Goal: Task Accomplishment & Management: Use online tool/utility

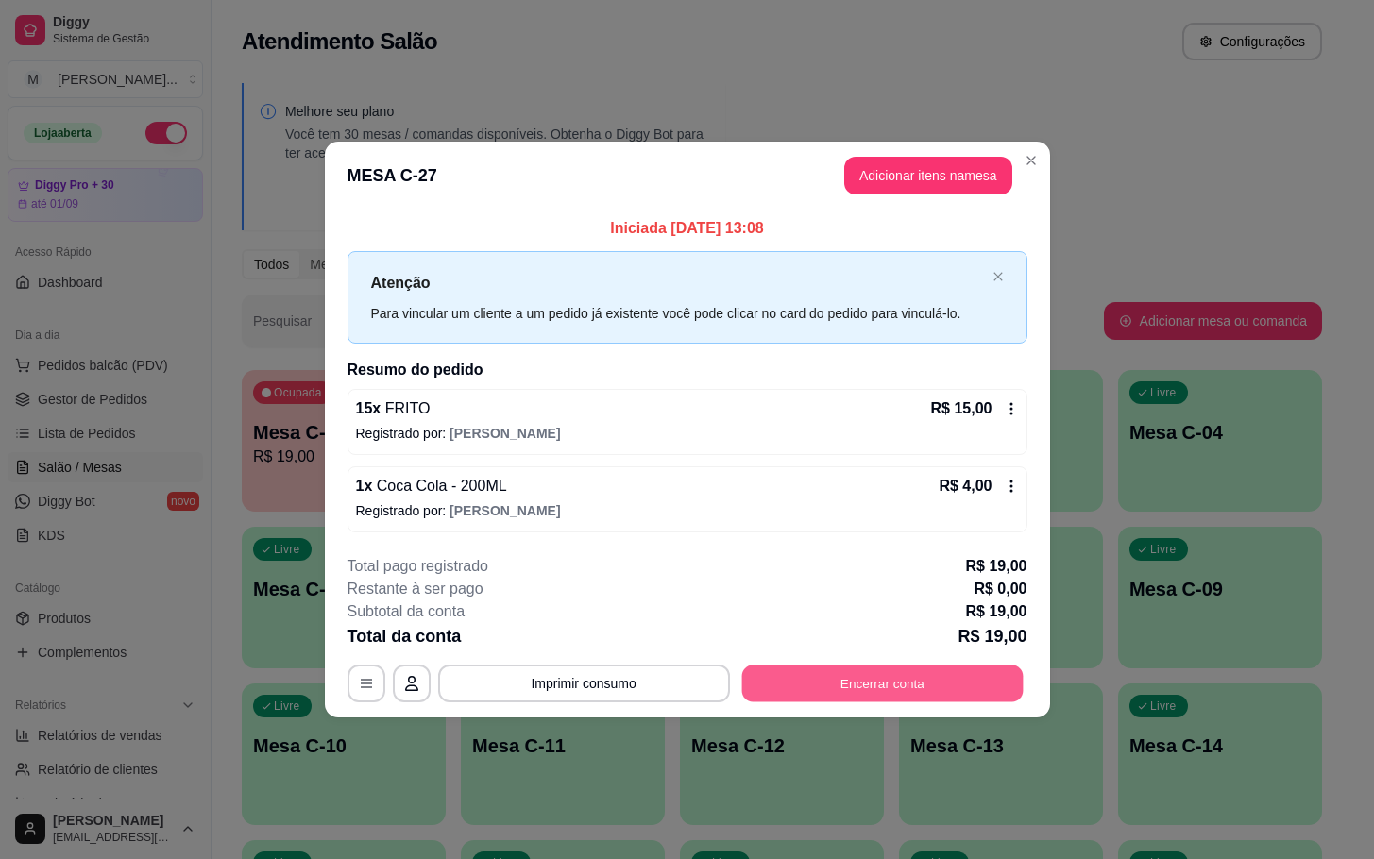
click at [929, 694] on button "Encerrar conta" at bounding box center [881, 683] width 281 height 37
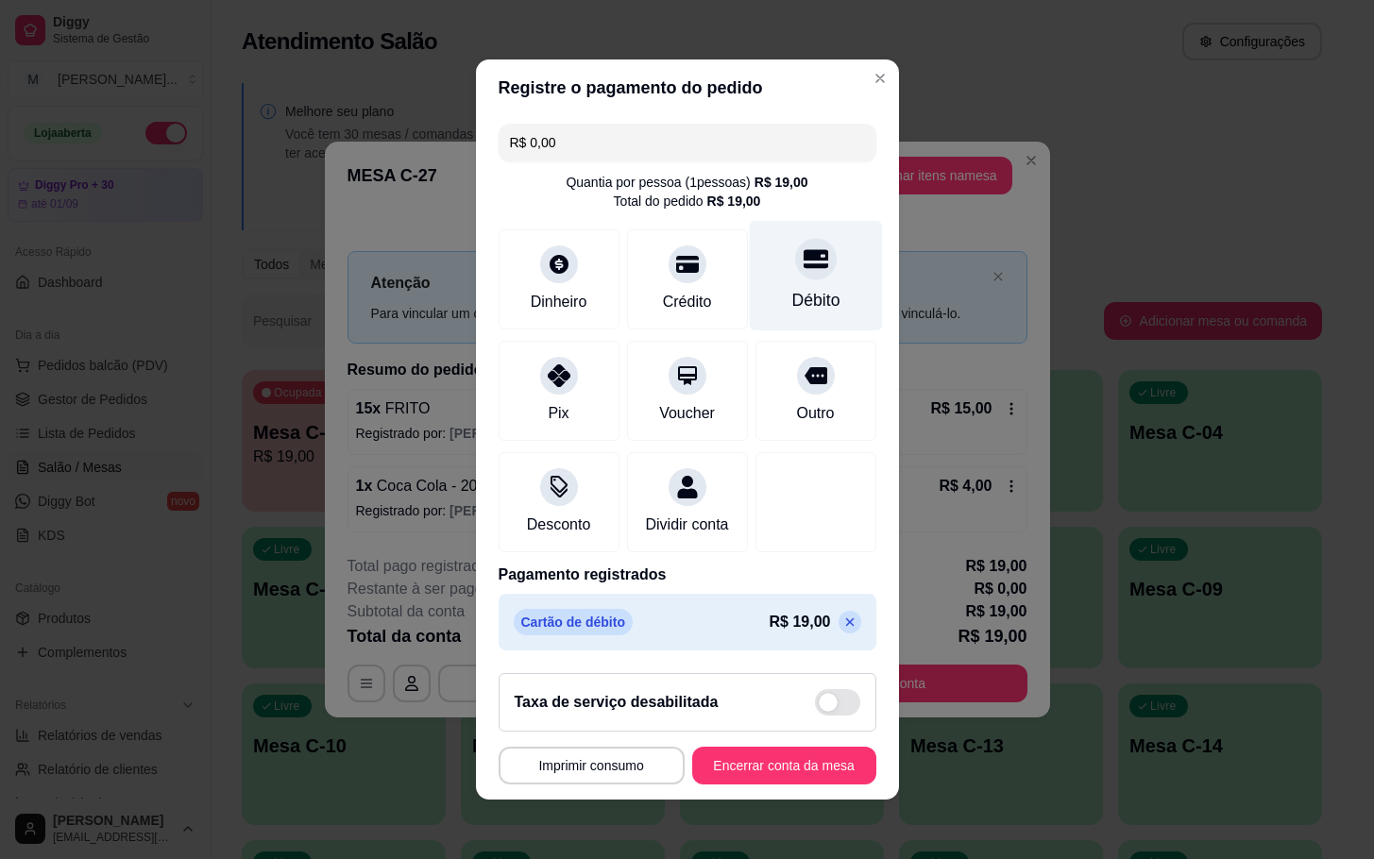
click at [757, 270] on div "Débito" at bounding box center [815, 276] width 133 height 111
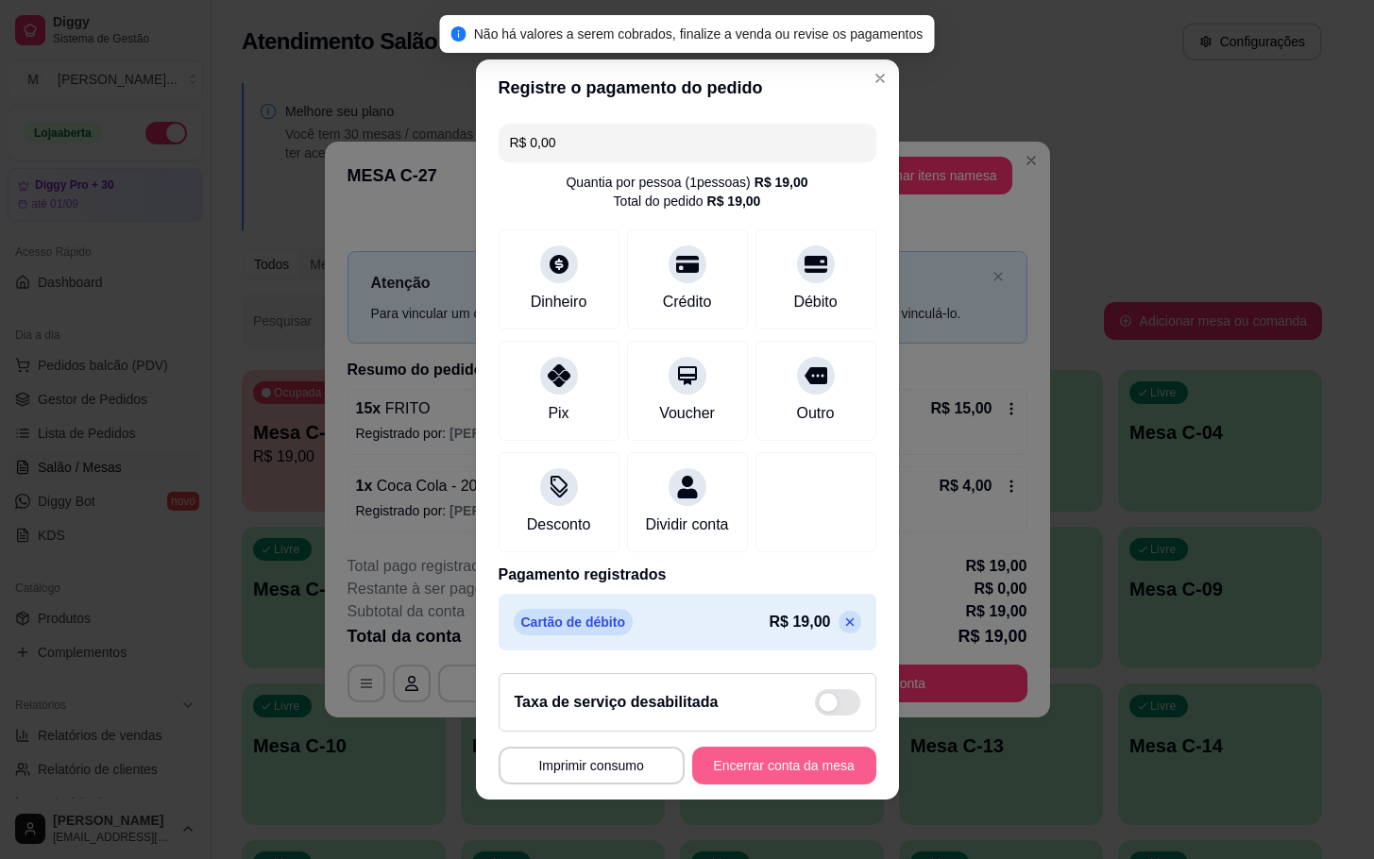
click at [794, 779] on button "Encerrar conta da mesa" at bounding box center [784, 766] width 184 height 38
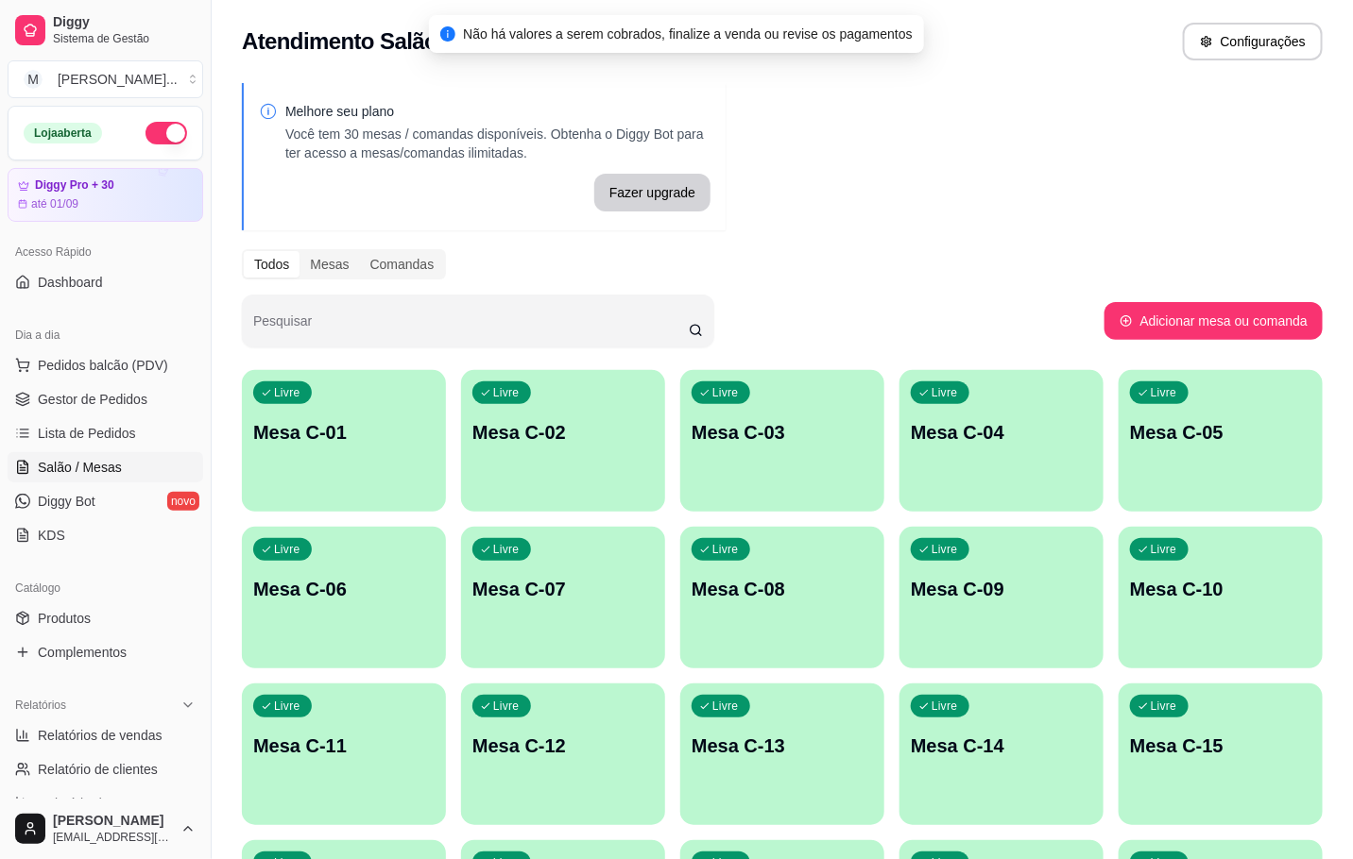
click at [456, 480] on div "Livre Mesa C-01 Livre Mesa C-02 Livre Mesa C-03 Livre Mesa C-04 Livre Mesa C-05…" at bounding box center [782, 833] width 1081 height 926
click at [432, 476] on div "Livre Mesa C-01" at bounding box center [344, 429] width 204 height 119
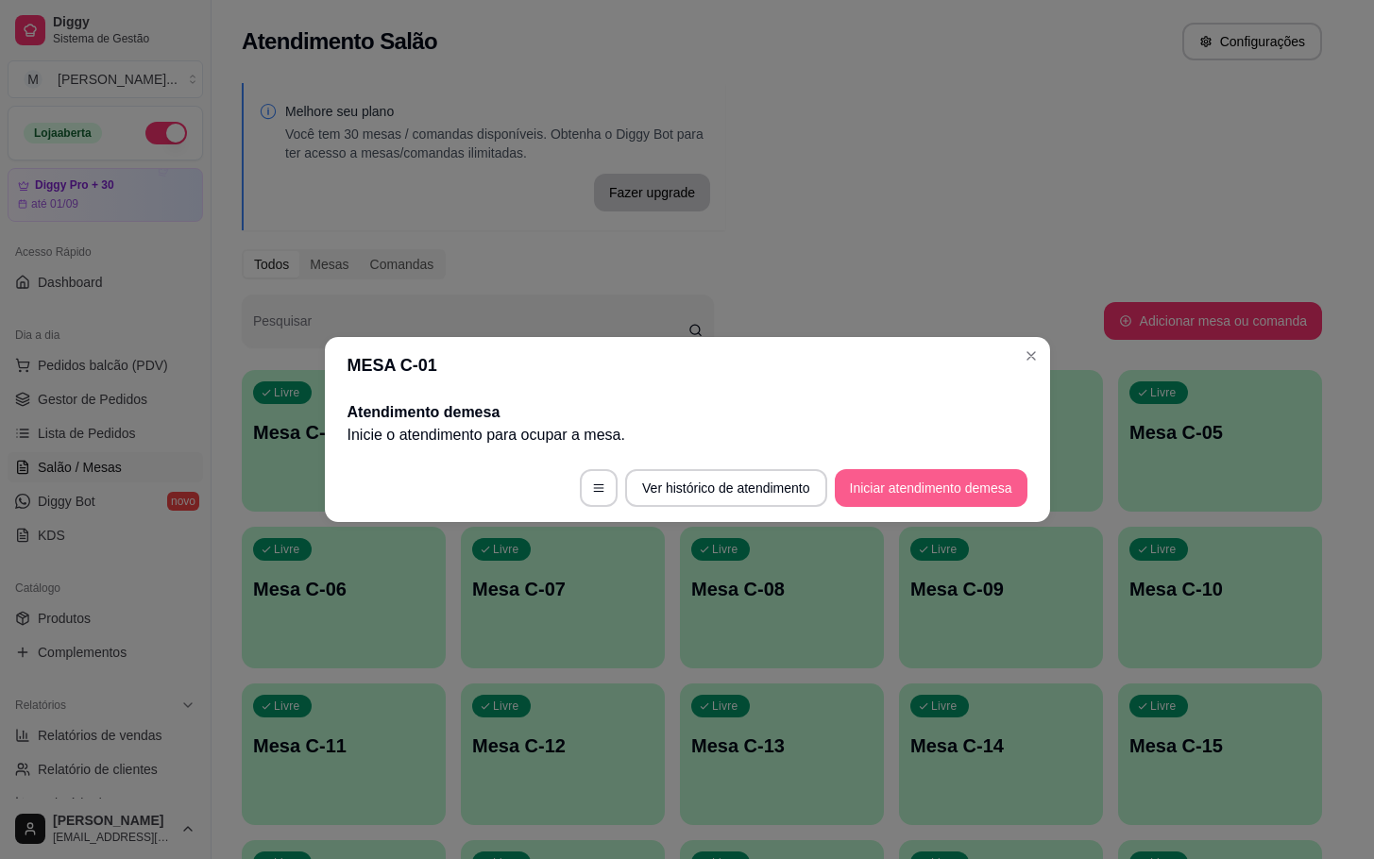
click at [949, 487] on button "Iniciar atendimento de mesa" at bounding box center [931, 488] width 193 height 38
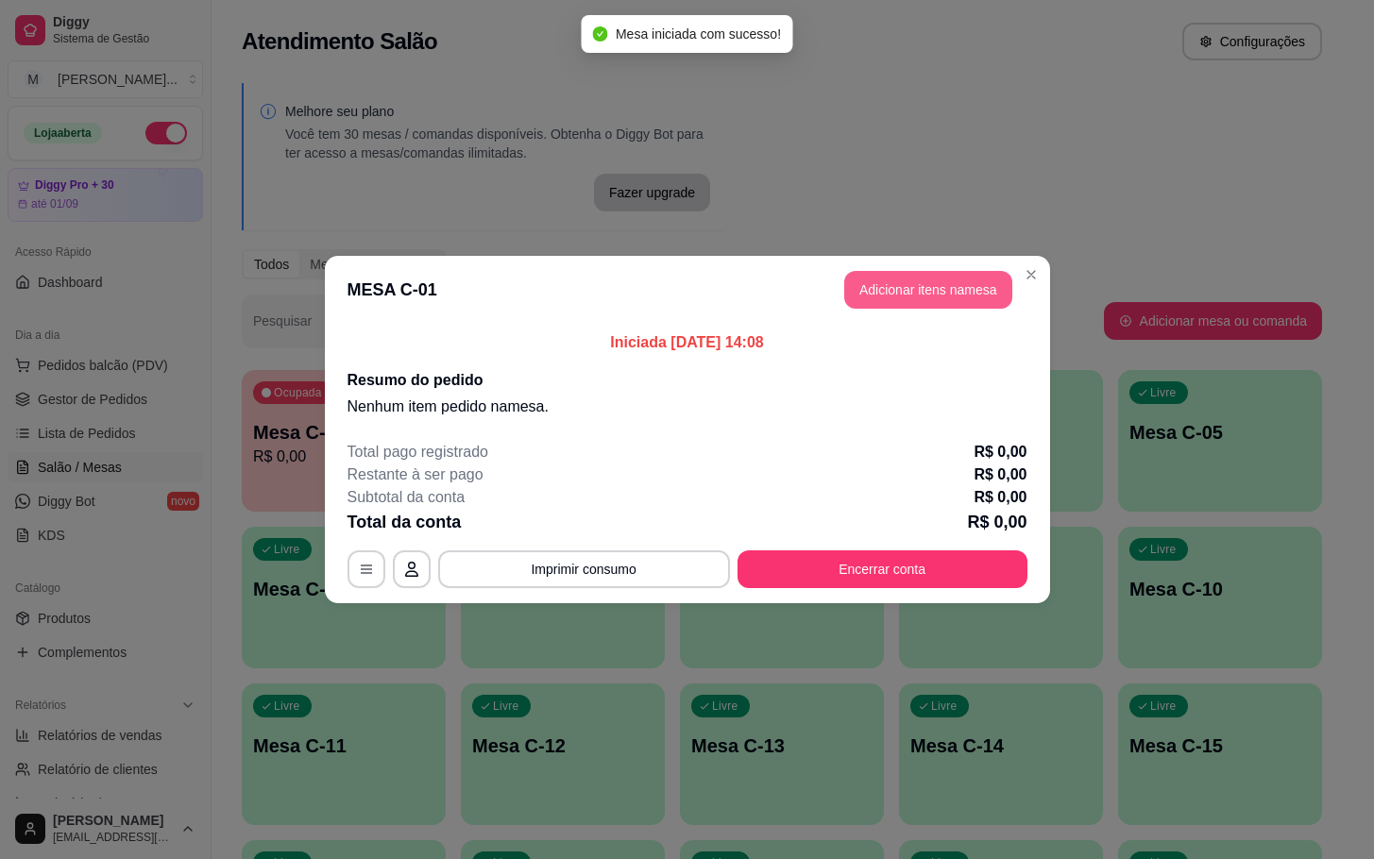
click at [980, 298] on button "Adicionar itens na mesa" at bounding box center [928, 290] width 168 height 38
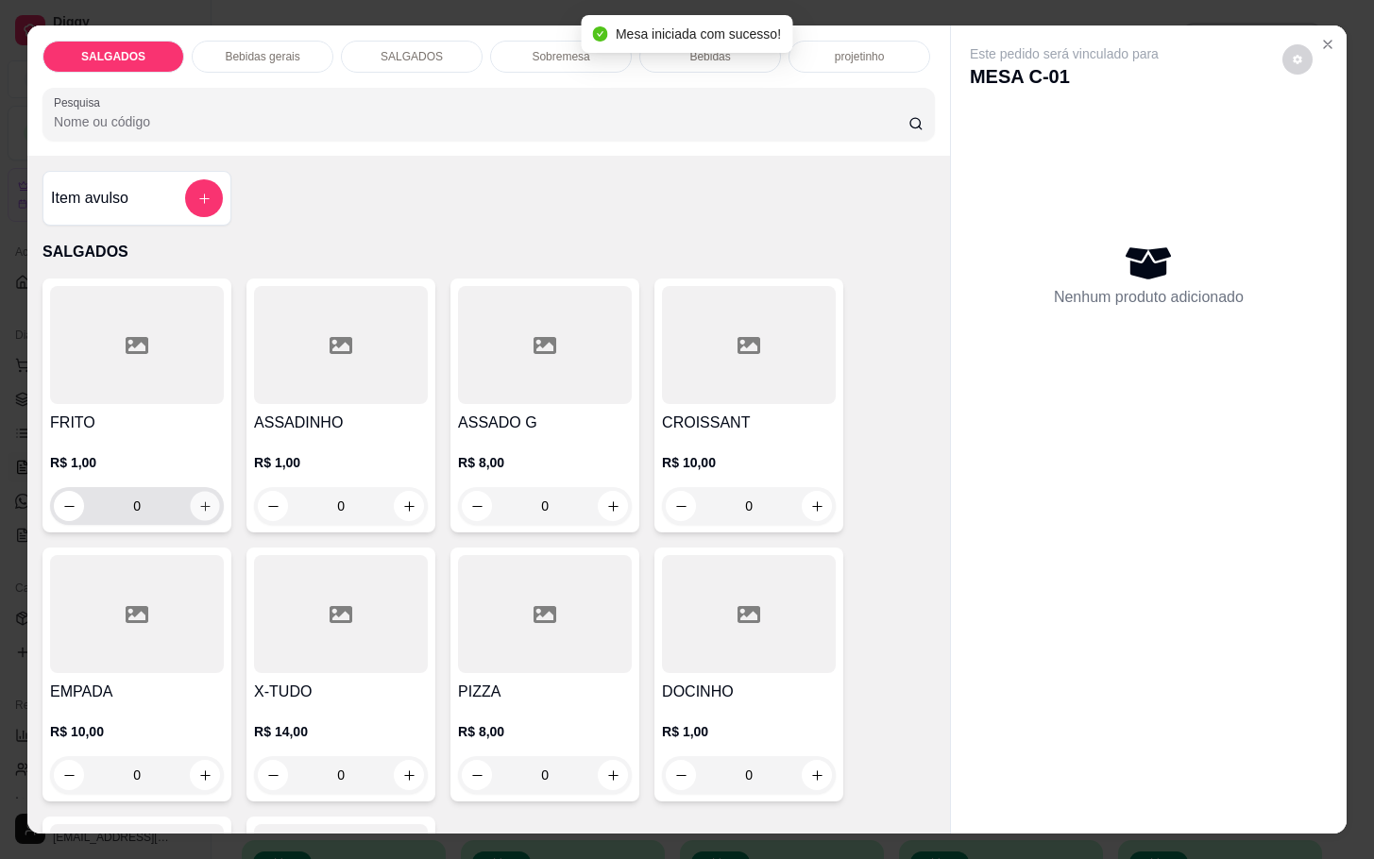
click at [202, 502] on button "increase-product-quantity" at bounding box center [205, 506] width 29 height 29
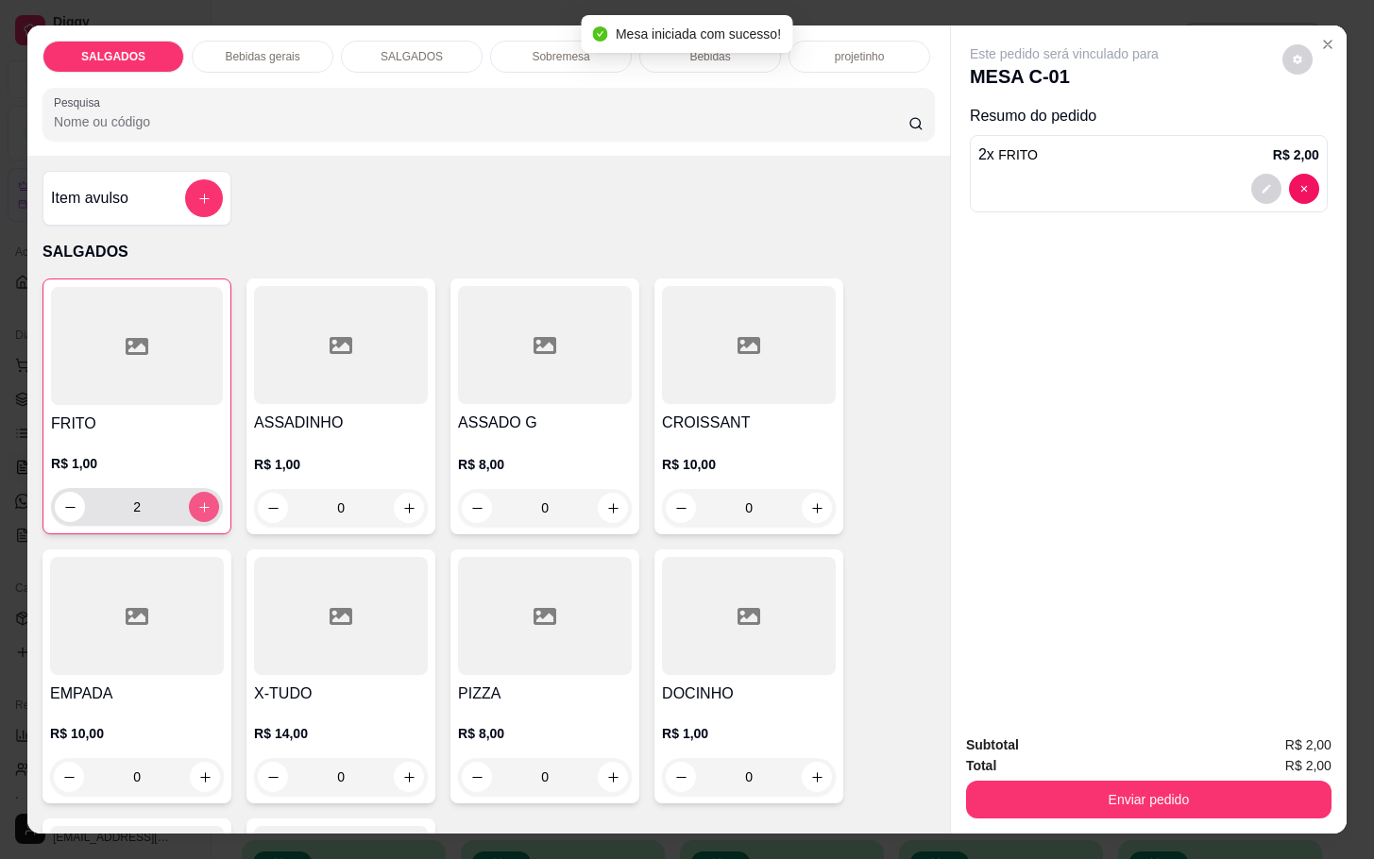
click at [202, 502] on button "increase-product-quantity" at bounding box center [204, 507] width 30 height 30
click at [202, 502] on button "increase-product-quantity" at bounding box center [204, 507] width 29 height 29
click at [199, 502] on icon "increase-product-quantity" at bounding box center [204, 508] width 14 height 14
click at [201, 500] on button "increase-product-quantity" at bounding box center [204, 507] width 29 height 29
click at [198, 501] on icon "increase-product-quantity" at bounding box center [204, 508] width 14 height 14
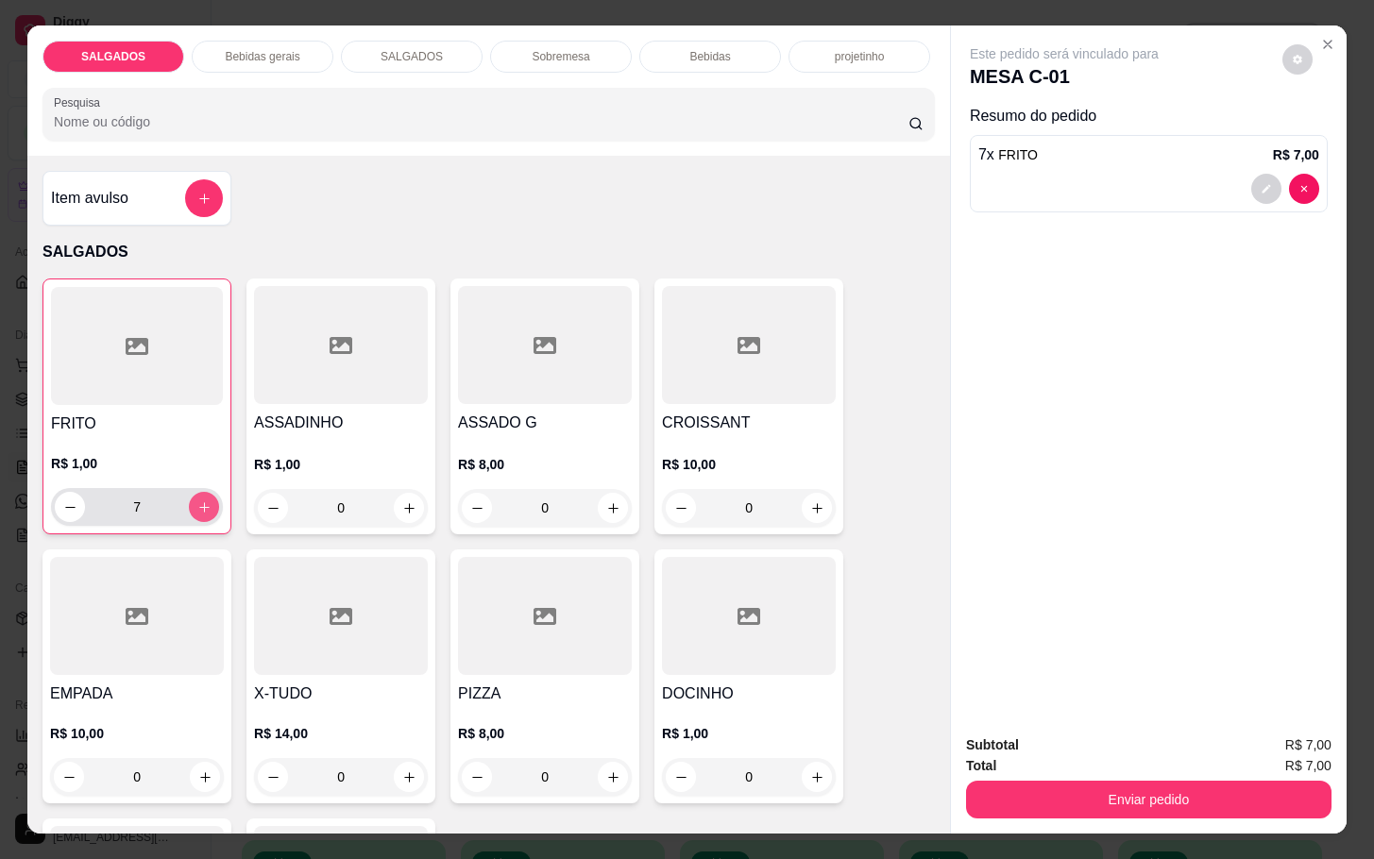
click at [197, 501] on icon "increase-product-quantity" at bounding box center [204, 508] width 14 height 14
type input "8"
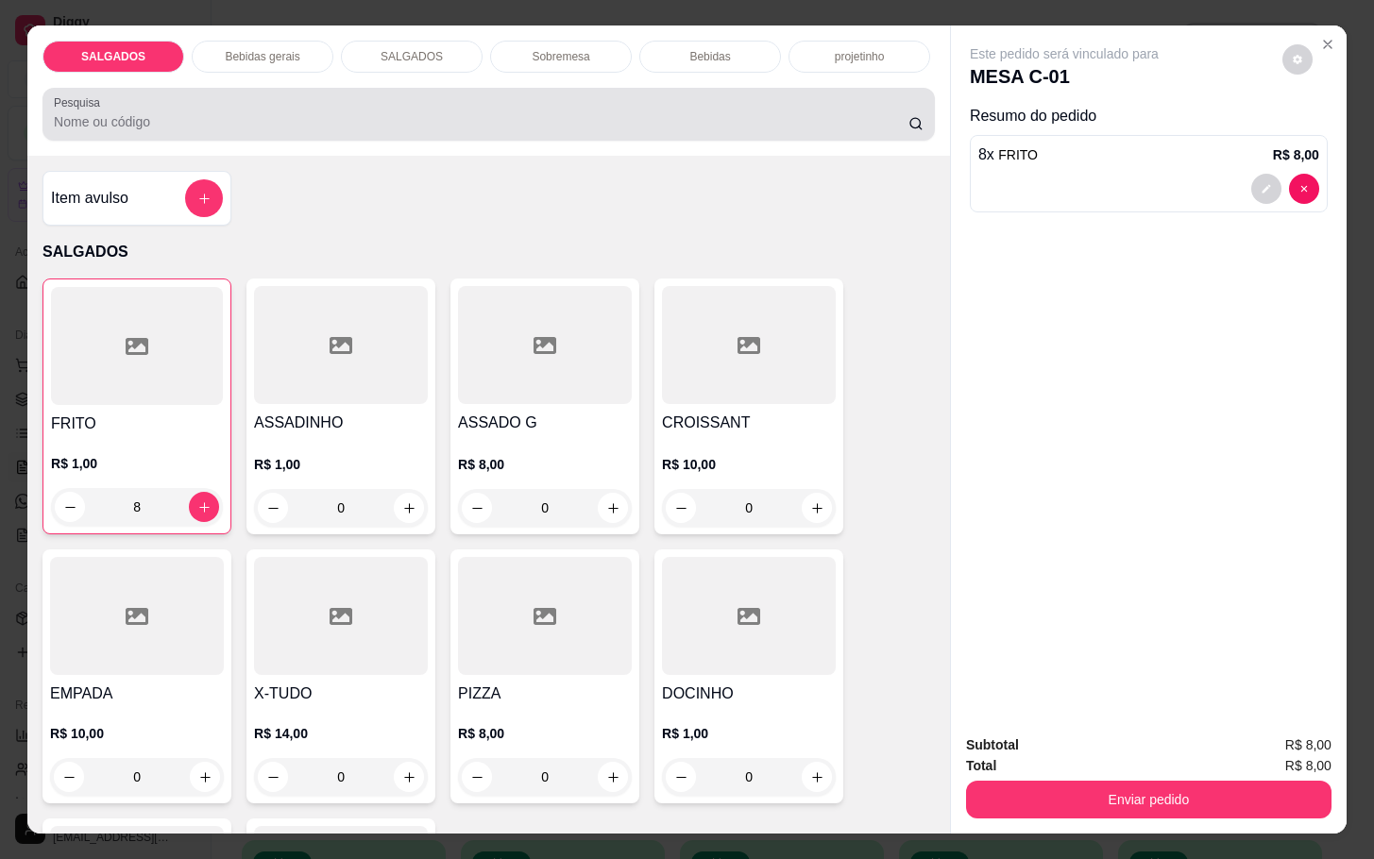
click at [283, 57] on div "Bebidas gerais" at bounding box center [263, 57] width 142 height 32
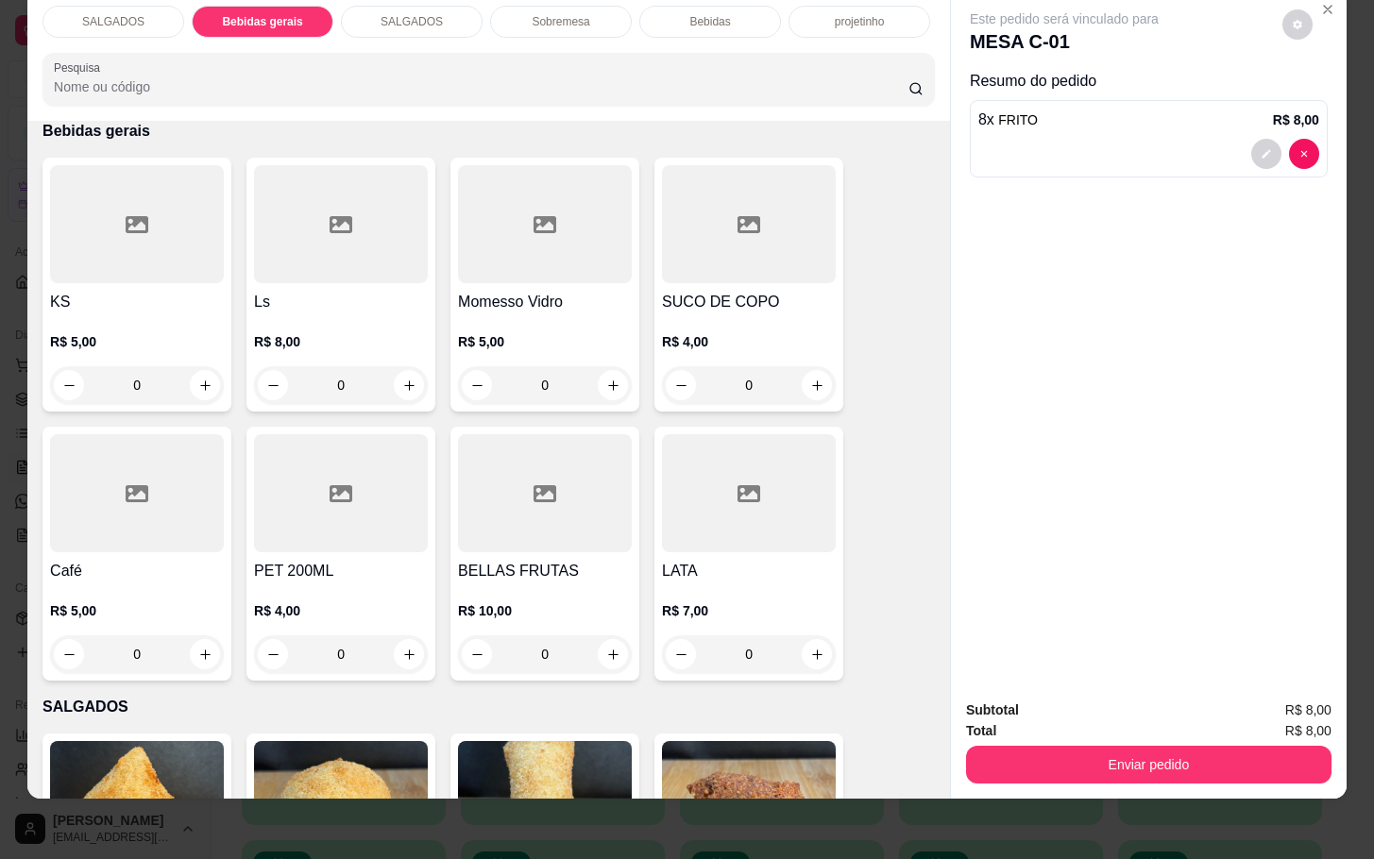
click at [191, 201] on div at bounding box center [137, 224] width 174 height 118
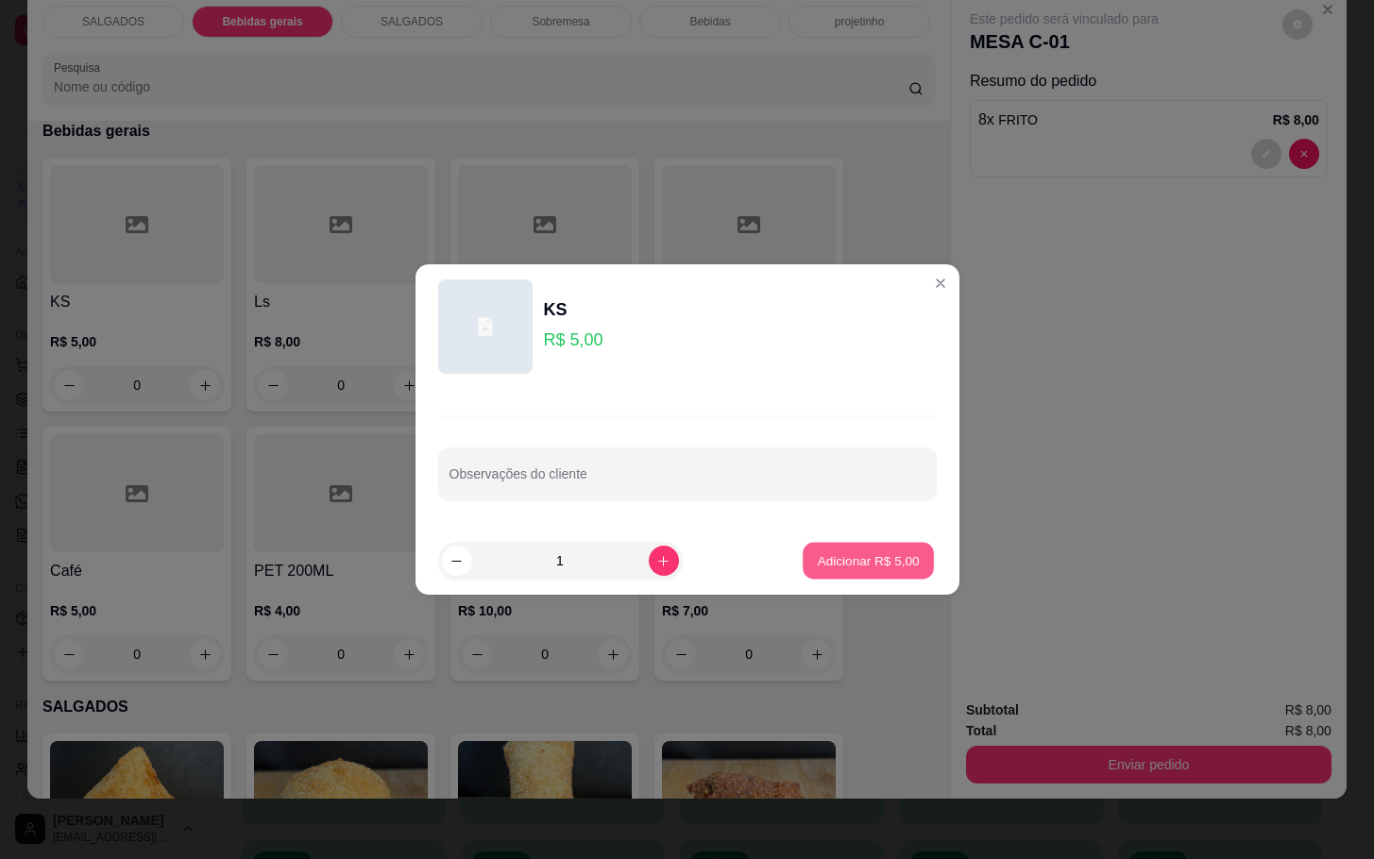
click at [853, 559] on p "Adicionar R$ 5,00" at bounding box center [869, 561] width 102 height 18
type input "1"
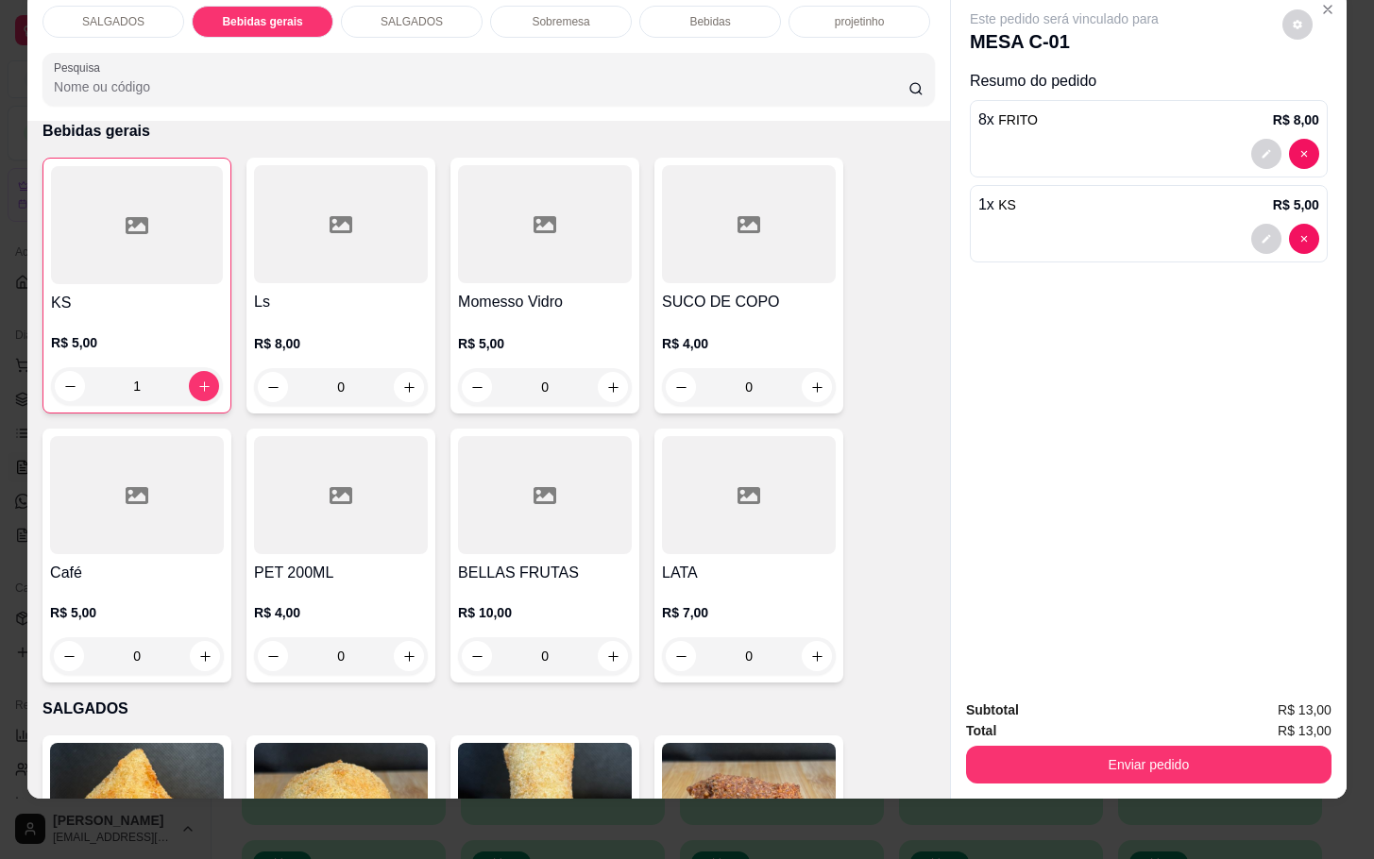
click at [1139, 779] on div "SALGADOS Bebidas gerais SALGADOS Sobremesa Bebidas projetinho Pesquisa Item avu…" at bounding box center [687, 429] width 1374 height 859
click at [1129, 746] on button "Enviar pedido" at bounding box center [1149, 765] width 366 height 38
click at [1105, 309] on div "Este pedido será vinculado para MESA C-01 Resumo do pedido 8 x FRITO R$ 8,00 1 …" at bounding box center [1149, 337] width 396 height 693
click at [927, 317] on div "Item avulso SALGADOS FRITO R$ 1,00 8 ASSADINHO R$ 1,00 0 ASSADO G R$ 8,00 0 CRO…" at bounding box center [488, 459] width 923 height 677
drag, startPoint x: 1187, startPoint y: 275, endPoint x: 1092, endPoint y: 377, distance: 139.7
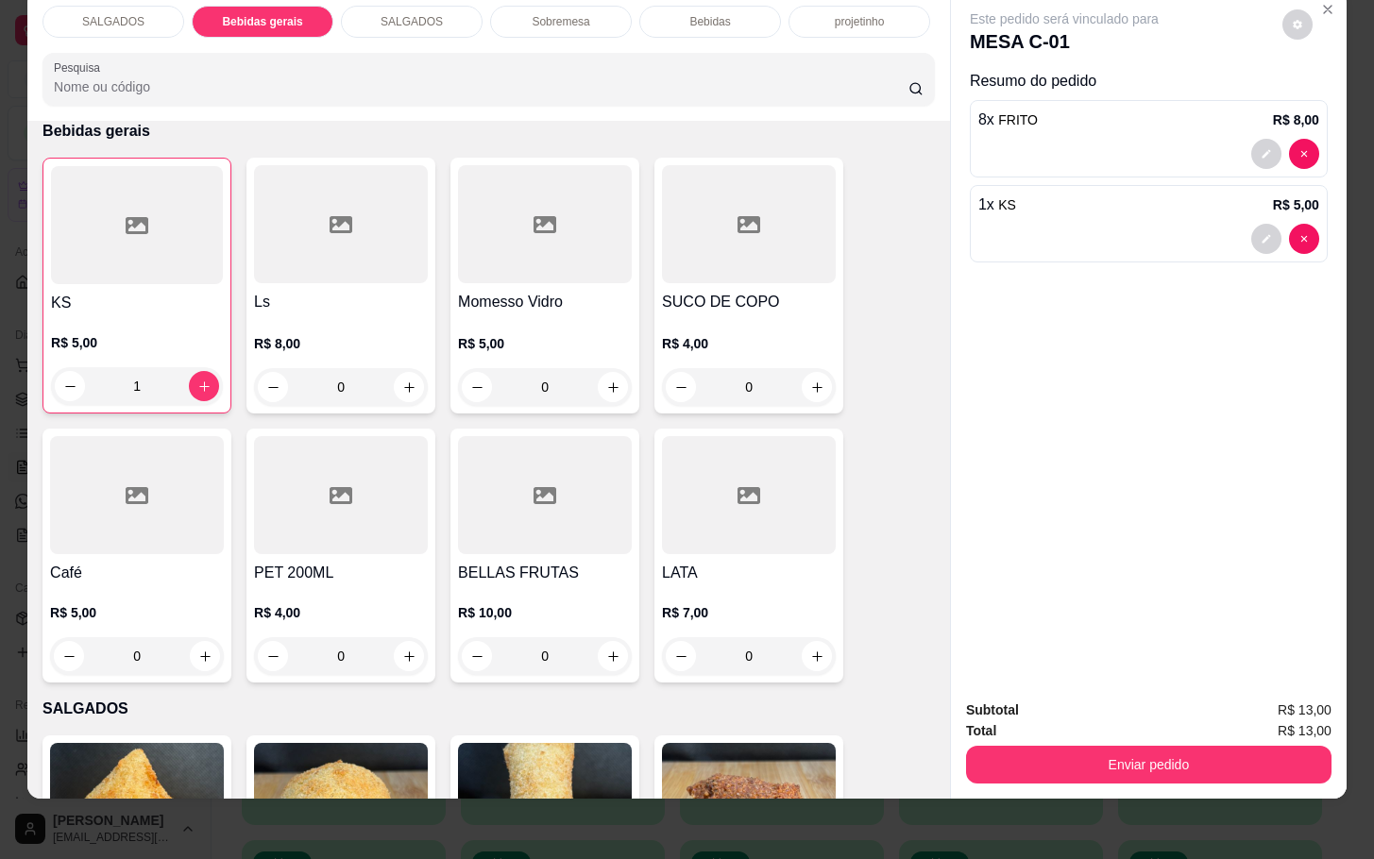
click at [1120, 375] on div "Este pedido será vinculado para MESA C-01 Resumo do pedido 8 x FRITO R$ 8,00 1 …" at bounding box center [1149, 337] width 396 height 693
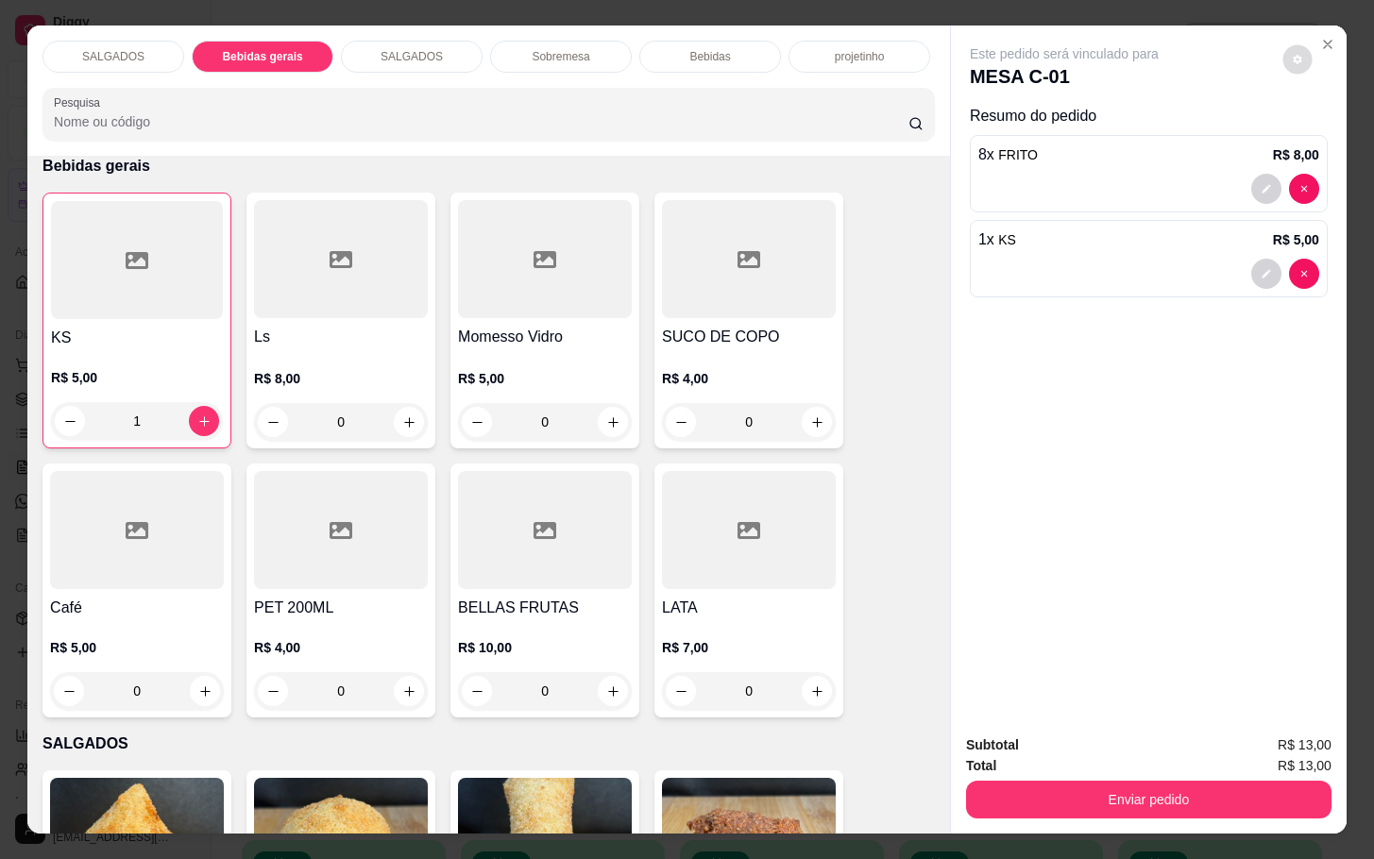
click at [1301, 51] on button "decrease-product-quantity" at bounding box center [1297, 59] width 29 height 29
click at [1313, 35] on button "Close" at bounding box center [1328, 44] width 30 height 30
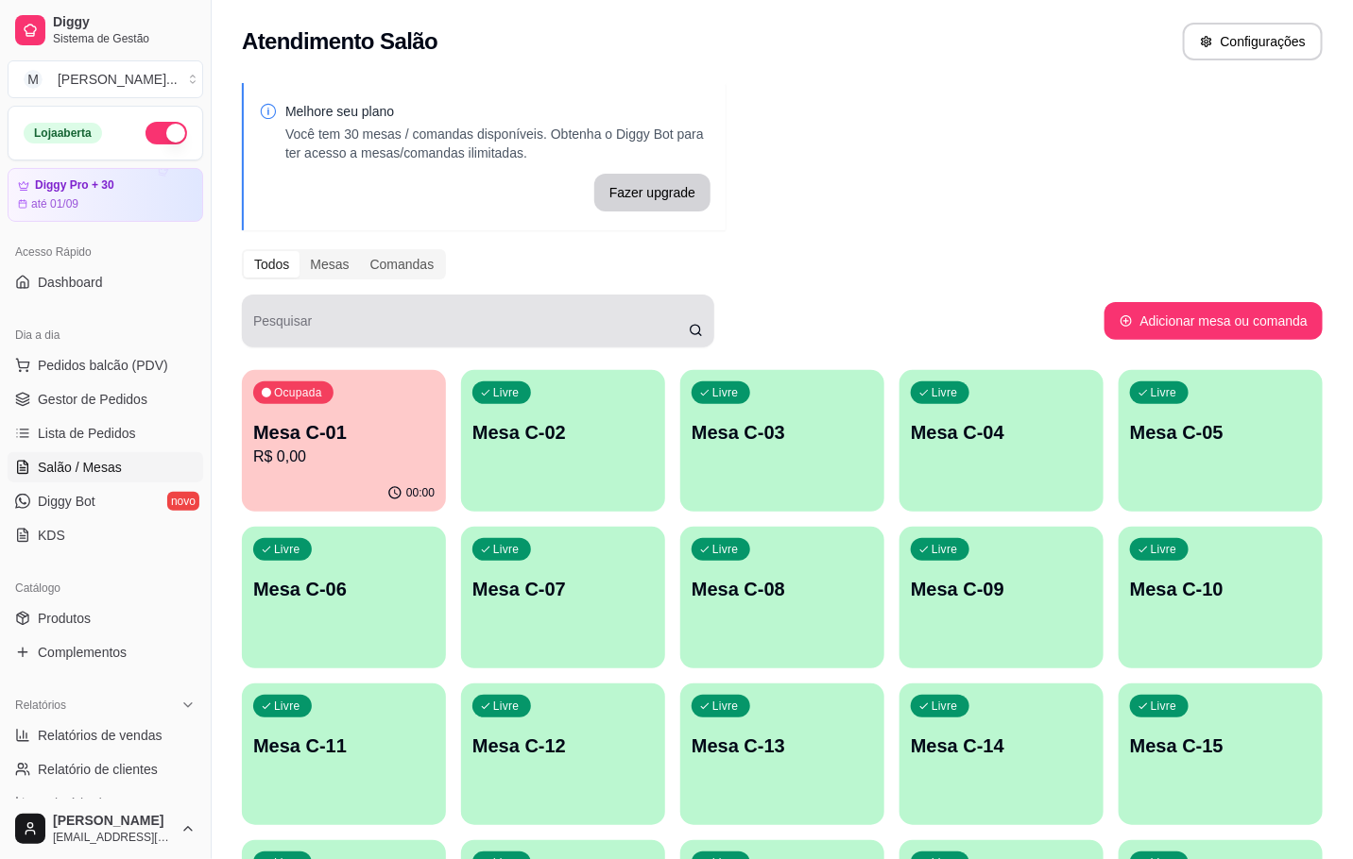
click at [366, 439] on p "Mesa C-01" at bounding box center [343, 432] width 181 height 26
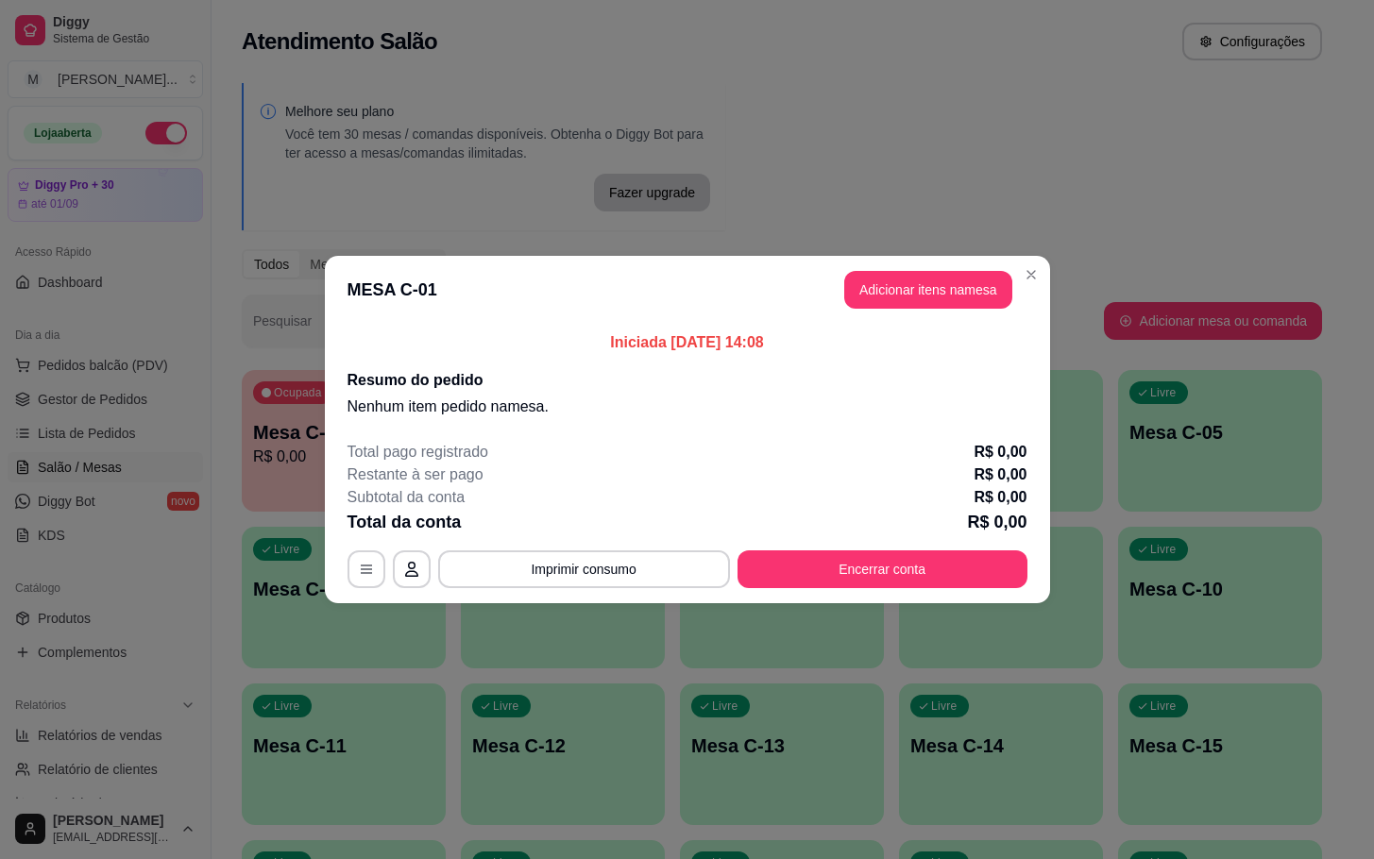
click at [876, 587] on button "Encerrar conta" at bounding box center [883, 570] width 290 height 38
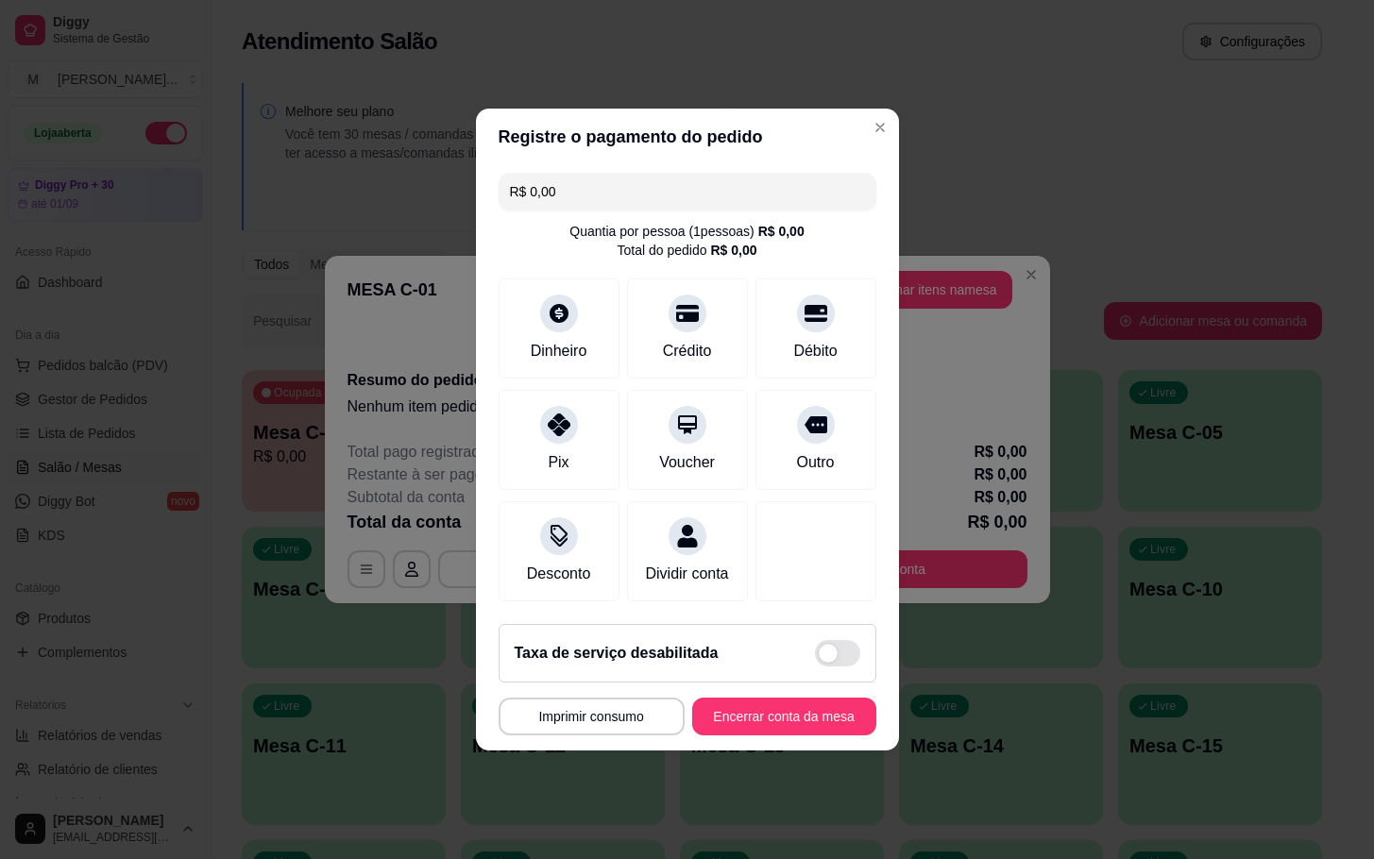
click at [811, 751] on footer "Taxa de serviço desabilitada MESA C-01 Tempo de permanência: 0 minutos Cod. Seg…" at bounding box center [687, 680] width 423 height 142
click at [817, 734] on button "Encerrar conta da mesa" at bounding box center [784, 717] width 184 height 38
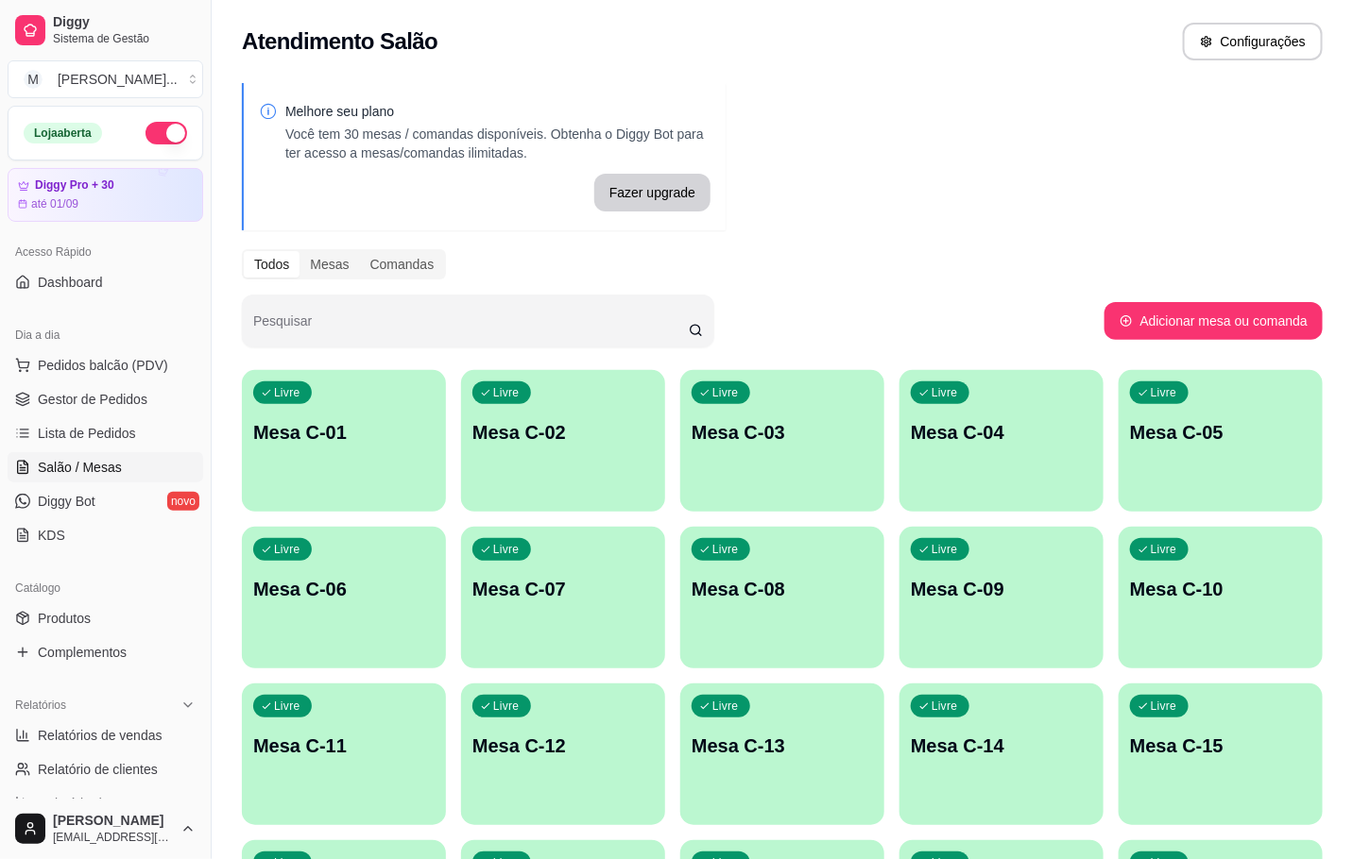
click at [562, 494] on div "button" at bounding box center [563, 500] width 204 height 23
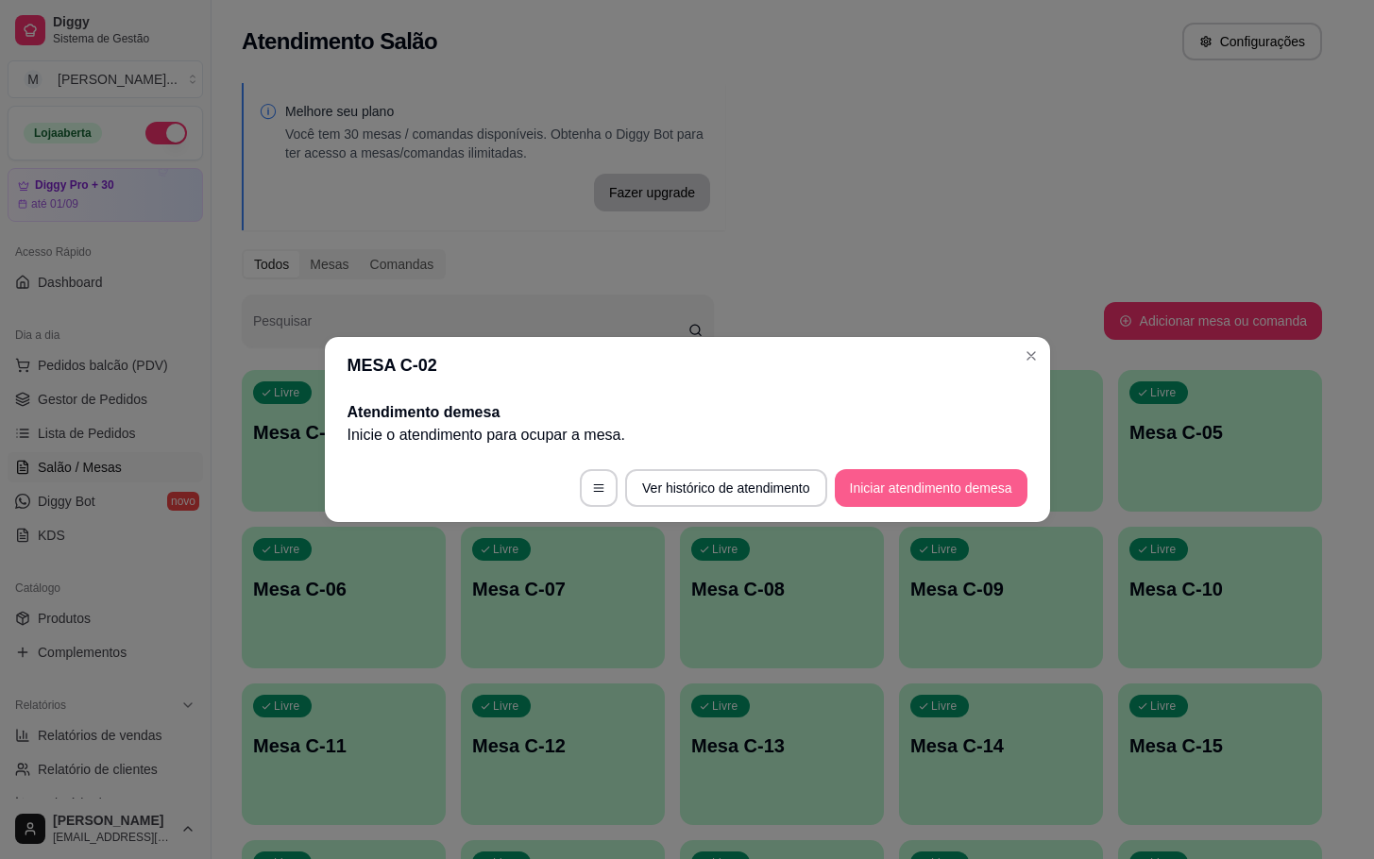
click at [895, 476] on button "Iniciar atendimento de mesa" at bounding box center [931, 488] width 193 height 38
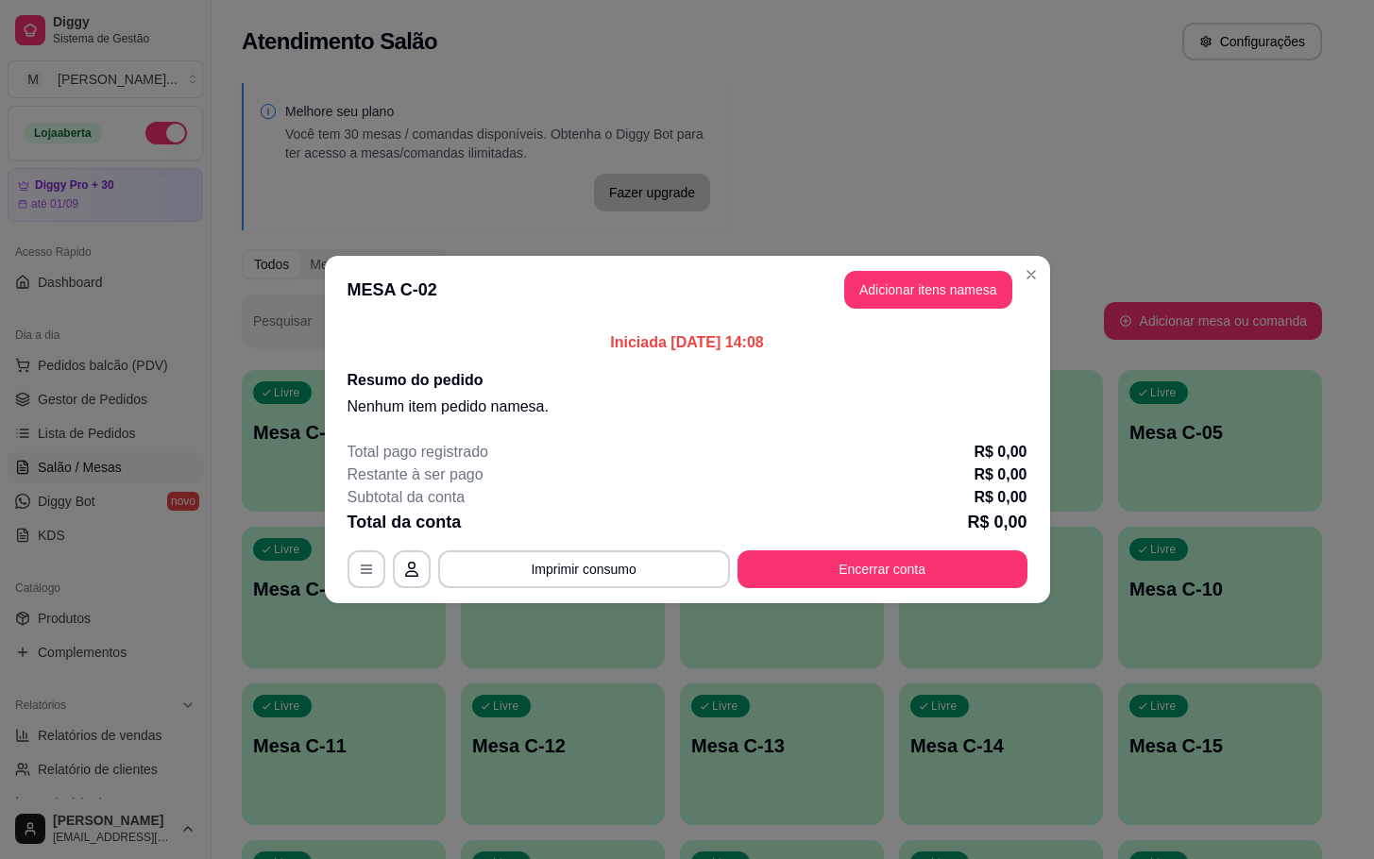
click at [930, 337] on p "Iniciada [DATE] 14:08" at bounding box center [688, 343] width 680 height 23
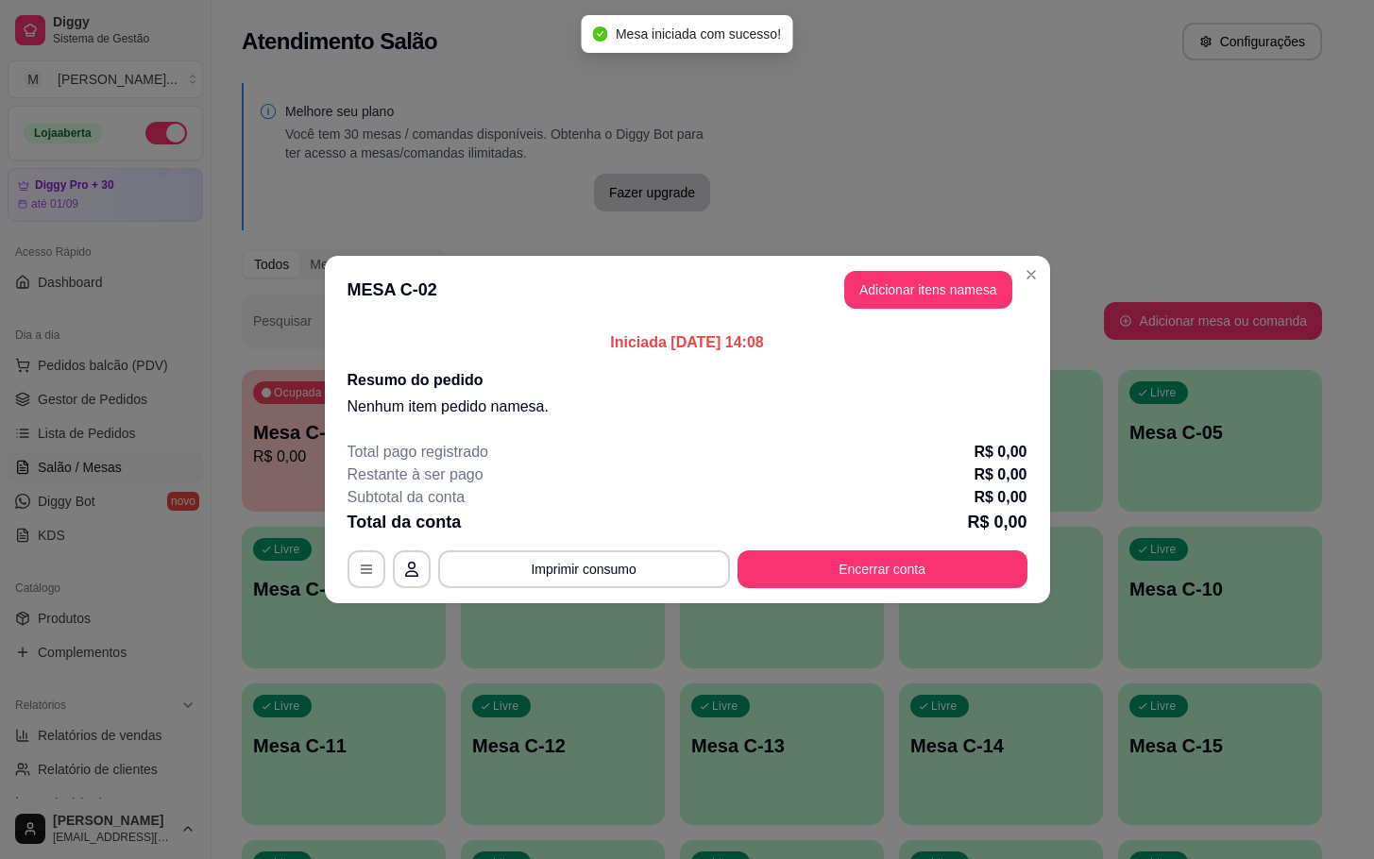
click at [955, 292] on button "Adicionar itens na mesa" at bounding box center [928, 290] width 168 height 38
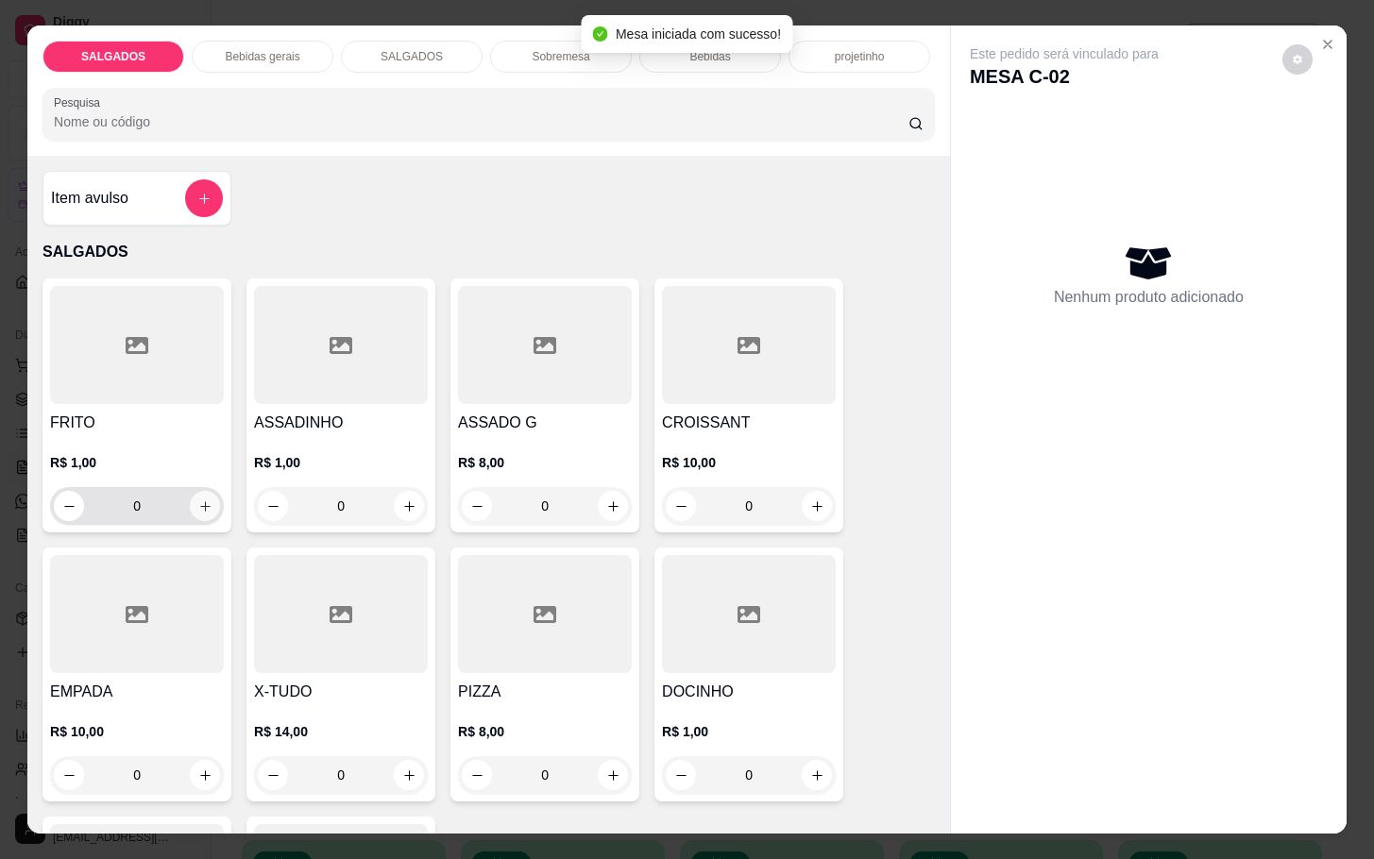
click at [196, 505] on button "increase-product-quantity" at bounding box center [205, 506] width 30 height 30
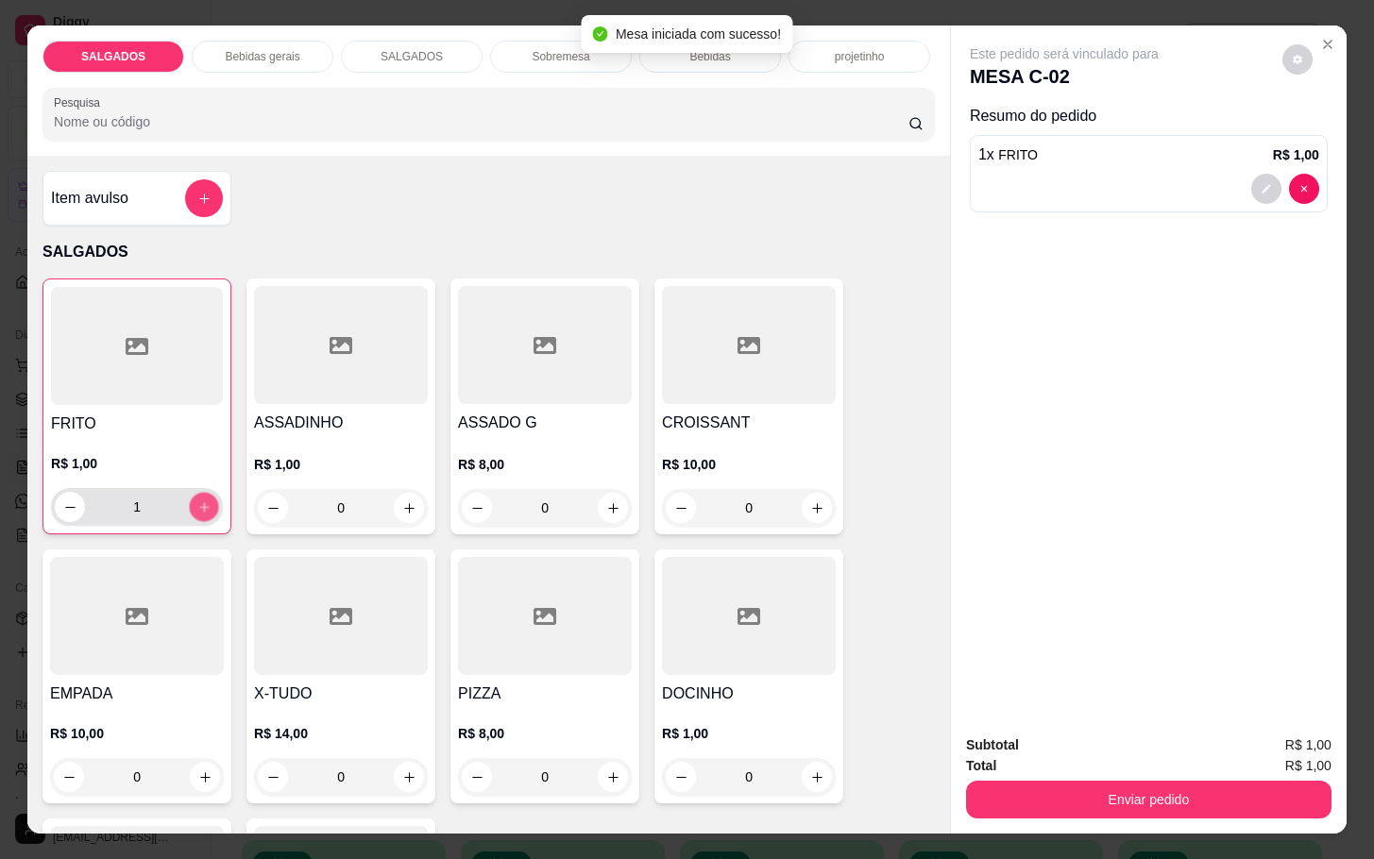
click at [197, 505] on icon "increase-product-quantity" at bounding box center [204, 508] width 14 height 14
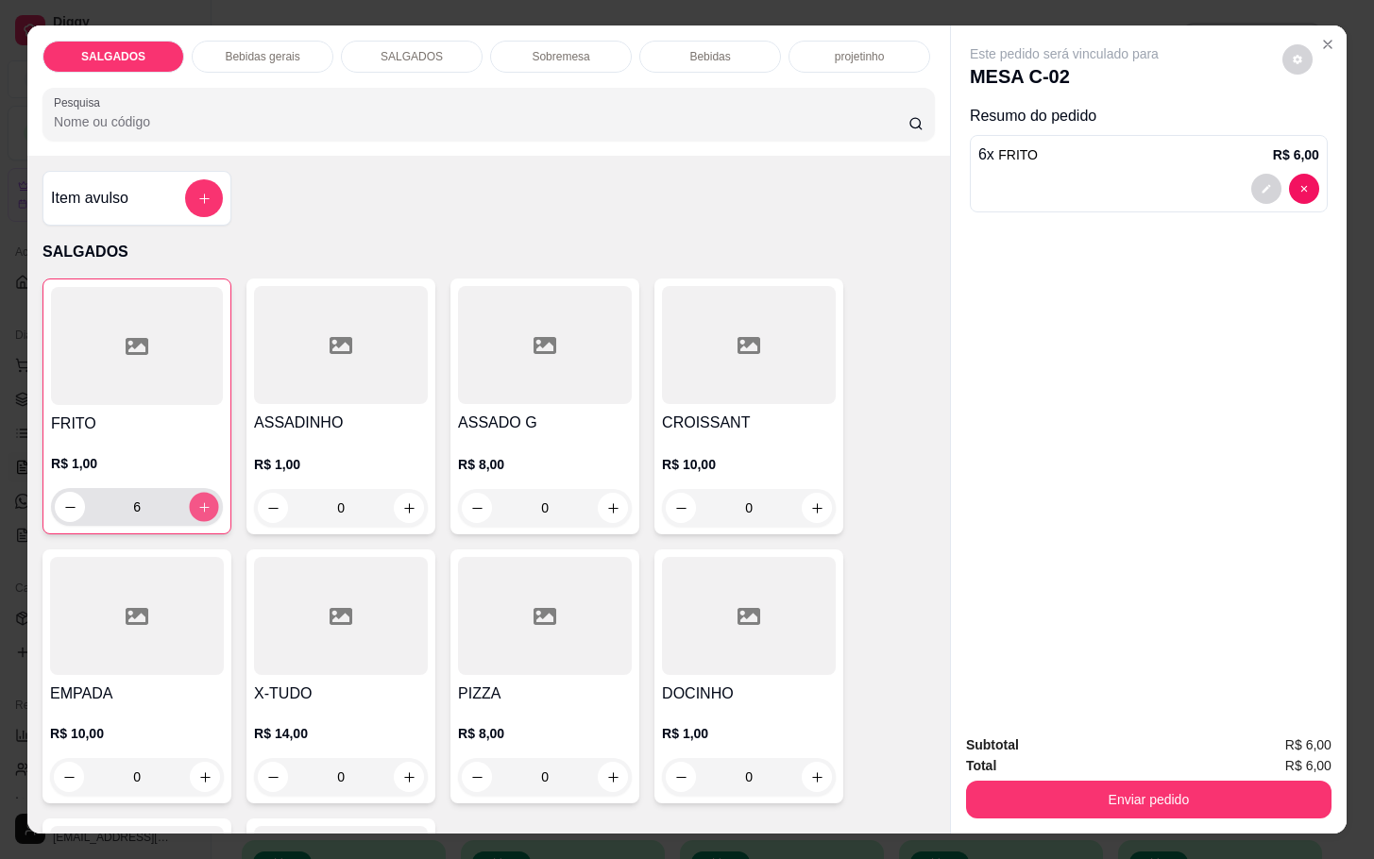
click at [198, 504] on icon "increase-product-quantity" at bounding box center [204, 508] width 14 height 14
click at [201, 496] on button "increase-product-quantity" at bounding box center [204, 507] width 29 height 29
type input "8"
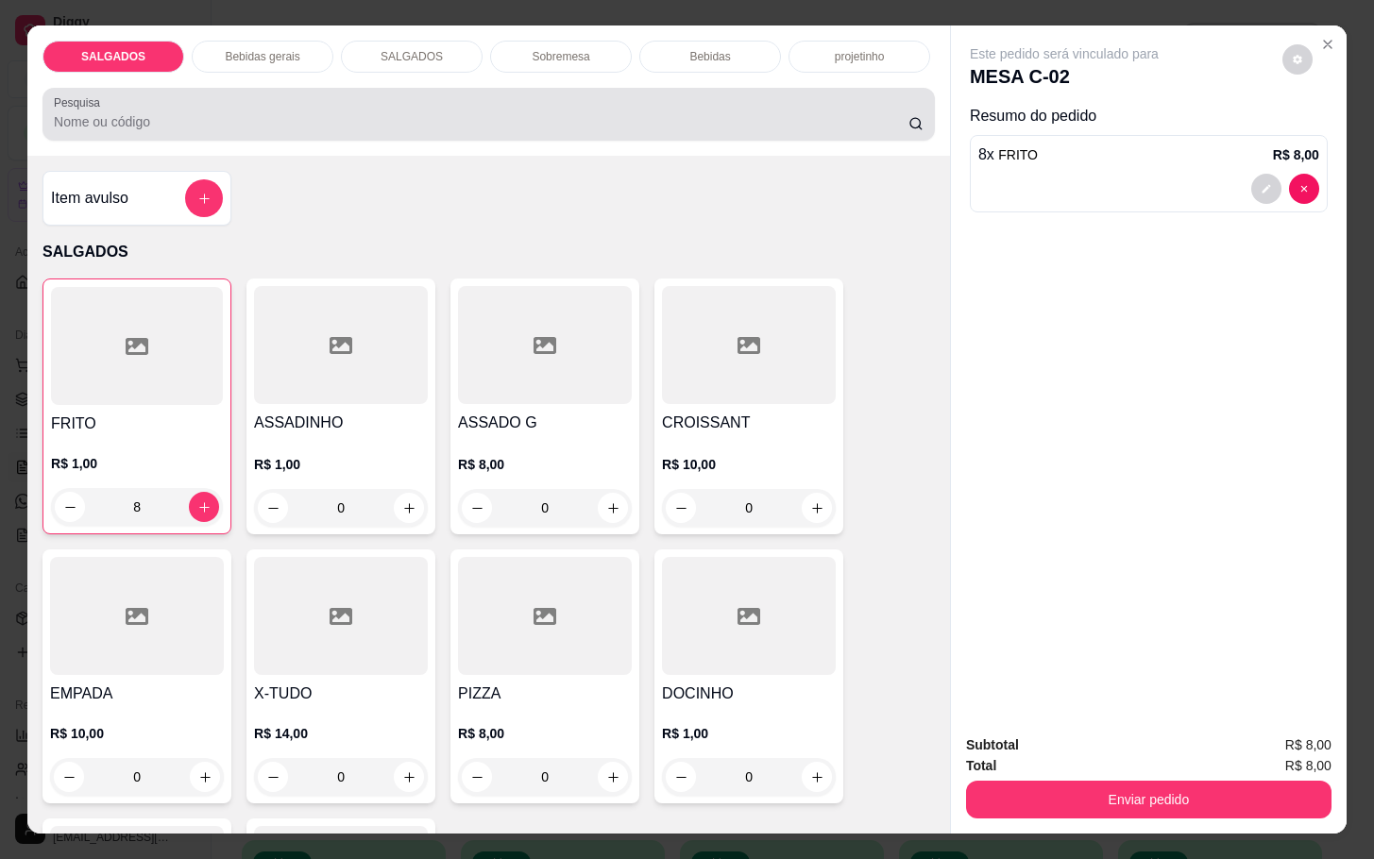
click at [264, 96] on div at bounding box center [489, 114] width 870 height 38
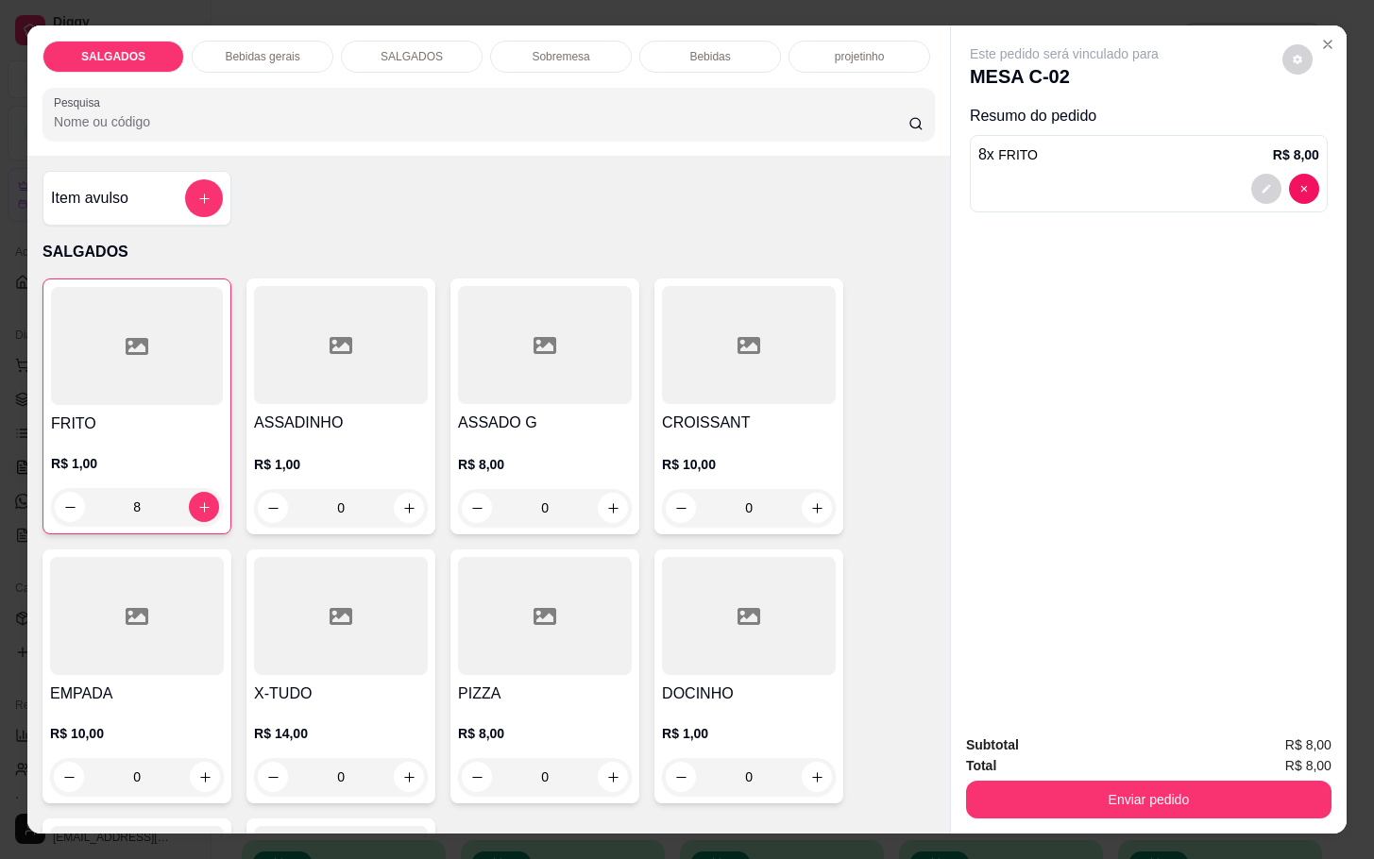
click at [275, 68] on div "SALGADOS Bebidas gerais SALGADOS Sobremesa Bebidas projetinho Pesquisa" at bounding box center [488, 91] width 923 height 130
click at [278, 62] on div "Bebidas gerais" at bounding box center [263, 57] width 142 height 32
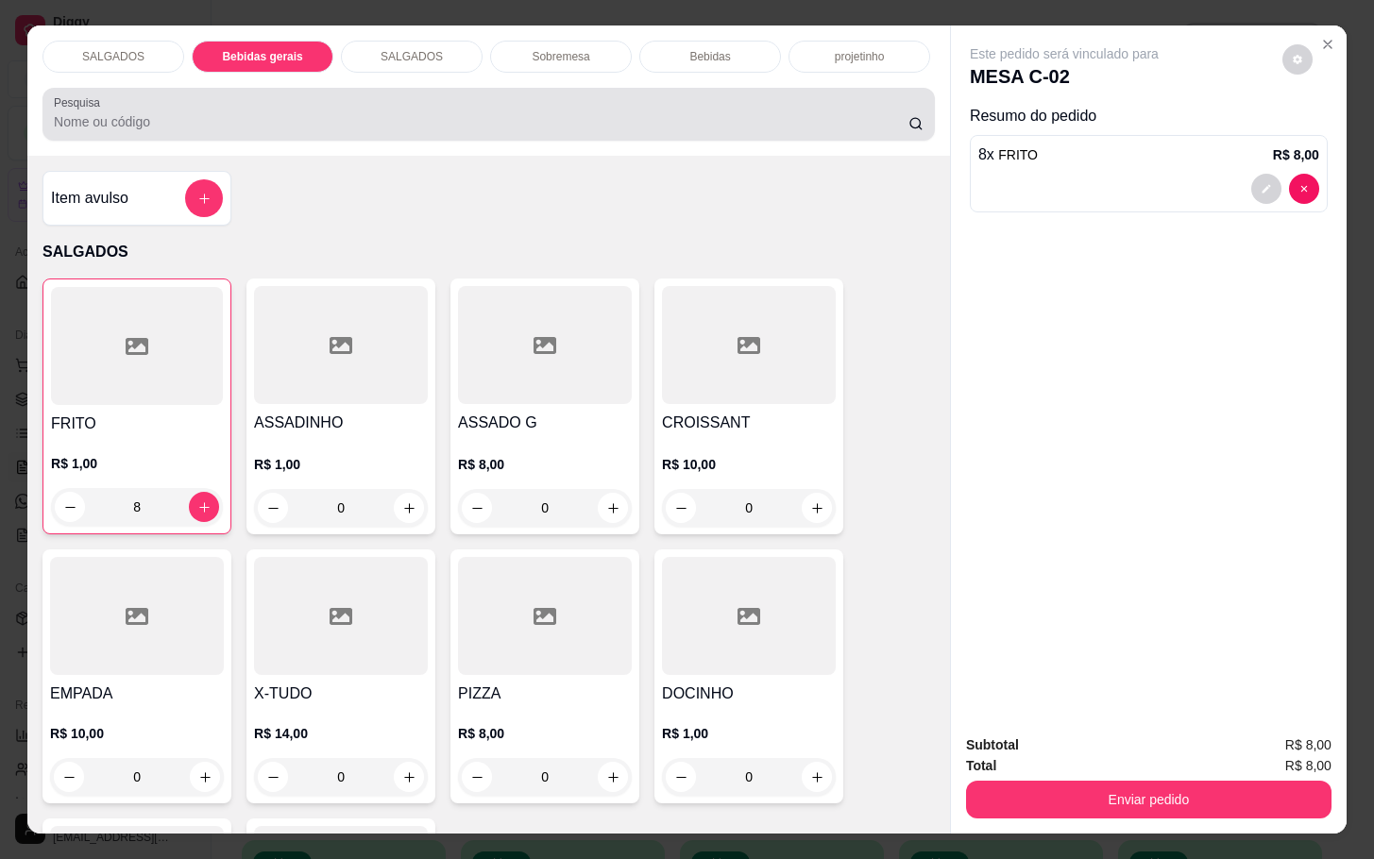
scroll to position [45, 0]
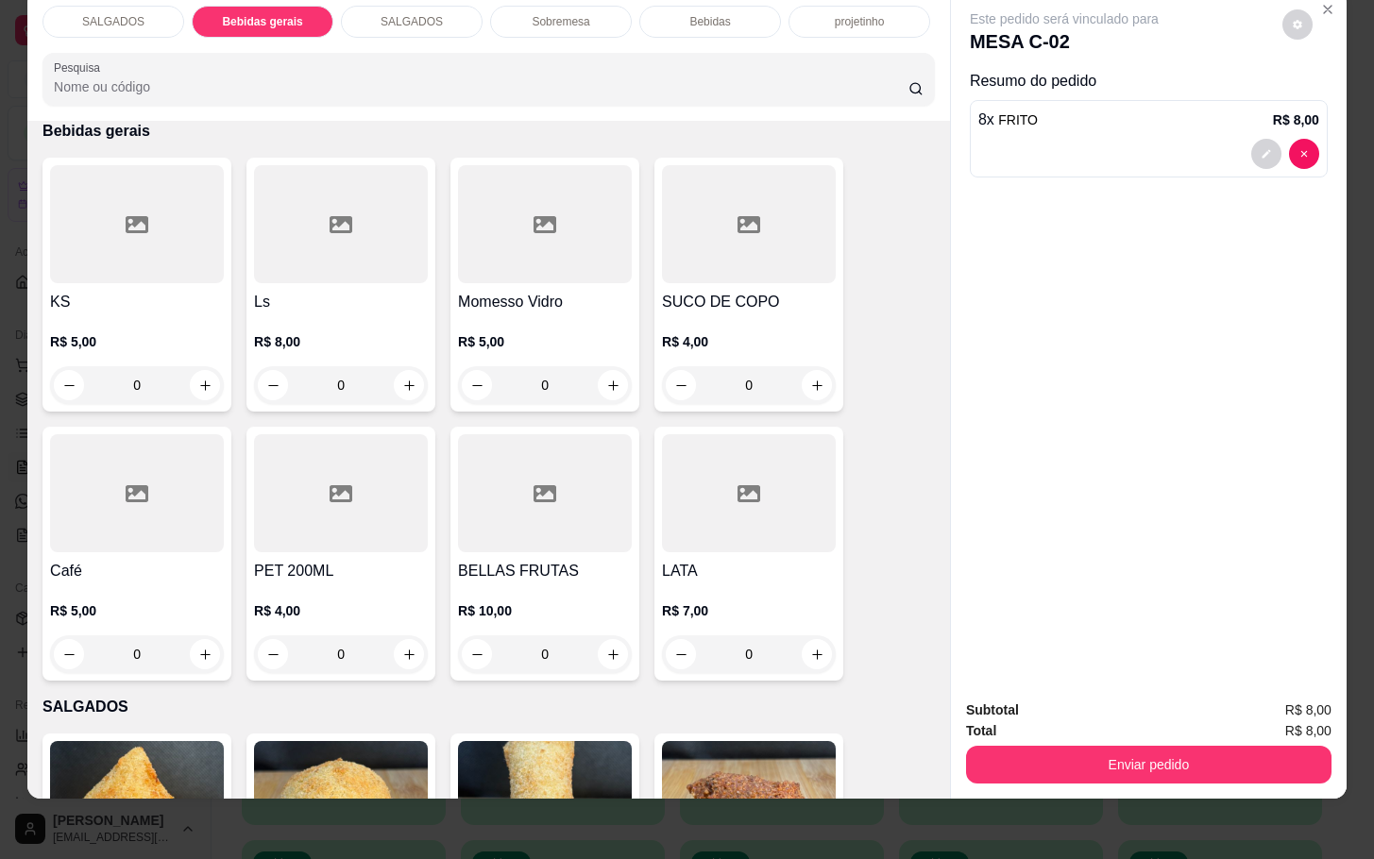
click at [154, 239] on div at bounding box center [137, 224] width 174 height 118
click at [885, 604] on div "KS R$ 5,00 0 Ls R$ 8,00 0 Momesso Vidro R$ 5,00 0 SUCO DE COPO R$ 4,00 0 Café R…" at bounding box center [489, 419] width 893 height 523
click at [11, 211] on div "SALGADOS Bebidas gerais SALGADOS Sobremesa Bebidas projetinho Pesquisa Item avu…" at bounding box center [687, 429] width 1374 height 859
click at [83, 218] on div at bounding box center [137, 224] width 174 height 118
click at [887, 565] on div "KS R$ 5,00 0 Ls R$ 8,00 0 Momesso Vidro R$ 5,00 0 SUCO DE COPO R$ 4,00 0 Café R…" at bounding box center [489, 419] width 893 height 523
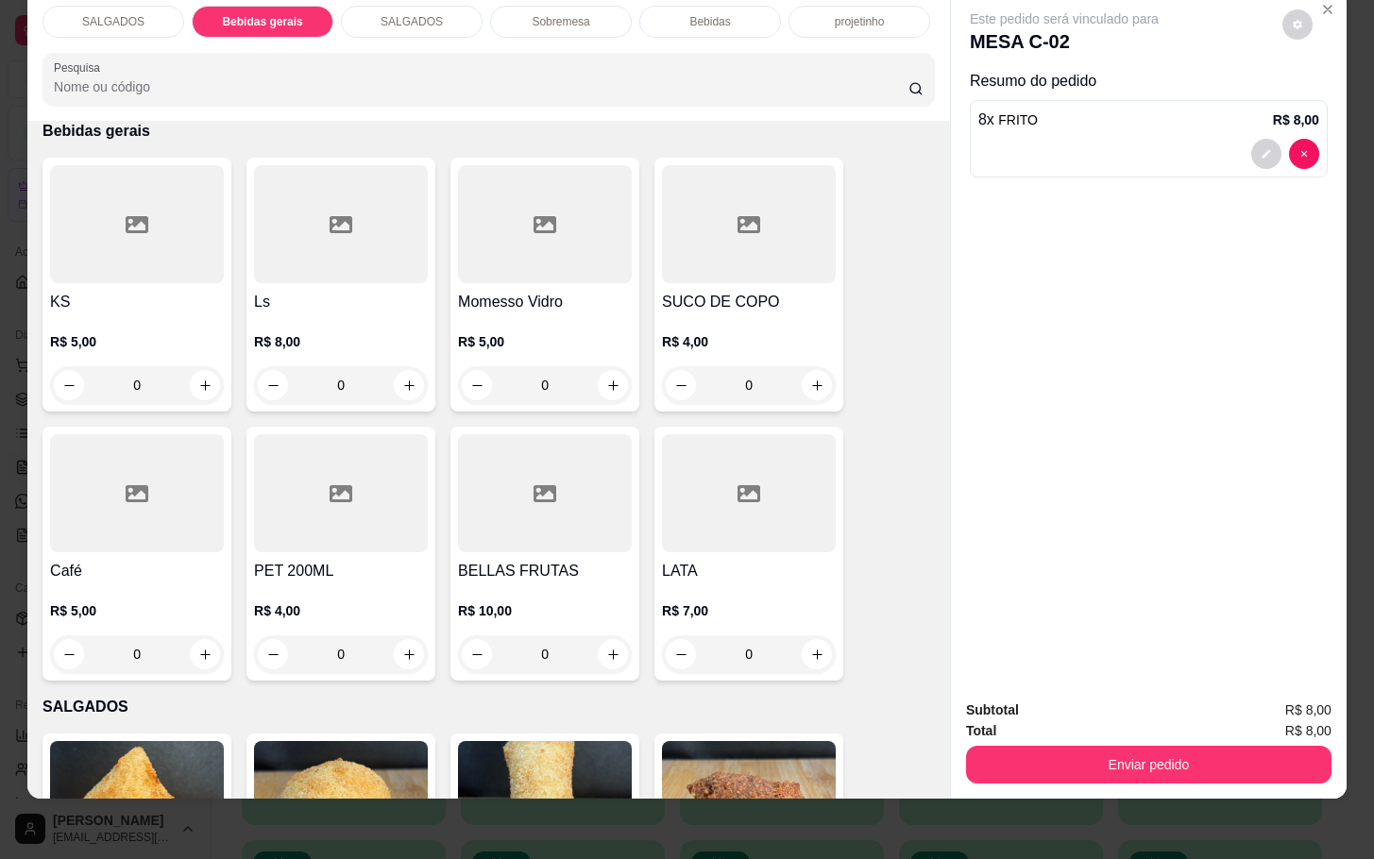
click at [50, 165] on div at bounding box center [137, 224] width 174 height 118
click at [77, 213] on div at bounding box center [137, 224] width 174 height 118
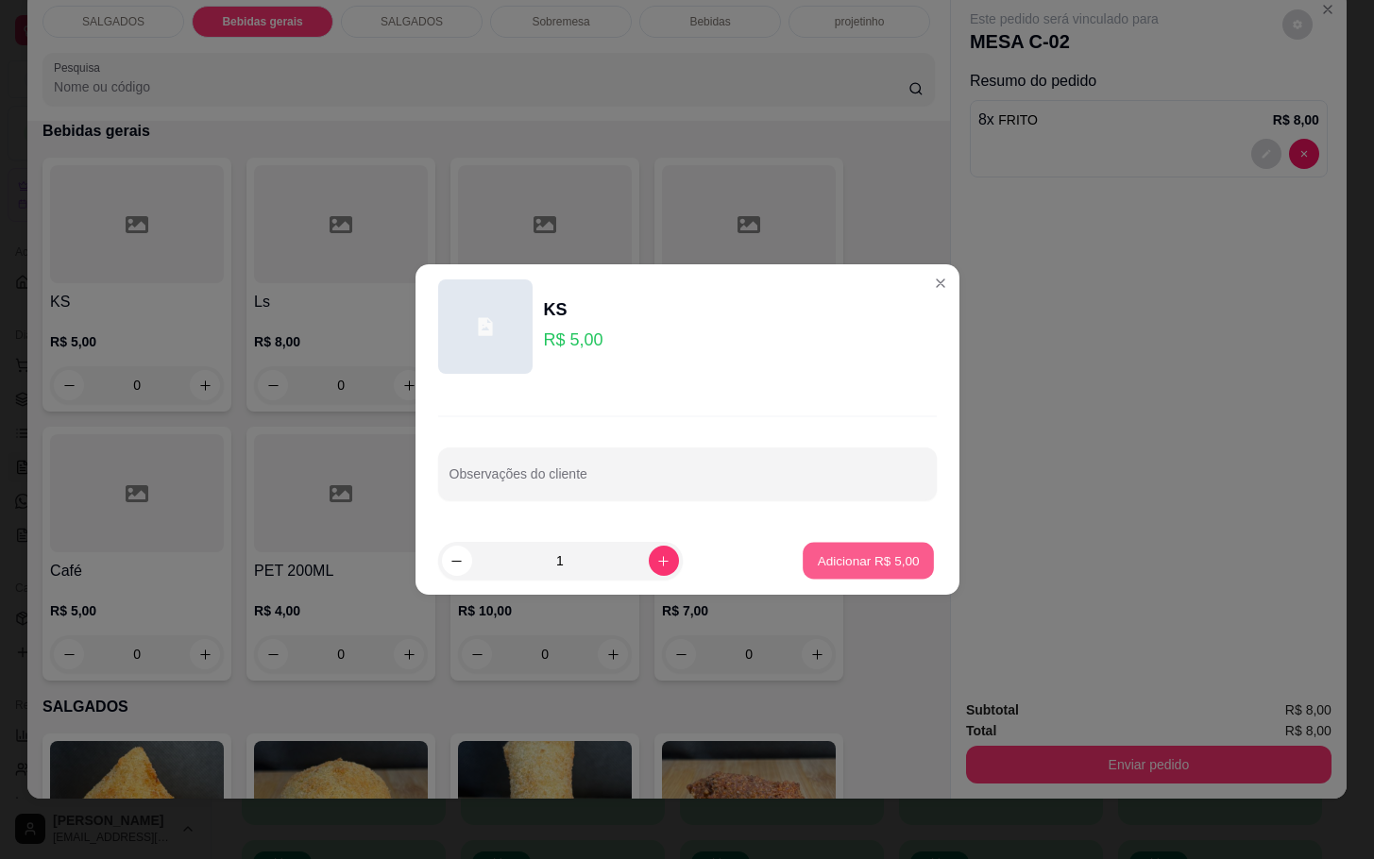
click at [818, 558] on p "Adicionar R$ 5,00" at bounding box center [869, 561] width 102 height 18
type input "1"
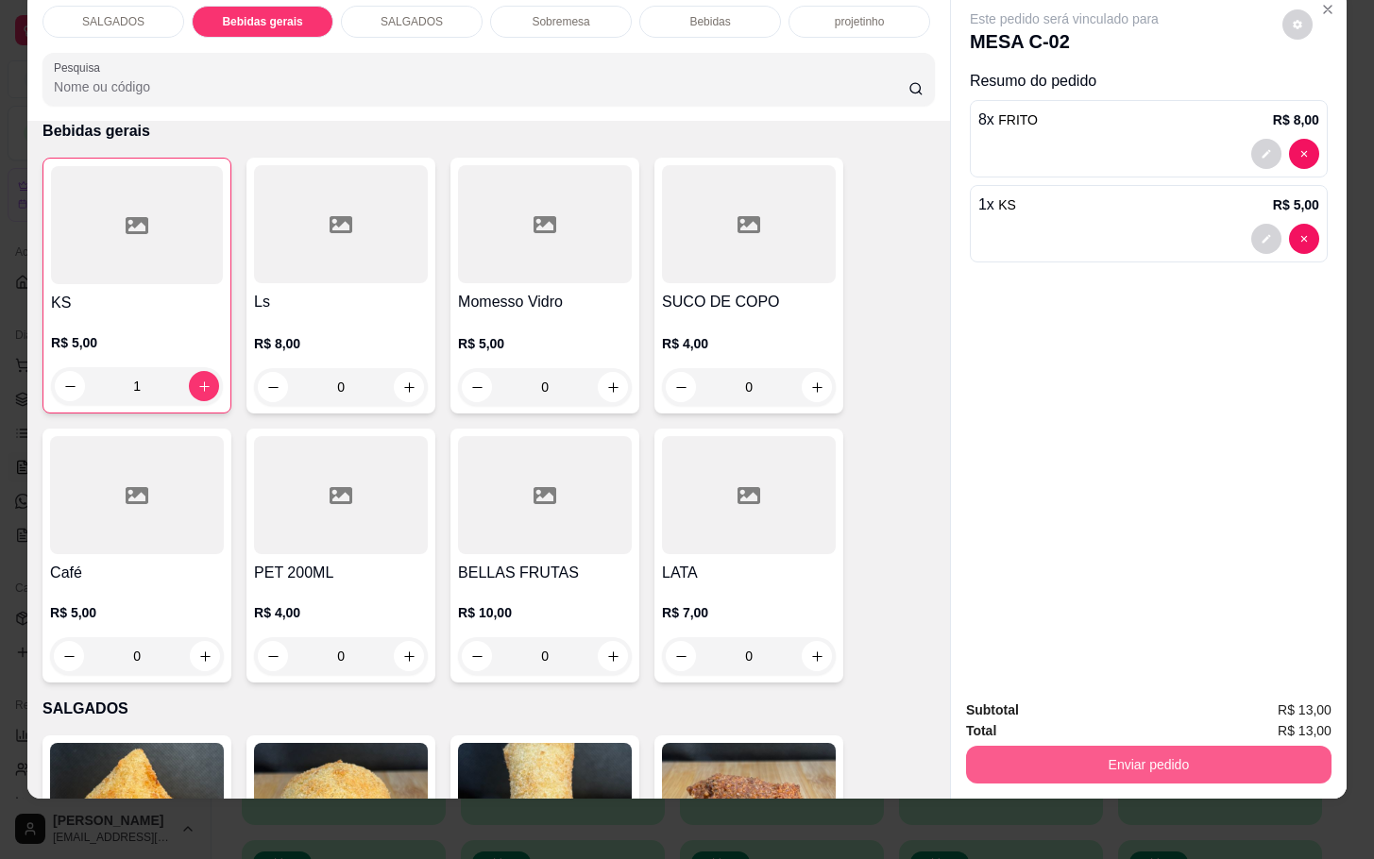
click at [1173, 760] on button "Enviar pedido" at bounding box center [1149, 765] width 366 height 38
click at [1048, 698] on button "Não registrar e enviar pedido" at bounding box center [1083, 698] width 196 height 36
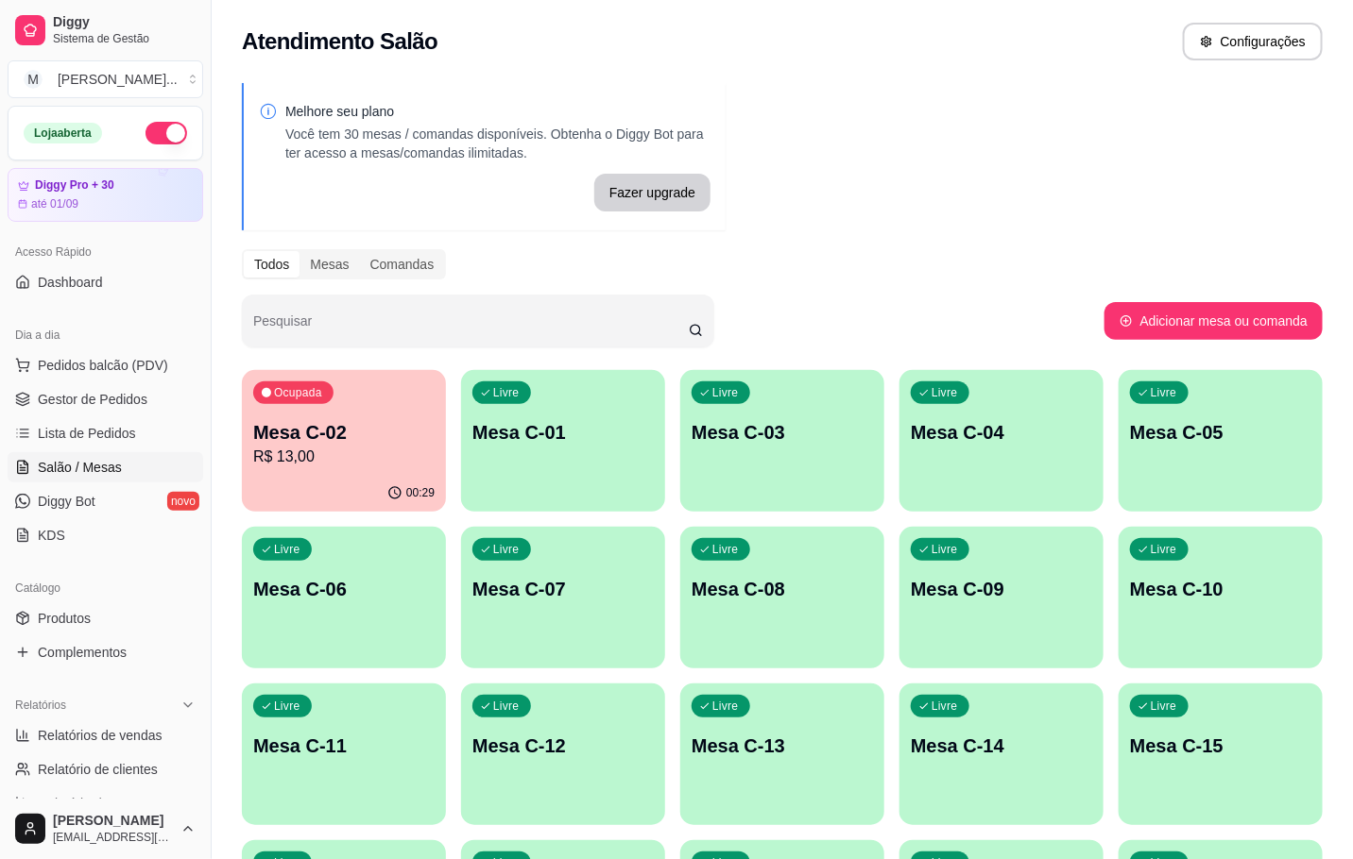
click at [745, 454] on div "Livre Mesa C-03" at bounding box center [782, 429] width 204 height 119
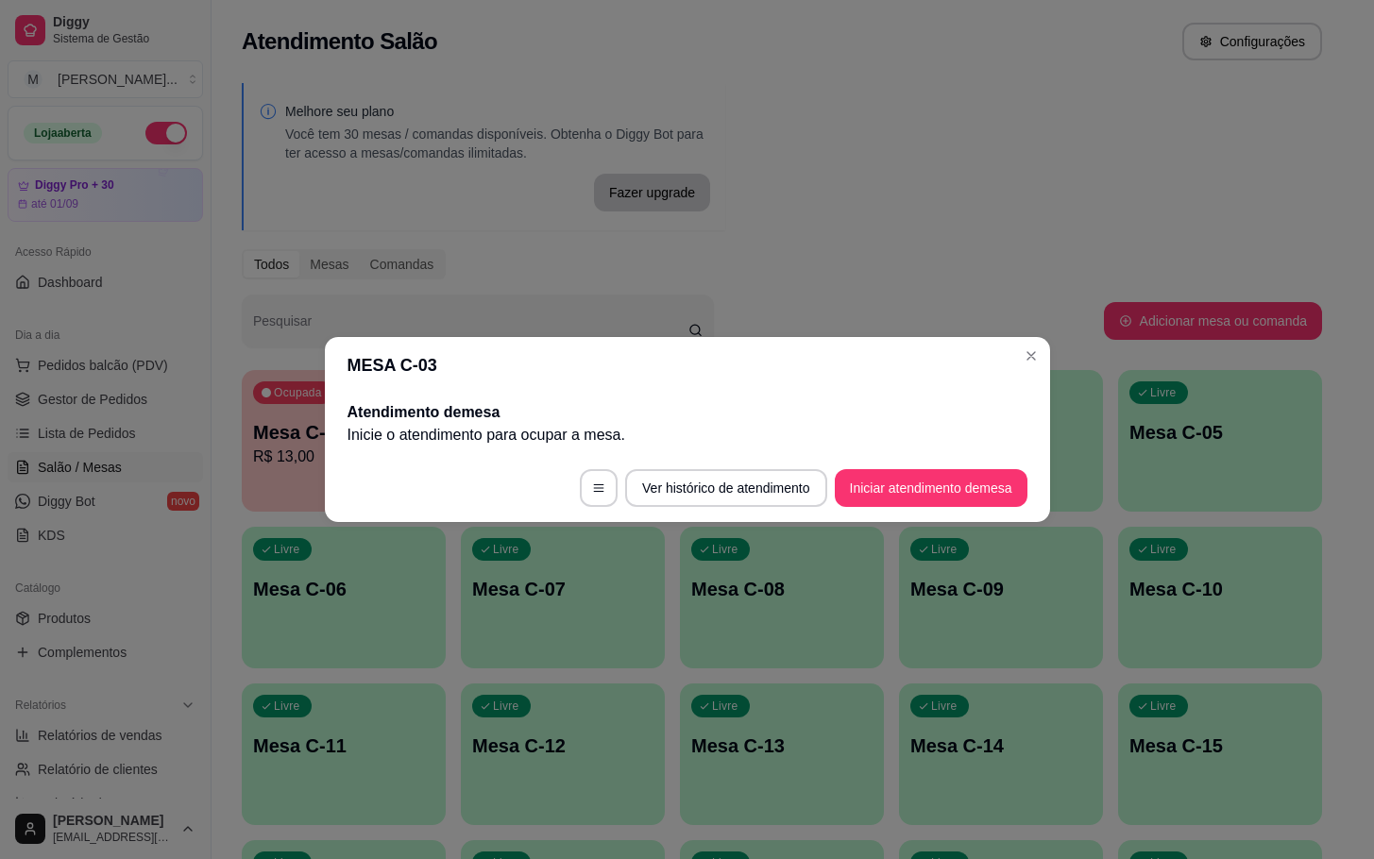
click at [969, 473] on button "Iniciar atendimento de mesa" at bounding box center [931, 488] width 193 height 38
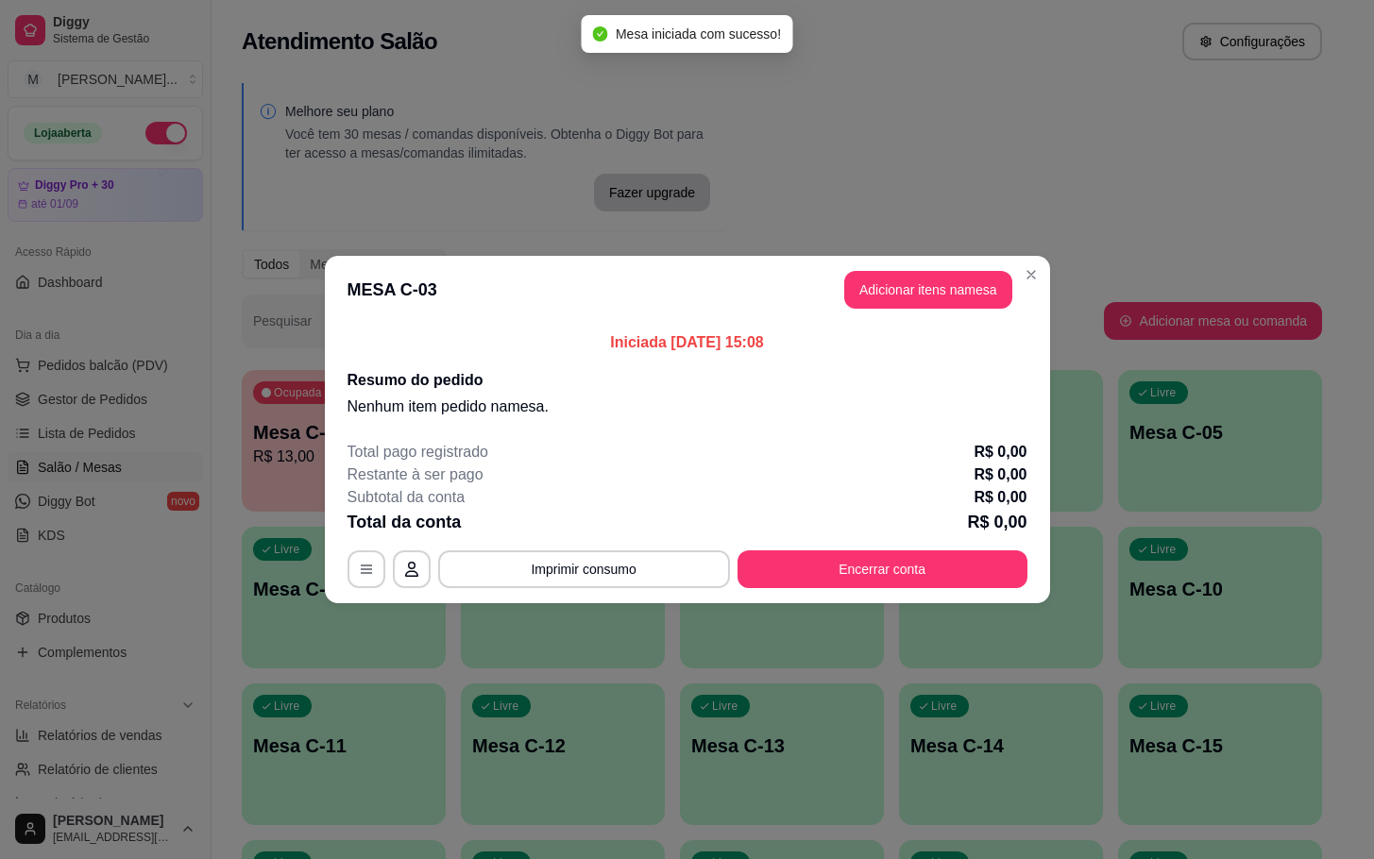
click at [984, 304] on button "Adicionar itens na mesa" at bounding box center [928, 290] width 168 height 38
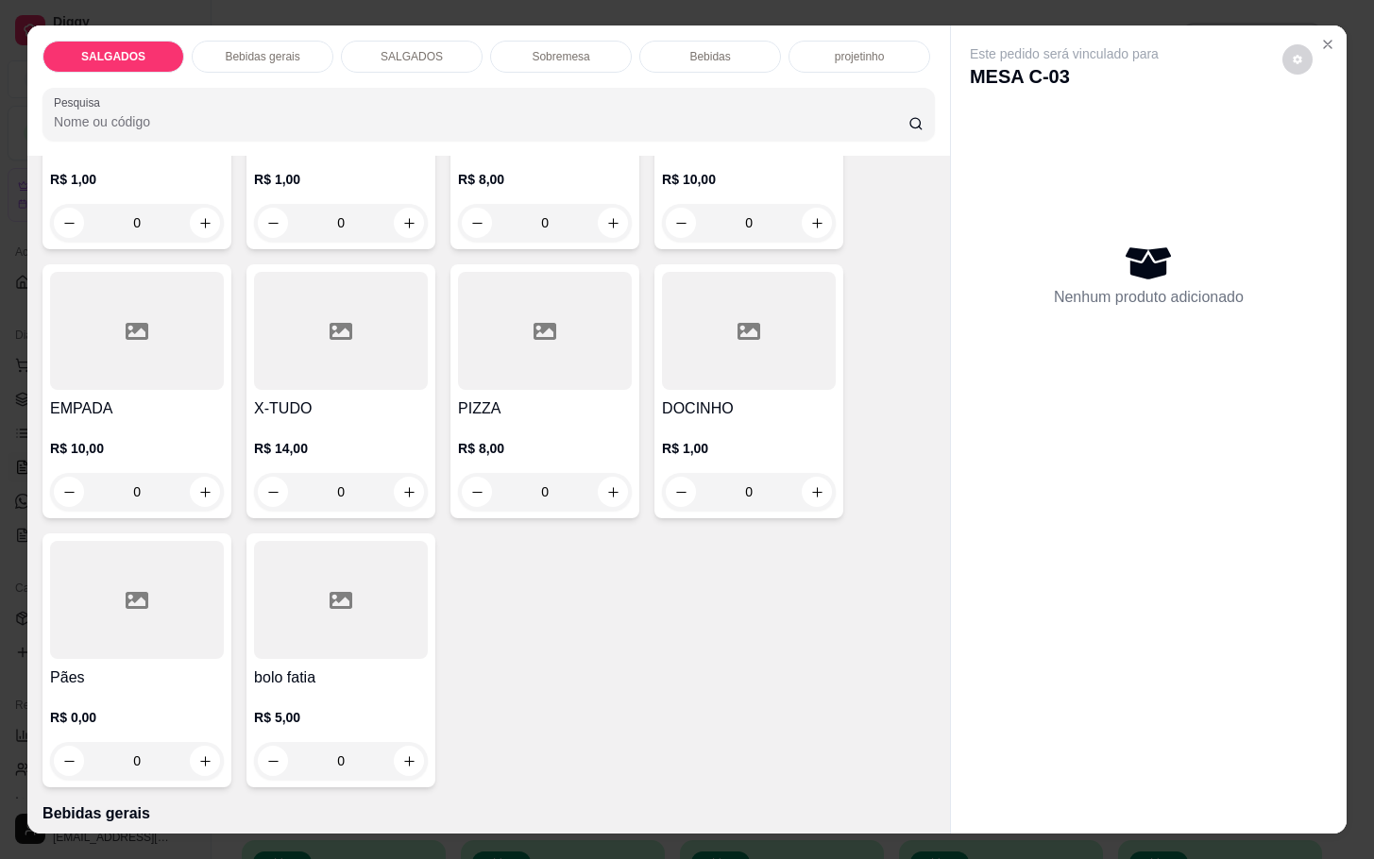
scroll to position [0, 0]
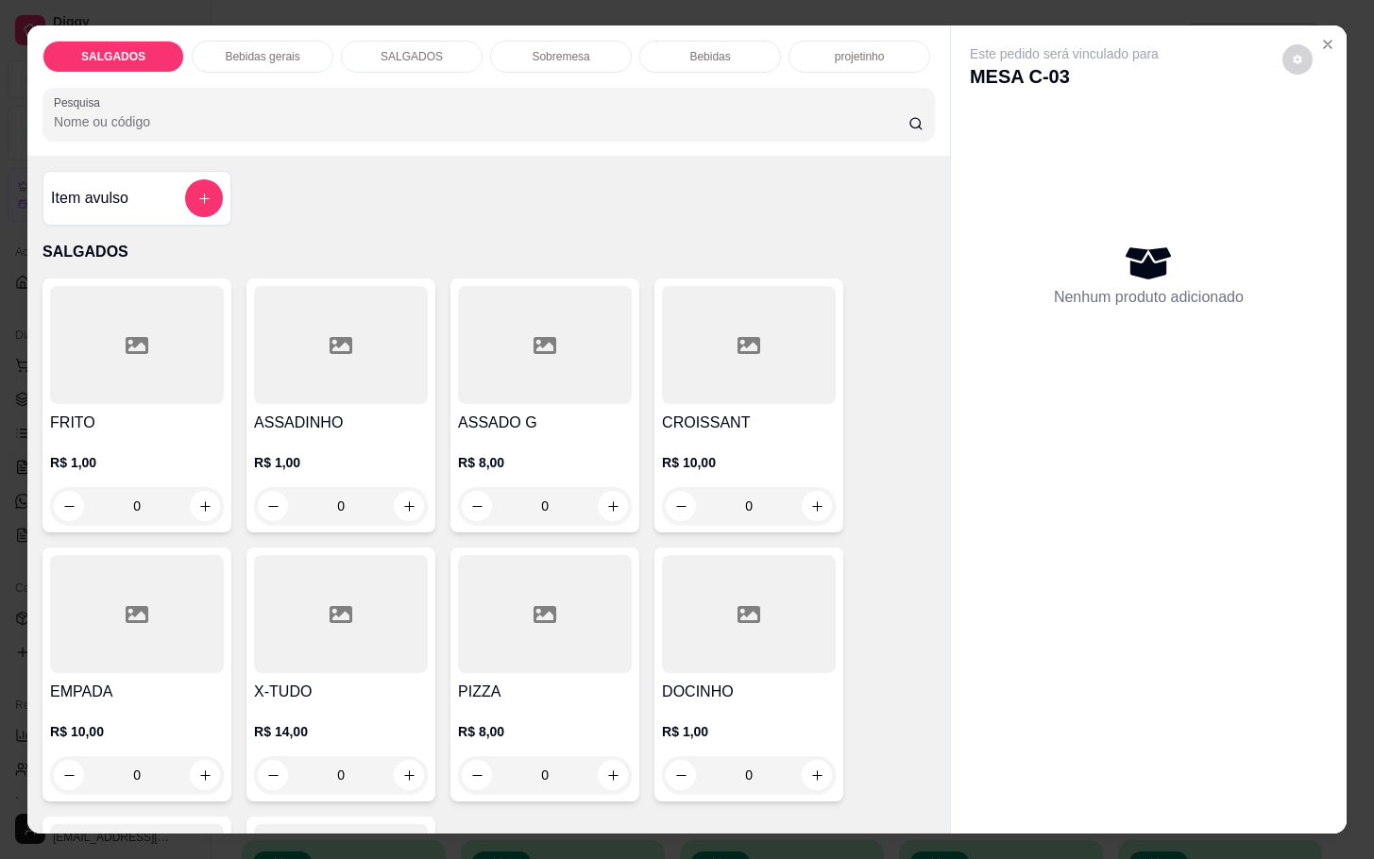
click at [422, 667] on div "X-TUDO R$ 14,00 0" at bounding box center [341, 675] width 189 height 254
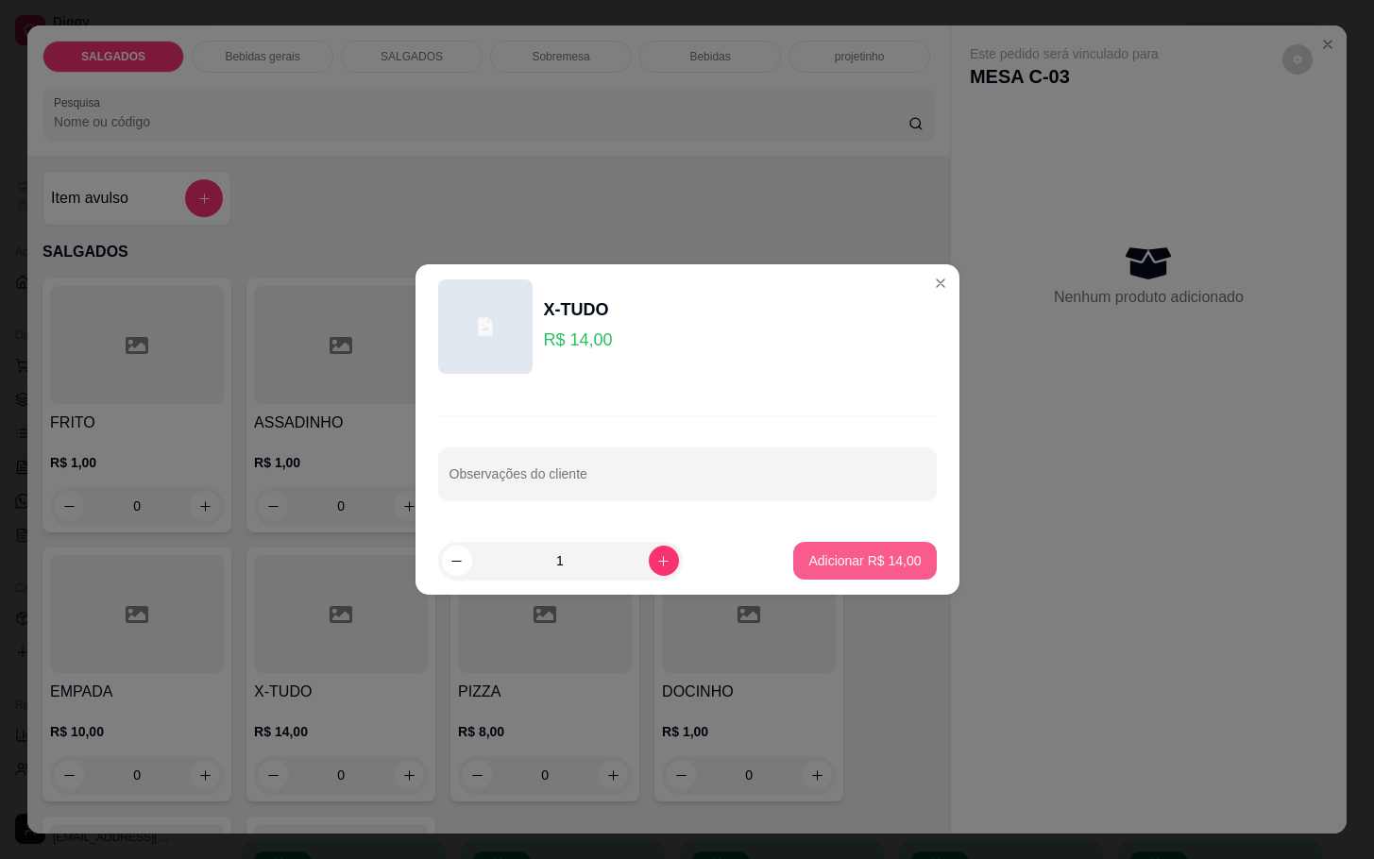
click at [793, 553] on button "Adicionar R$ 14,00" at bounding box center [864, 561] width 143 height 38
type input "1"
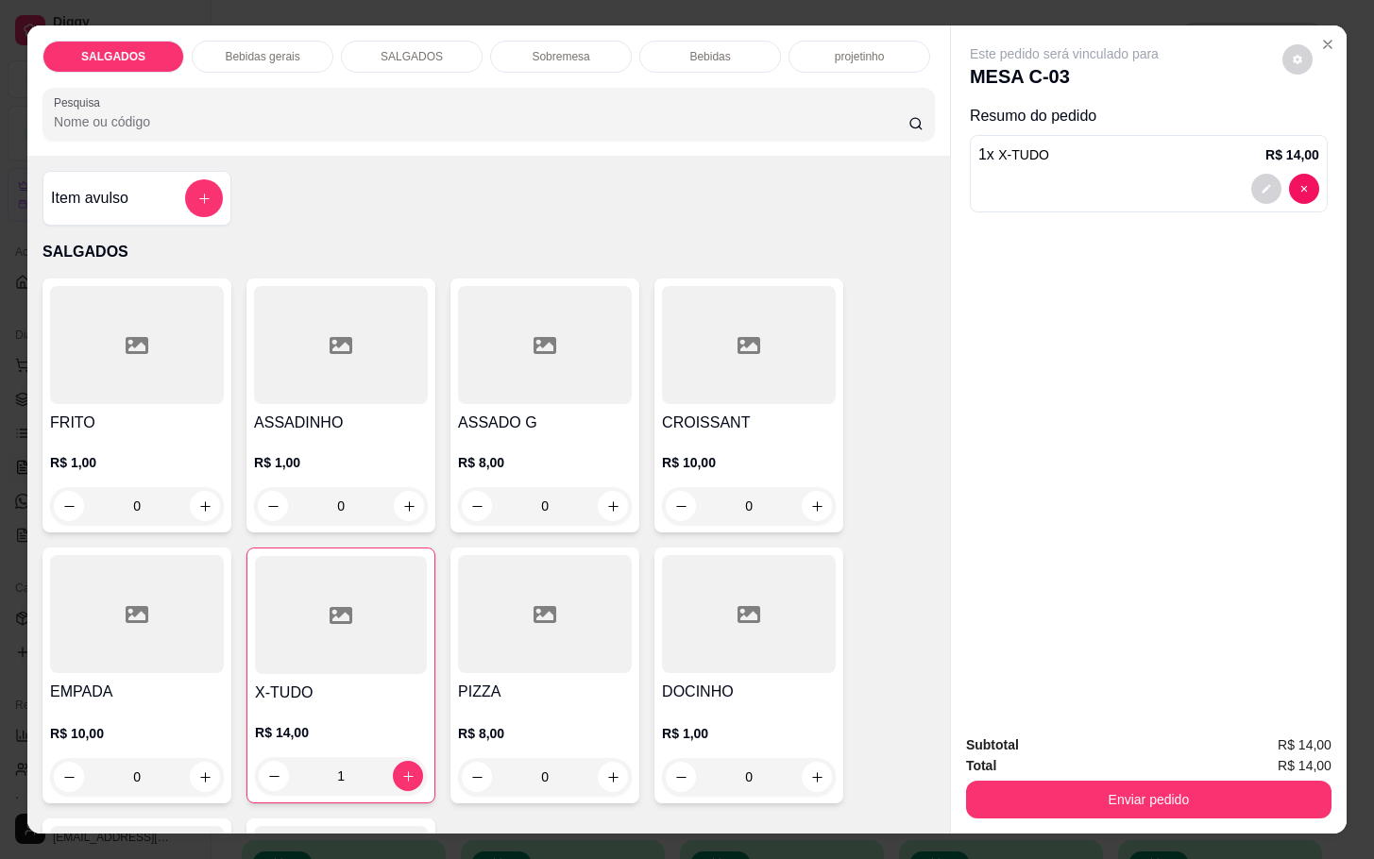
click at [156, 400] on div "FRITO R$ 1,00 0" at bounding box center [137, 406] width 189 height 254
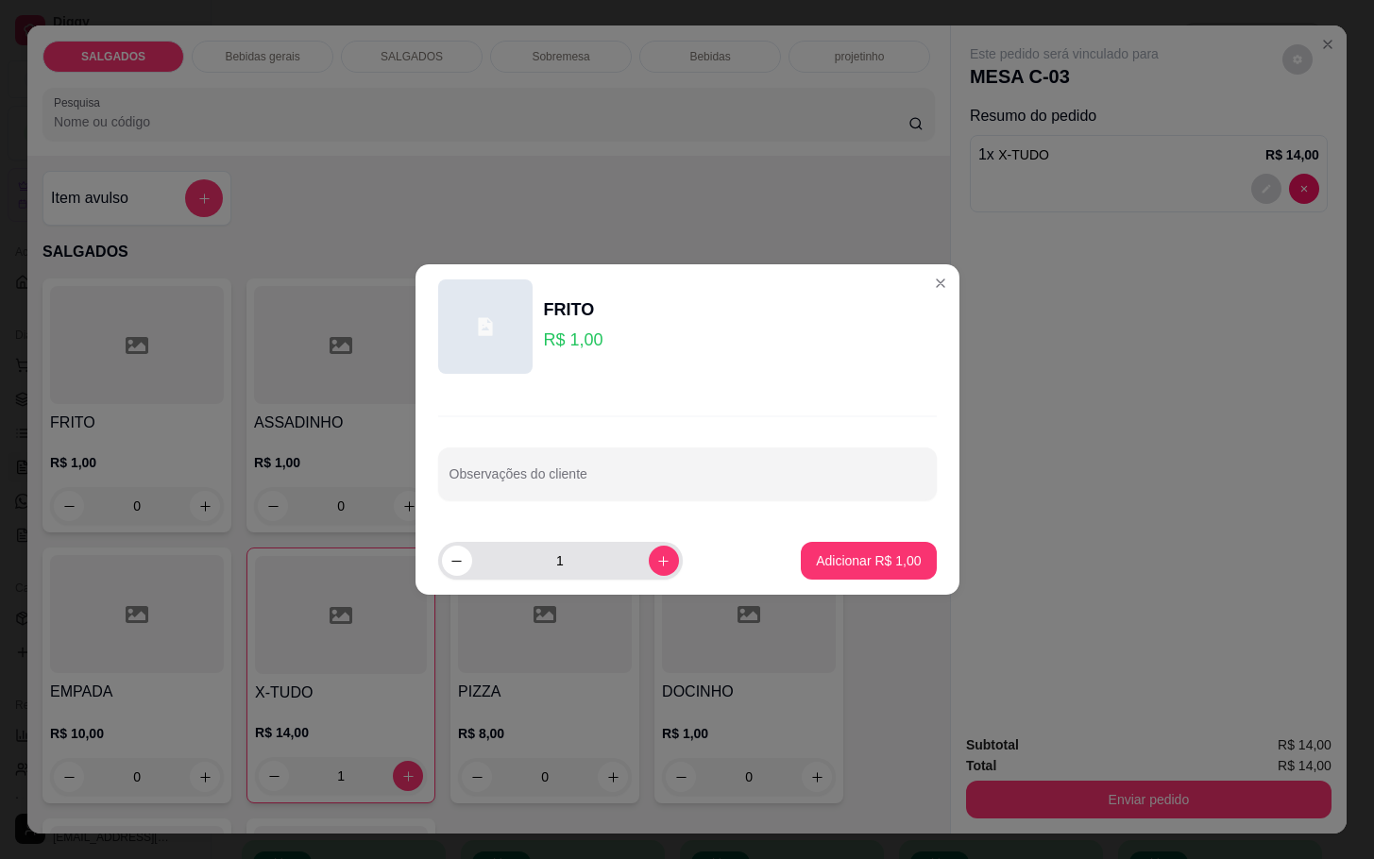
click at [638, 575] on div "1" at bounding box center [560, 561] width 237 height 38
click at [656, 567] on icon "increase-product-quantity" at bounding box center [663, 561] width 14 height 14
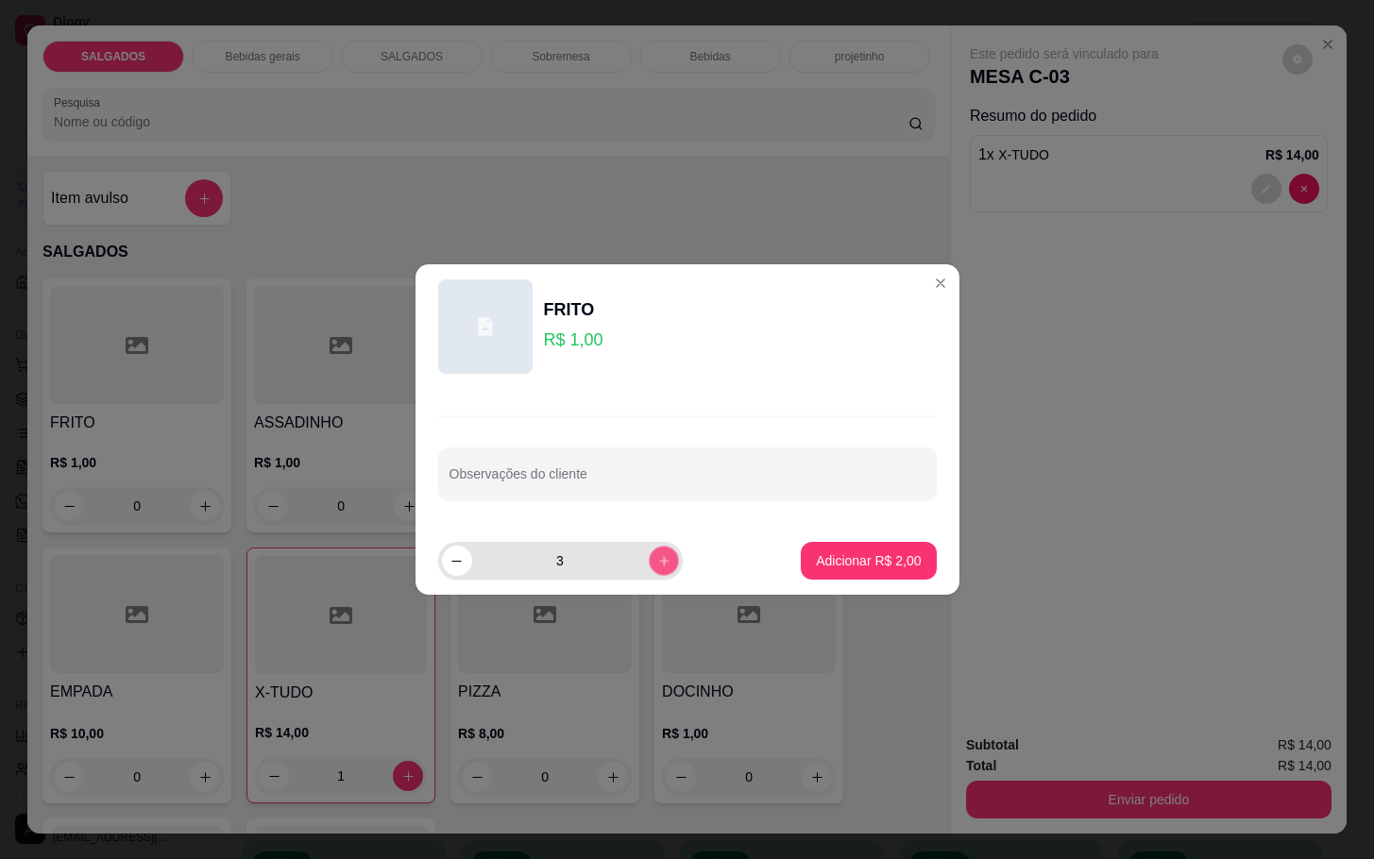
click at [656, 567] on icon "increase-product-quantity" at bounding box center [663, 561] width 14 height 14
click at [656, 565] on icon "increase-product-quantity" at bounding box center [663, 561] width 14 height 14
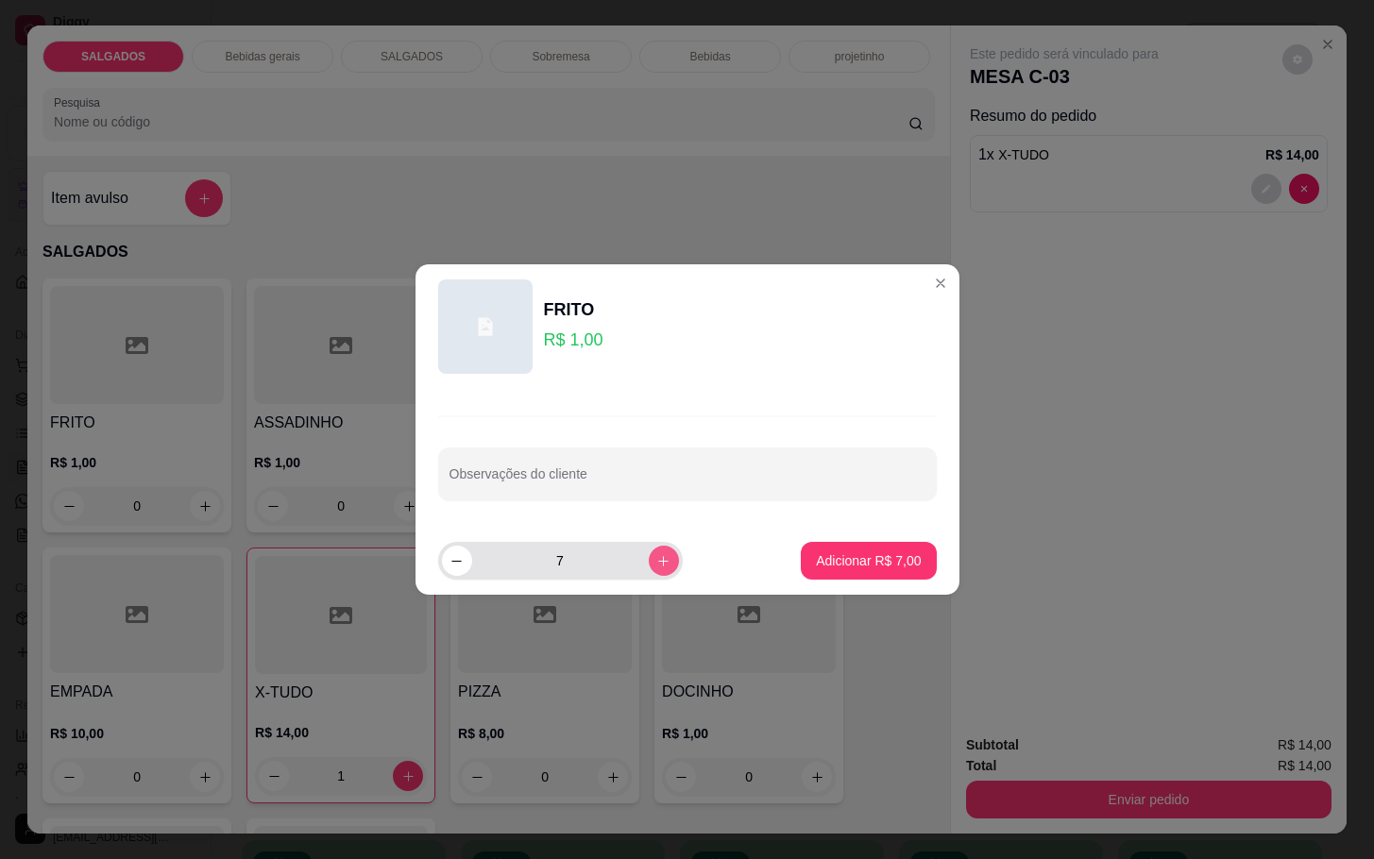
type input "8"
click at [851, 564] on p "Adicionar R$ 8,00" at bounding box center [868, 561] width 105 height 19
type input "8"
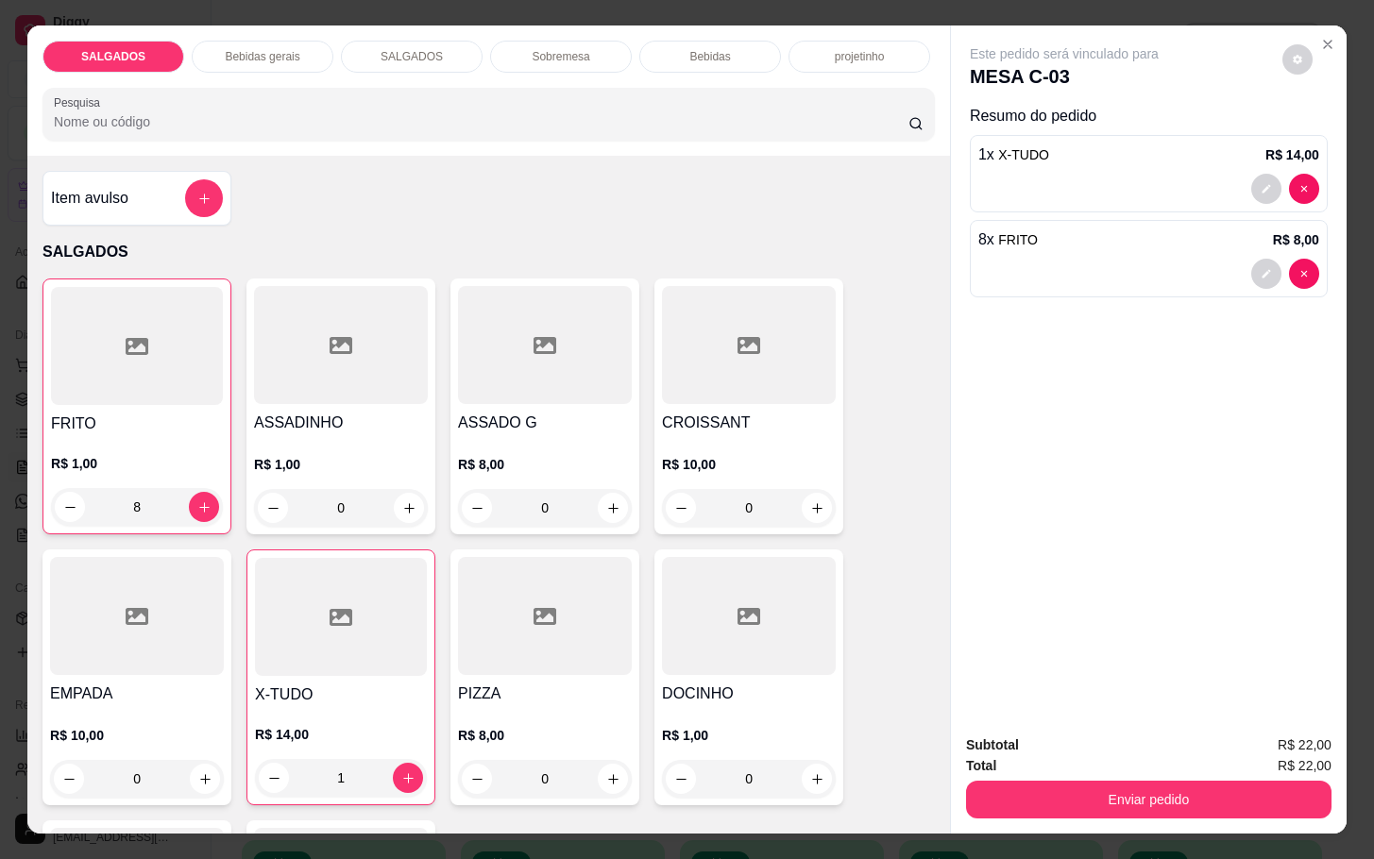
click at [286, 49] on p "Bebidas gerais" at bounding box center [262, 56] width 75 height 15
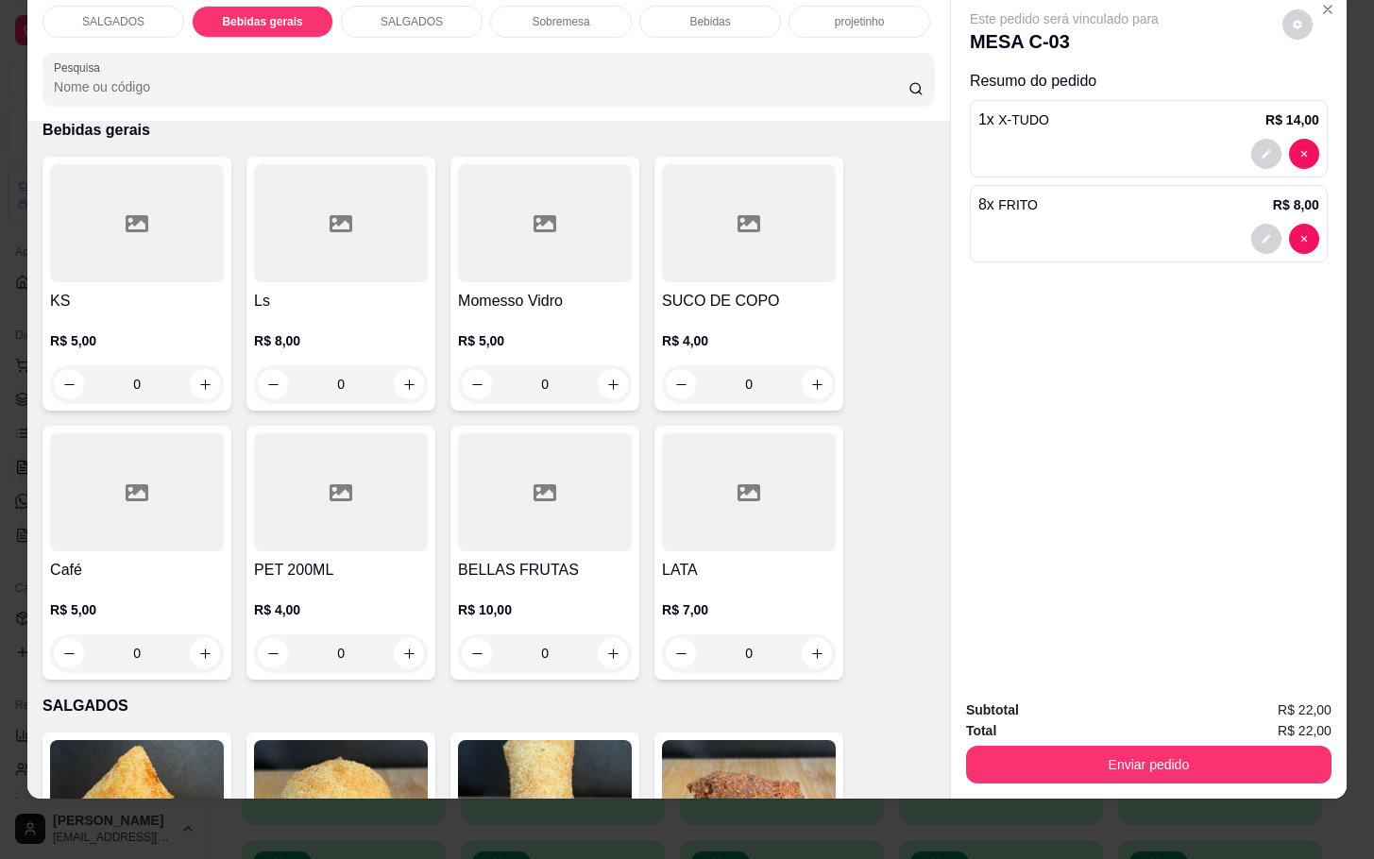
click at [570, 247] on div at bounding box center [545, 223] width 174 height 118
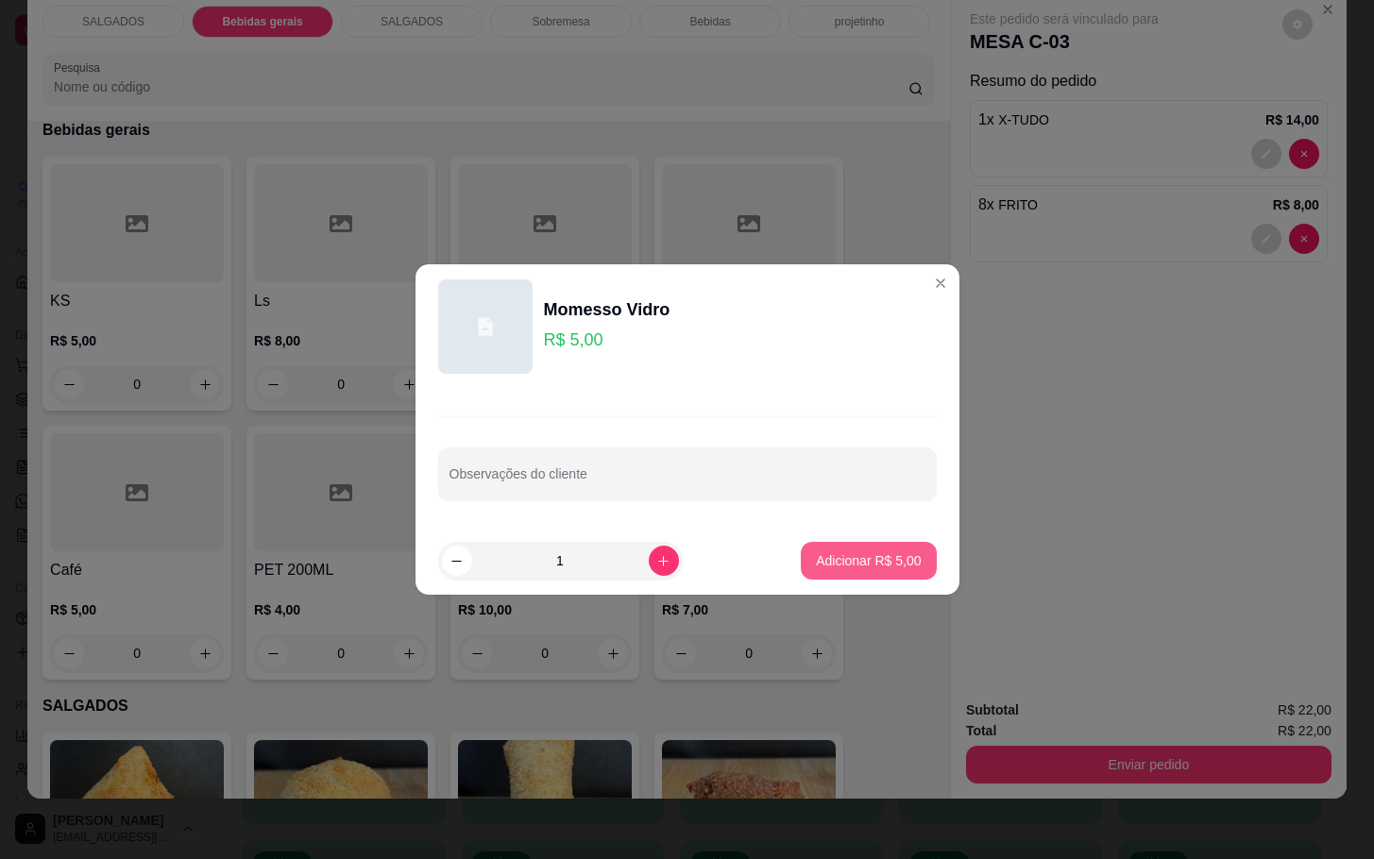
click at [844, 553] on p "Adicionar R$ 5,00" at bounding box center [868, 561] width 105 height 19
type input "1"
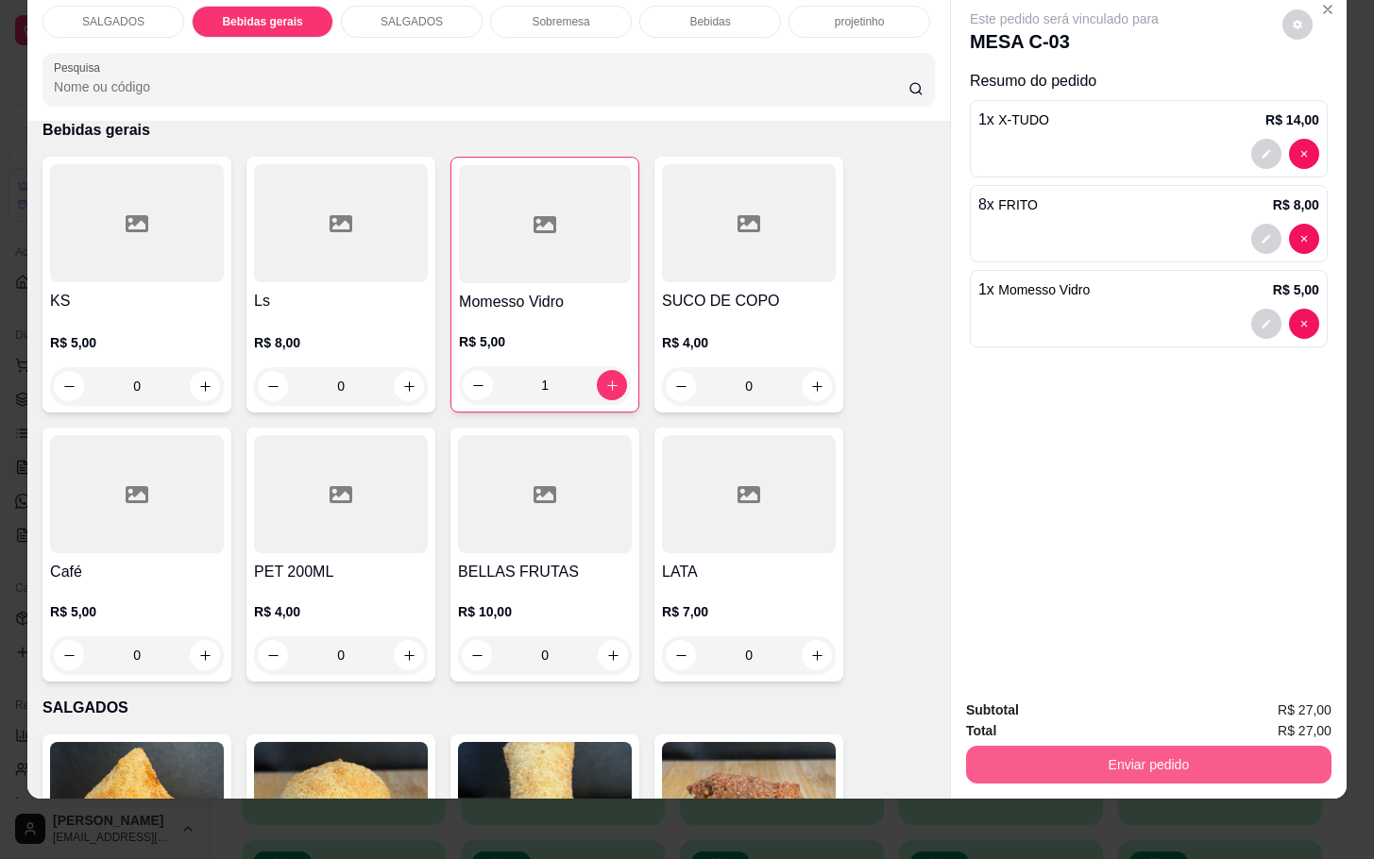
click at [1146, 746] on button "Enviar pedido" at bounding box center [1149, 765] width 366 height 38
click at [1075, 689] on button "Não registrar e enviar pedido" at bounding box center [1083, 698] width 196 height 36
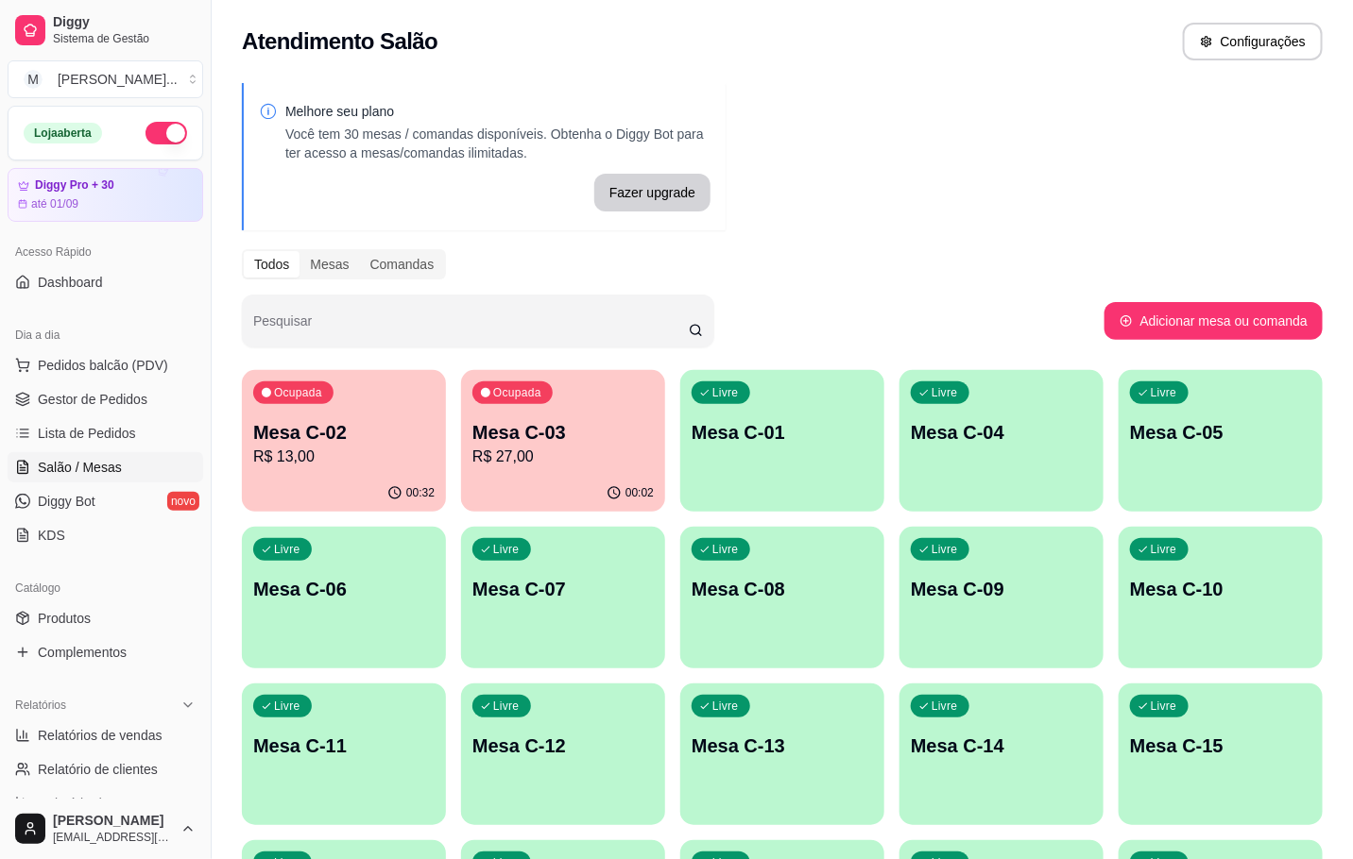
click at [417, 471] on div "Ocupada Mesa C-02 R$ 13,00" at bounding box center [344, 422] width 204 height 105
click at [354, 431] on p "Mesa C-02" at bounding box center [344, 433] width 176 height 26
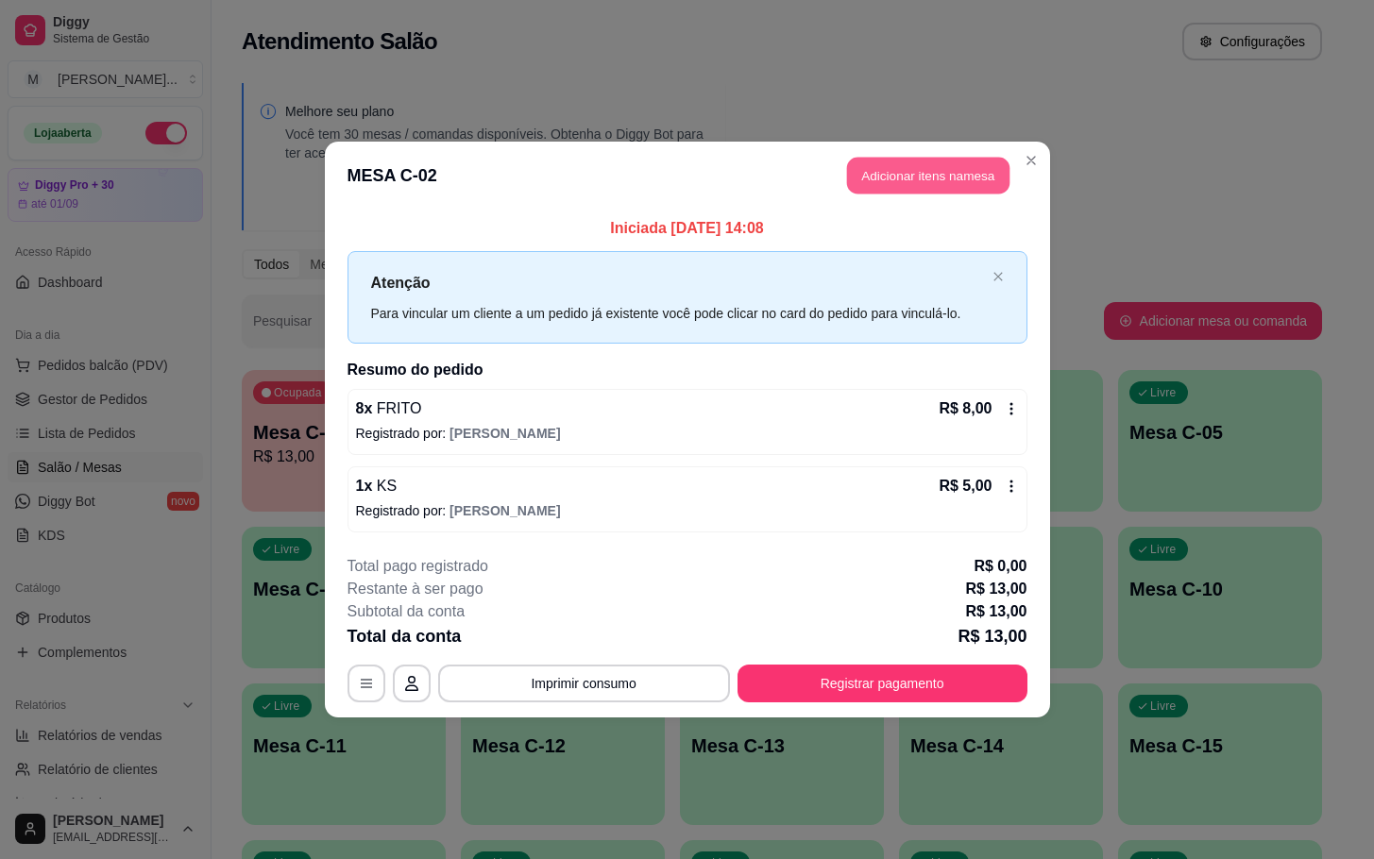
click at [901, 176] on button "Adicionar itens na mesa" at bounding box center [928, 176] width 162 height 37
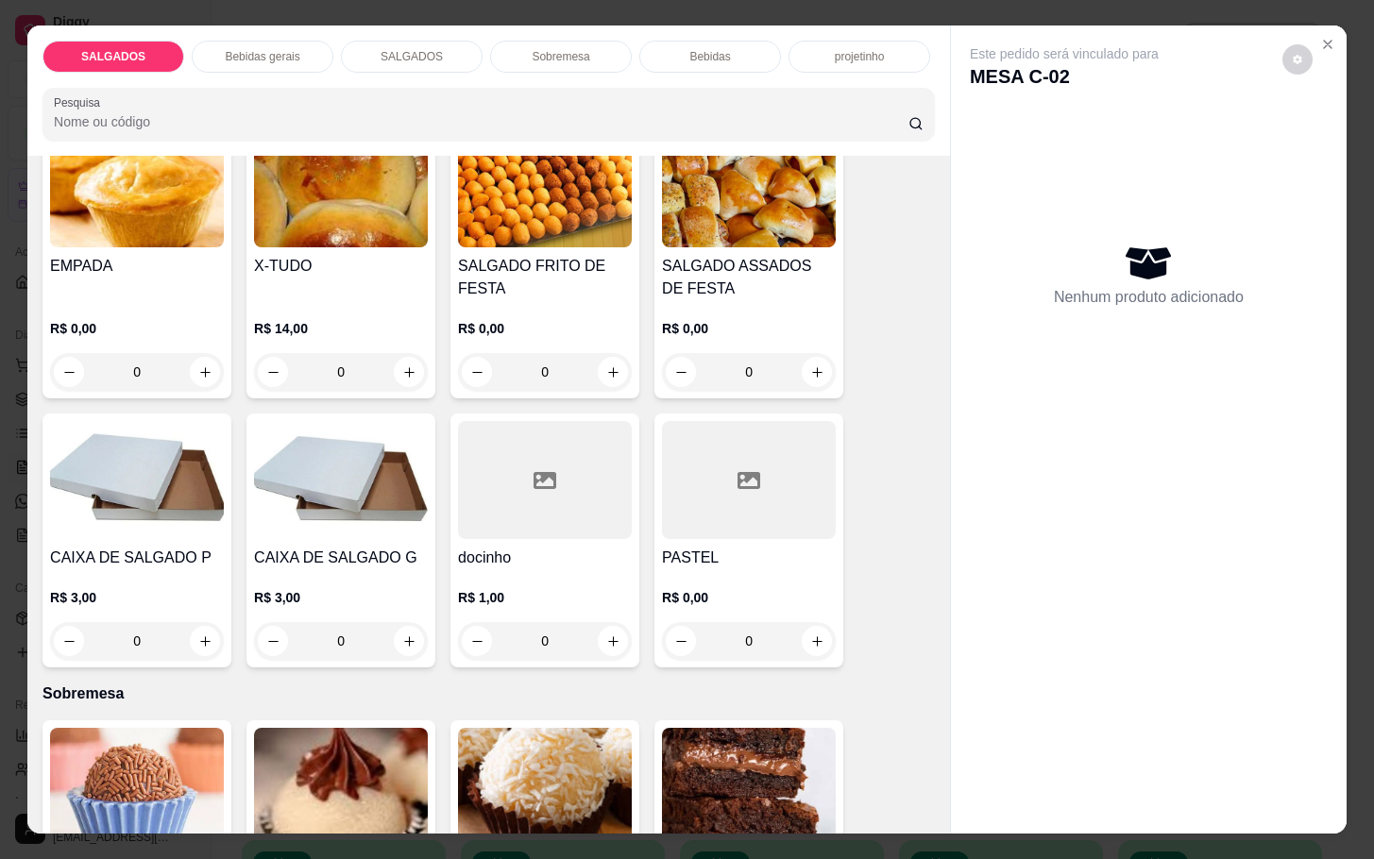
scroll to position [2975, 0]
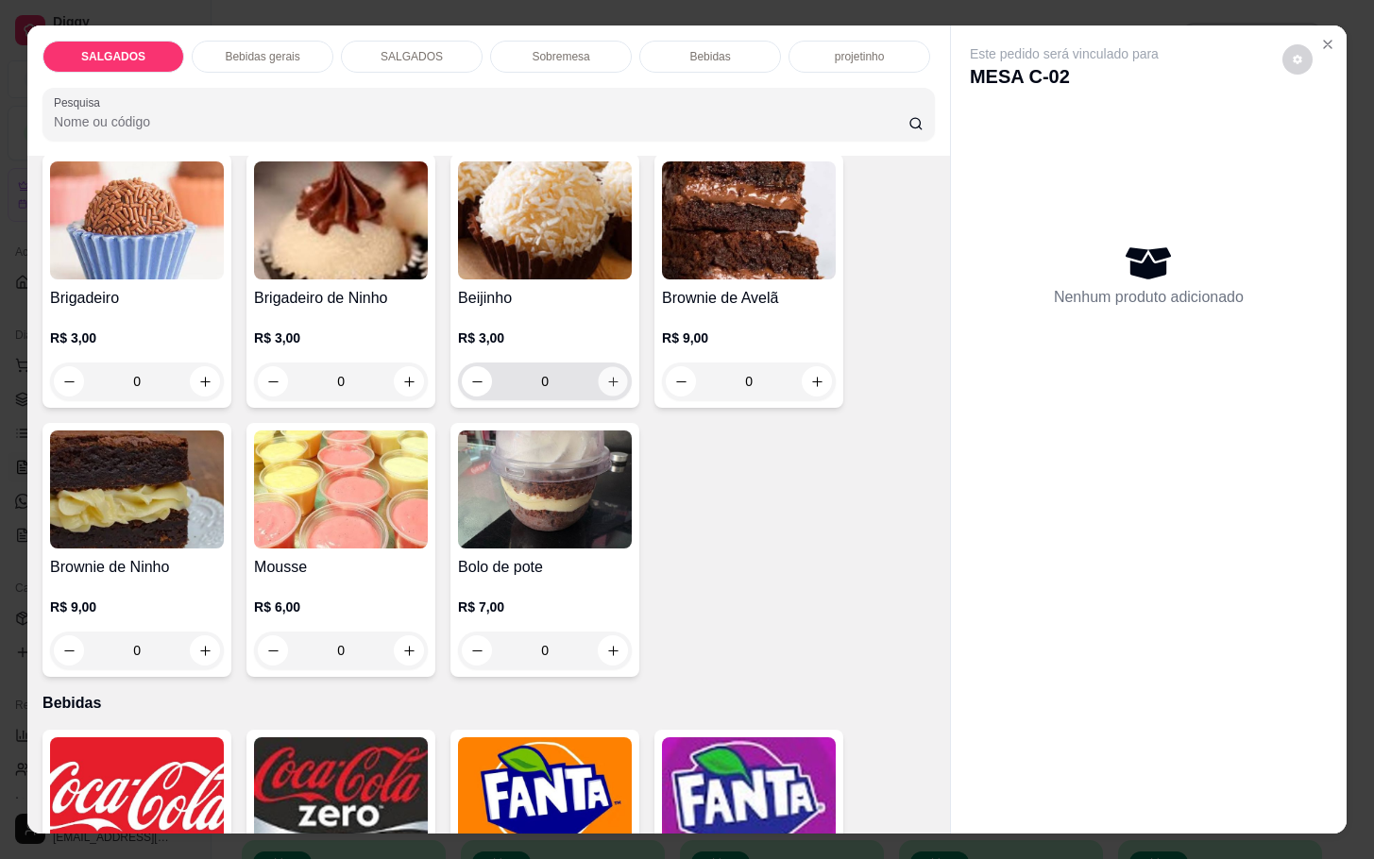
click at [606, 375] on icon "increase-product-quantity" at bounding box center [613, 382] width 14 height 14
type input "1"
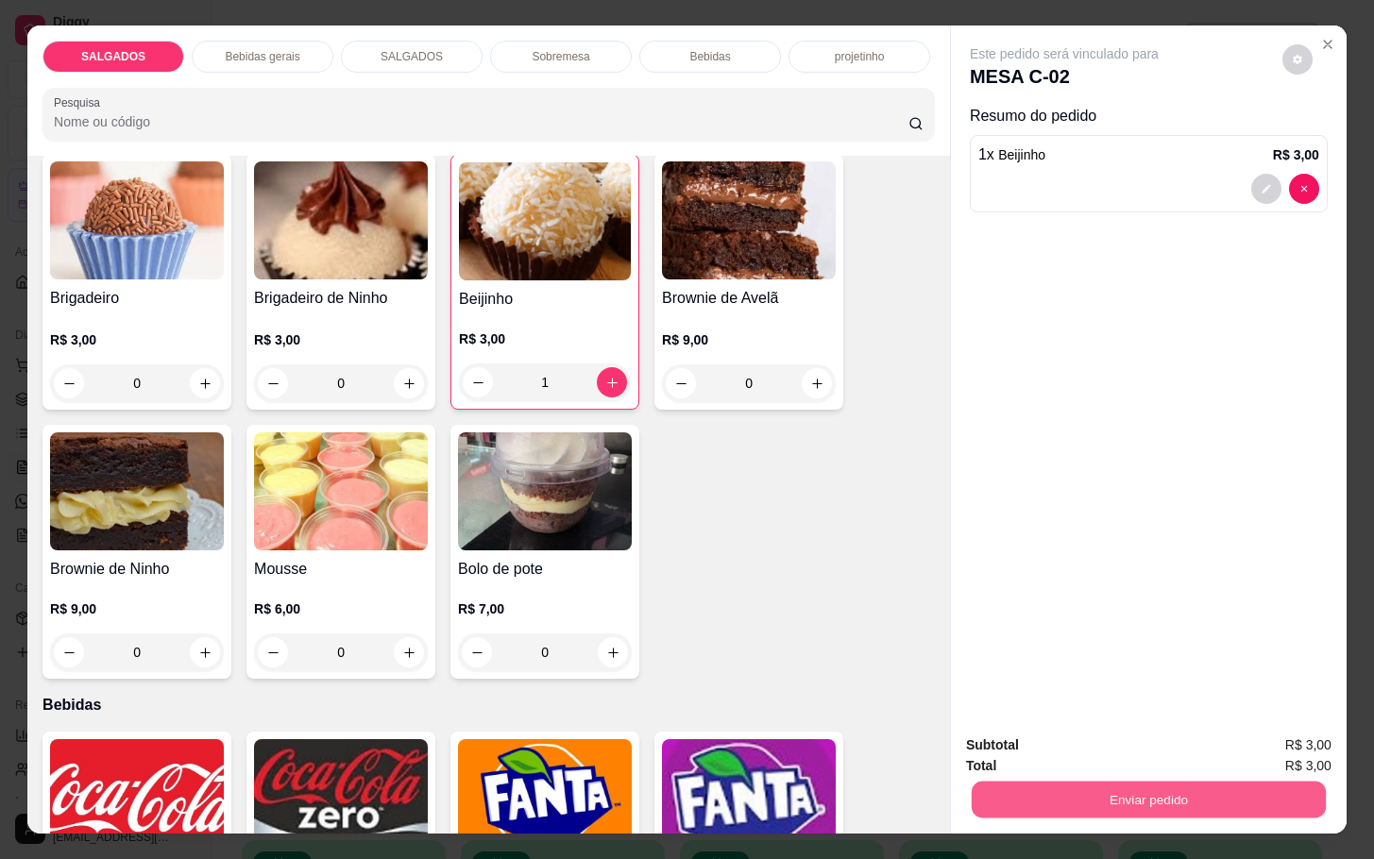
click at [1066, 781] on button "Enviar pedido" at bounding box center [1149, 799] width 354 height 37
click at [1081, 734] on button "Não registrar e enviar pedido" at bounding box center [1083, 742] width 191 height 35
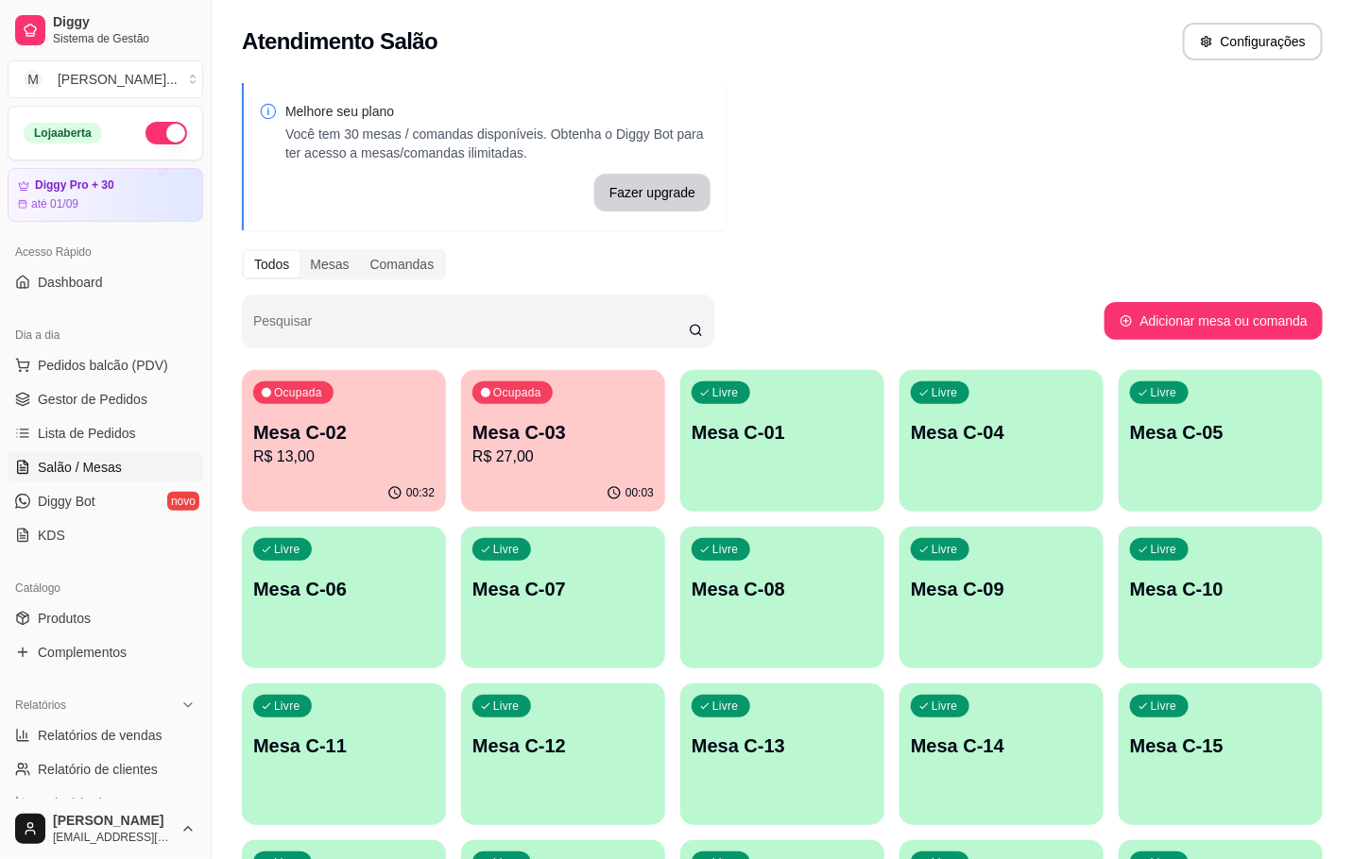
click at [349, 414] on div "Ocupada Mesa C-02 R$ 13,00" at bounding box center [344, 422] width 204 height 105
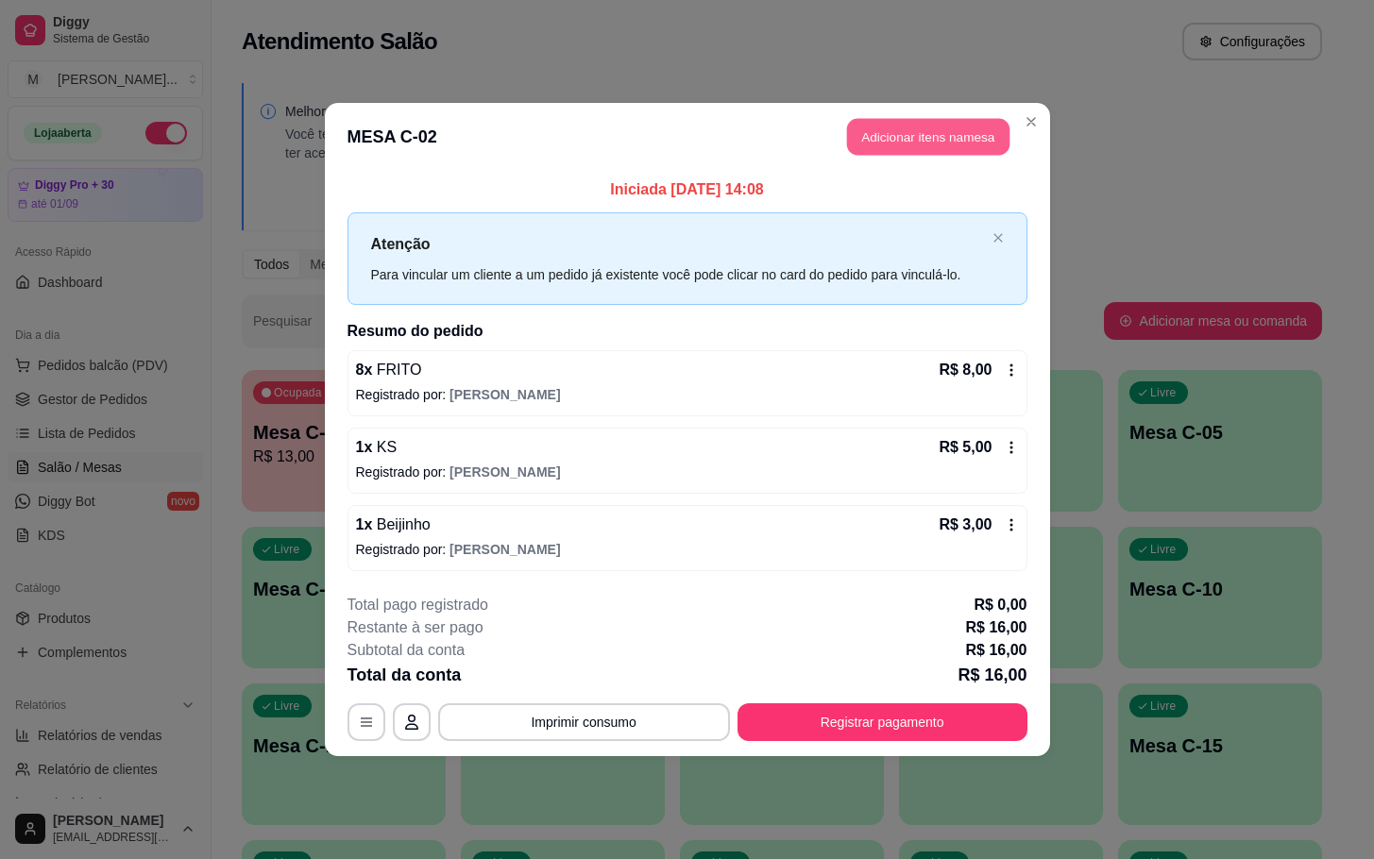
click at [912, 154] on button "Adicionar itens na mesa" at bounding box center [928, 137] width 162 height 37
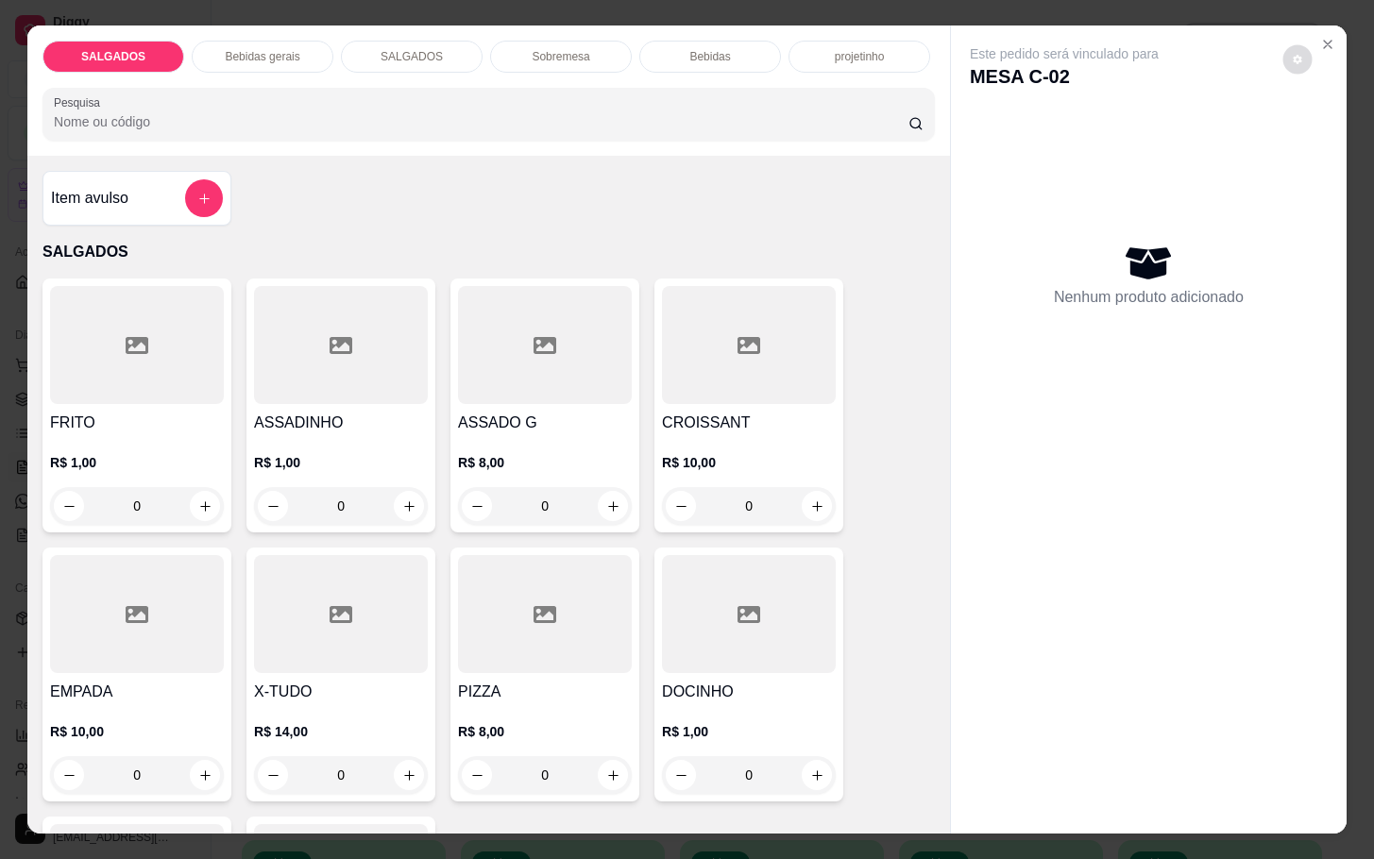
click at [1289, 55] on button "decrease-product-quantity" at bounding box center [1297, 59] width 29 height 29
click at [1326, 134] on span "Automatic updates" at bounding box center [1323, 124] width 38 height 23
click at [1316, 134] on input "Automatic updates" at bounding box center [1309, 131] width 12 height 12
checkbox input "false"
click at [1315, 43] on button "Close" at bounding box center [1328, 44] width 30 height 30
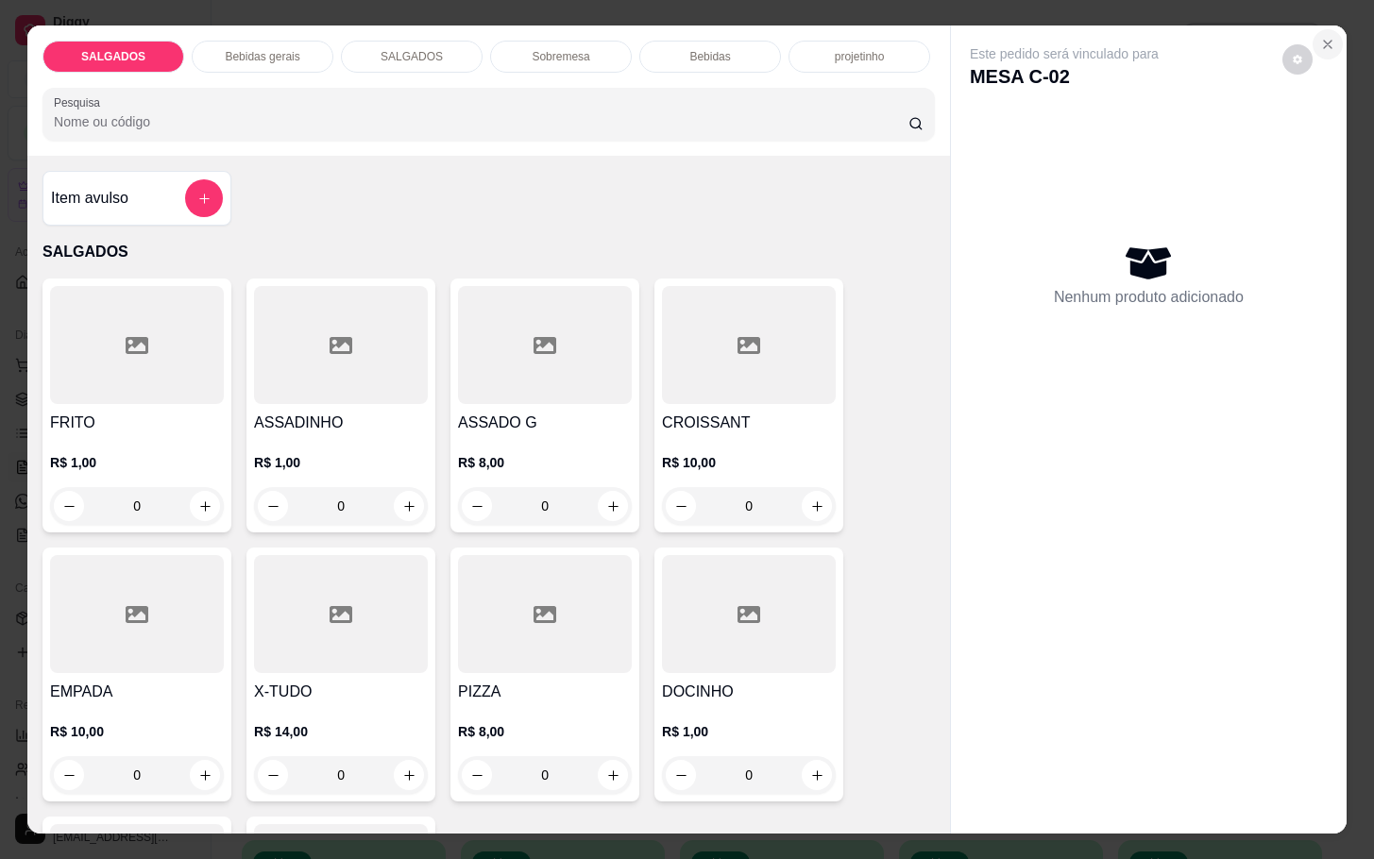
click at [1315, 43] on button "Close" at bounding box center [1328, 44] width 30 height 30
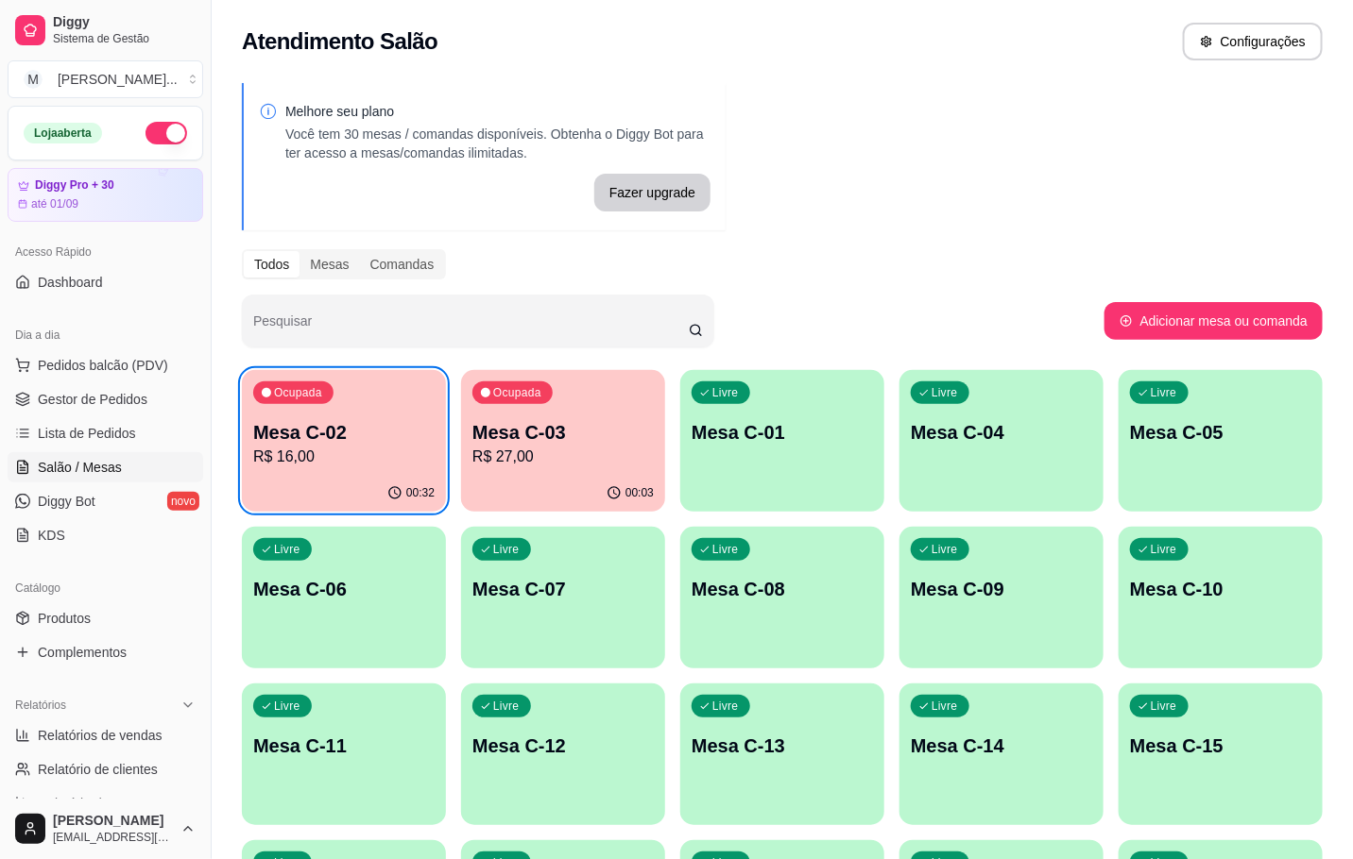
click at [403, 496] on div "00:32" at bounding box center [410, 492] width 47 height 15
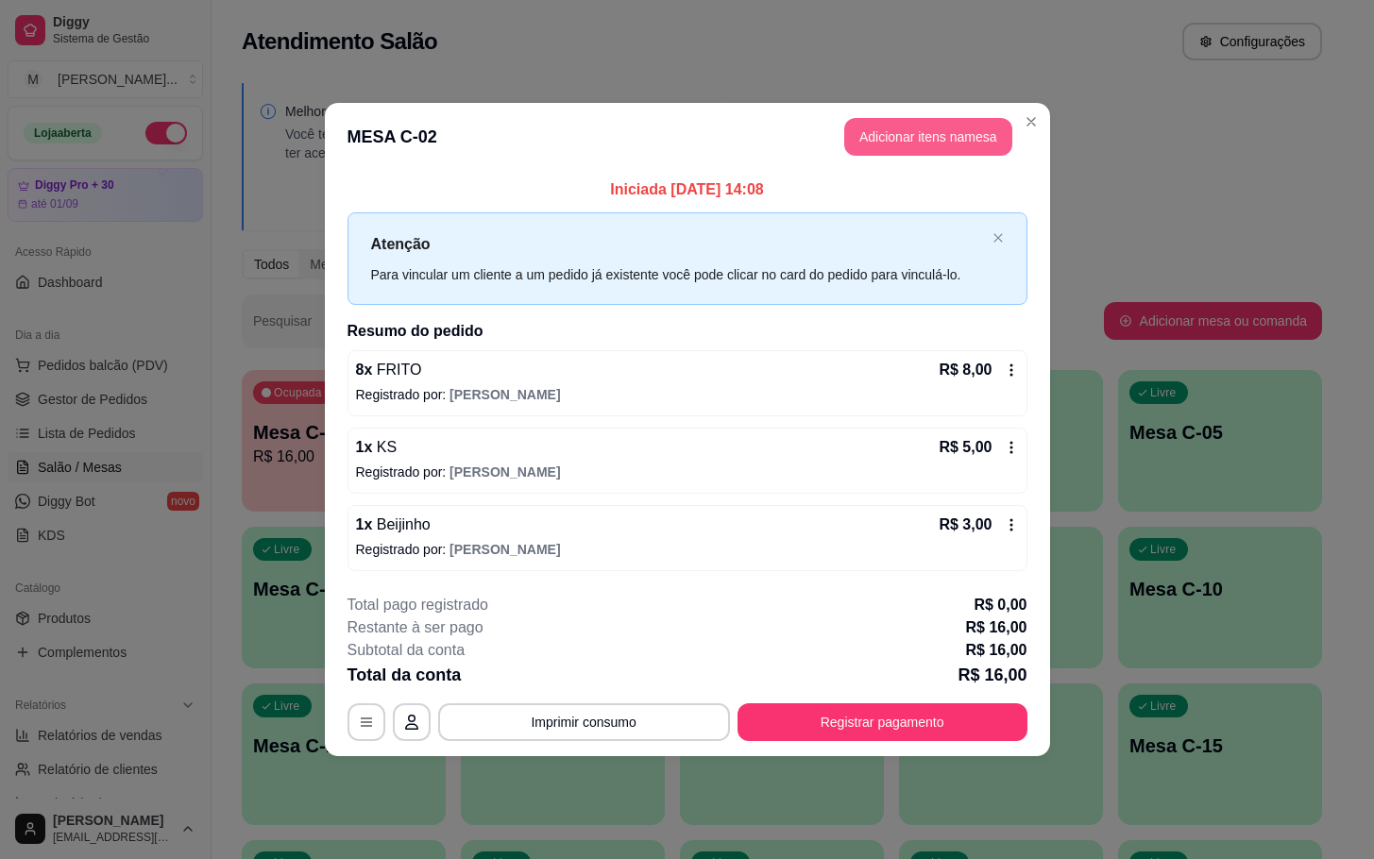
click at [922, 116] on header "MESA C-02 Adicionar itens na mesa" at bounding box center [687, 137] width 725 height 68
click at [904, 145] on button "Adicionar itens na mesa" at bounding box center [928, 137] width 162 height 37
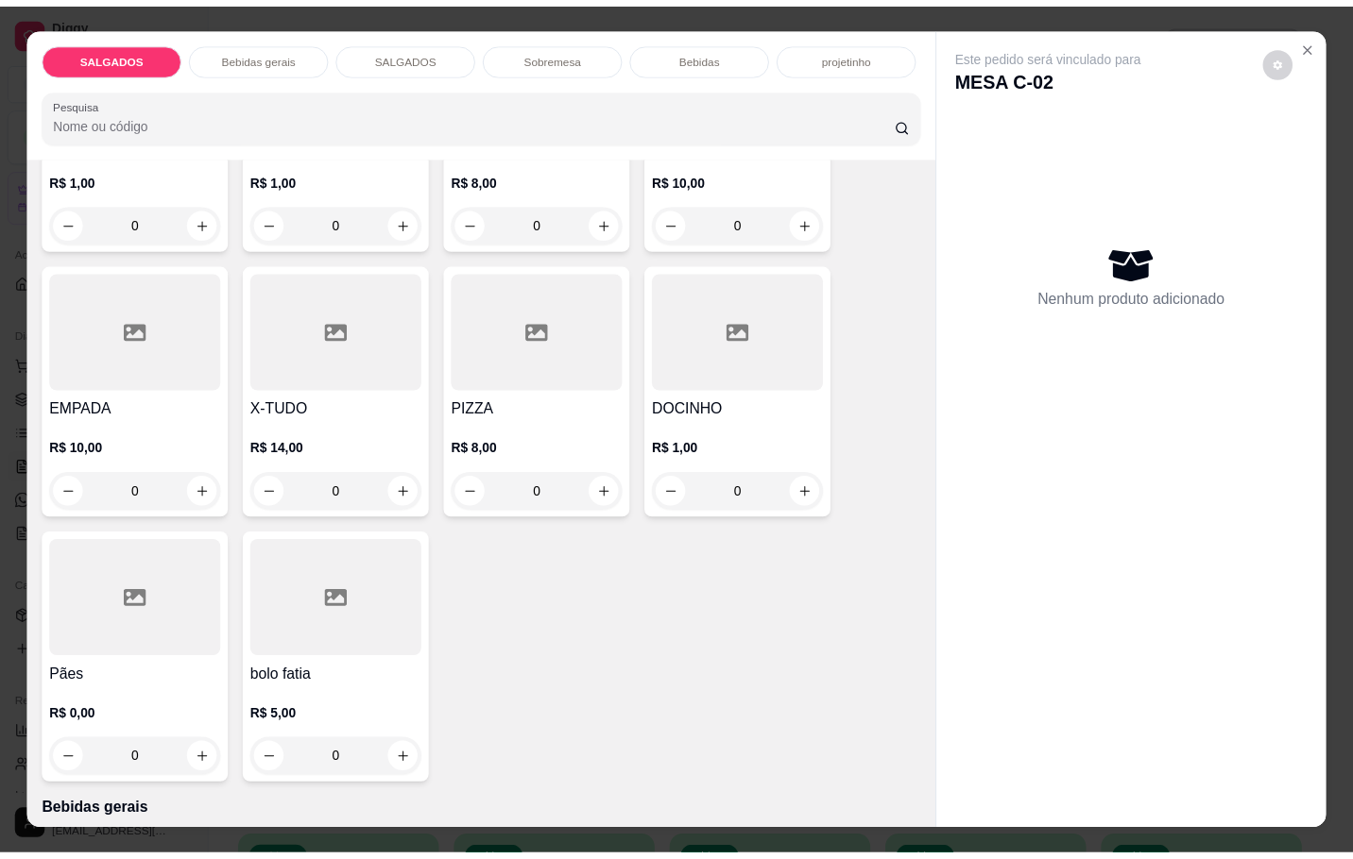
scroll to position [0, 0]
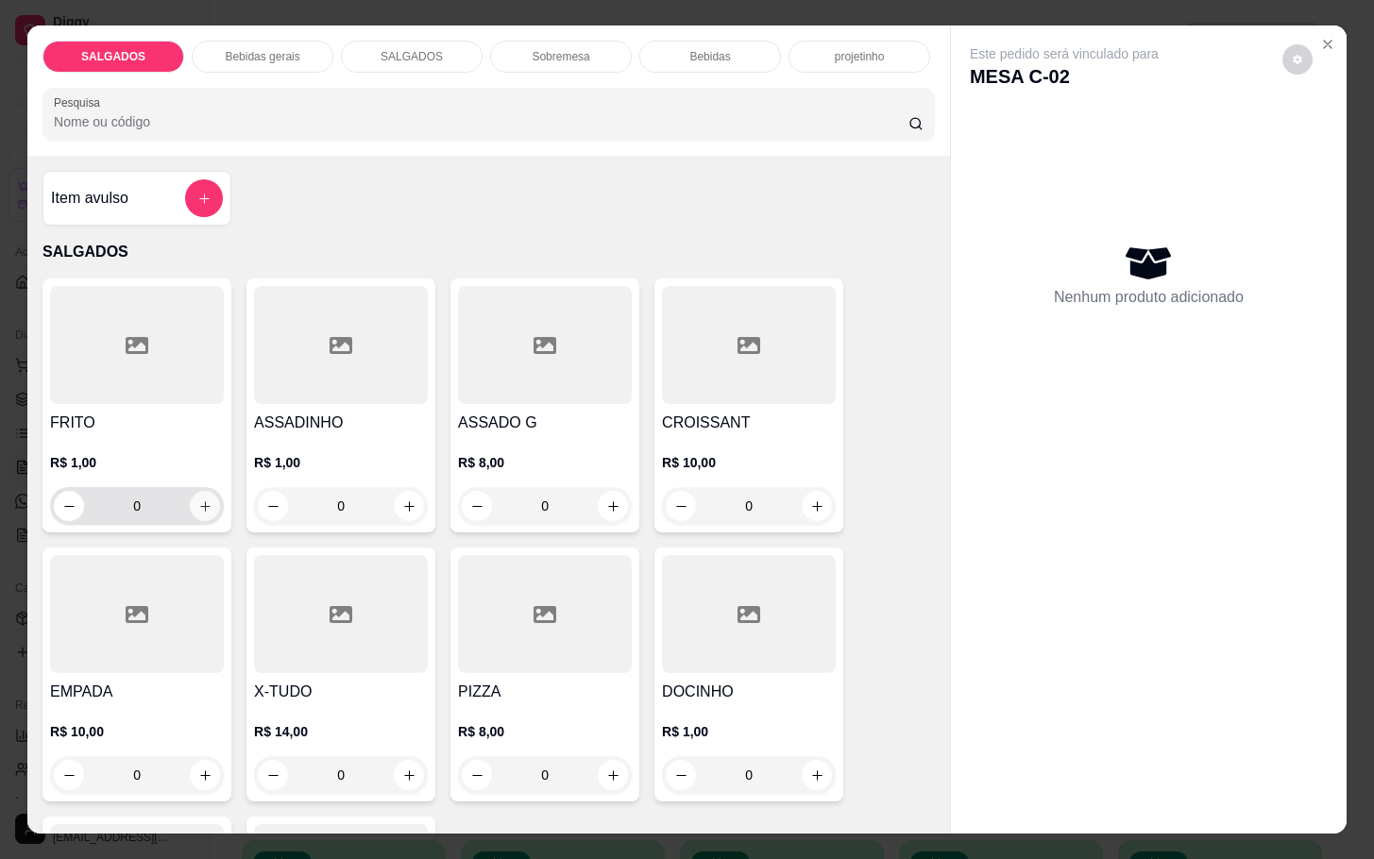
click at [198, 491] on button "increase-product-quantity" at bounding box center [205, 506] width 30 height 30
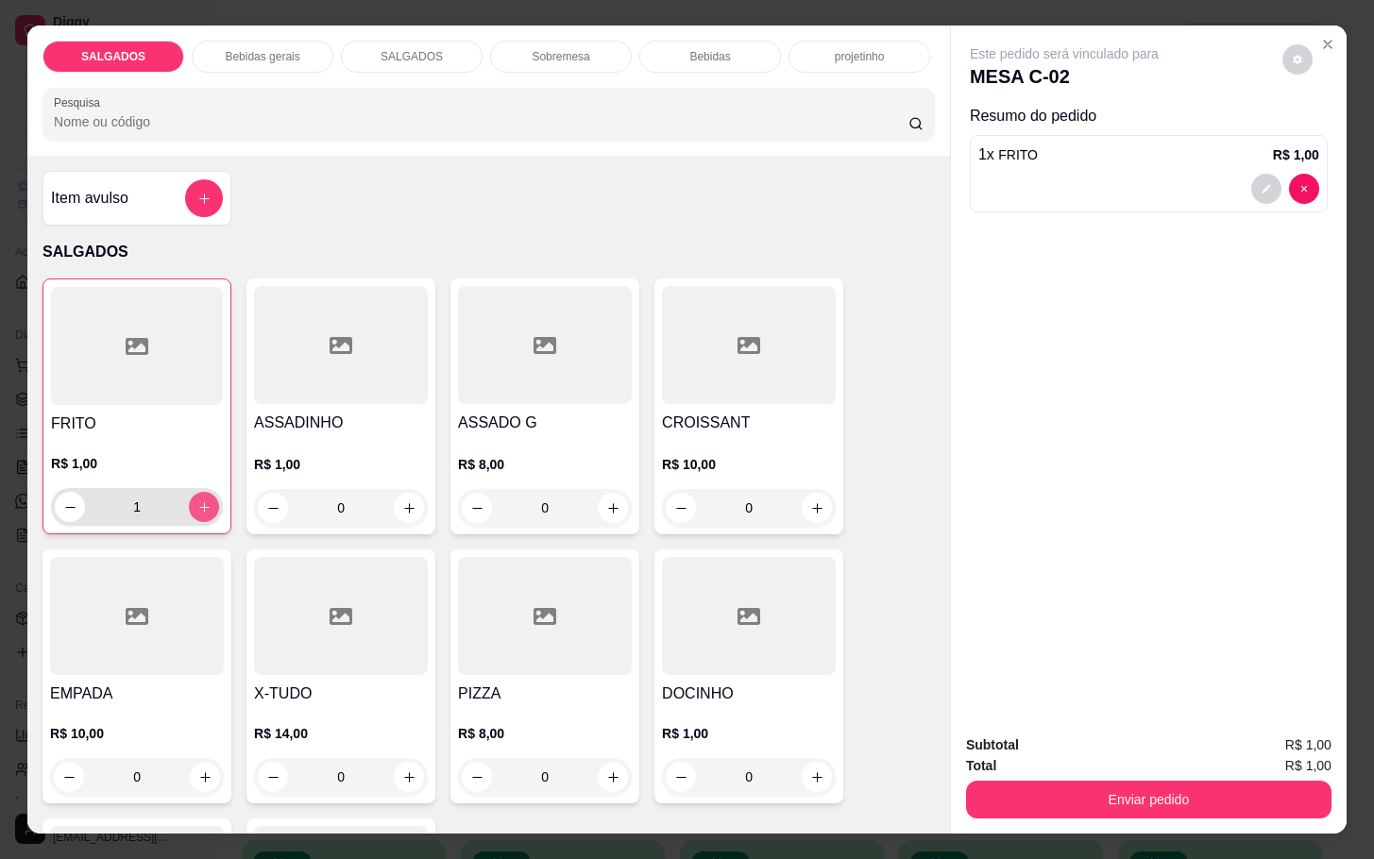
click at [198, 492] on button "increase-product-quantity" at bounding box center [204, 507] width 30 height 30
click at [198, 493] on button "increase-product-quantity" at bounding box center [204, 507] width 29 height 29
type input "5"
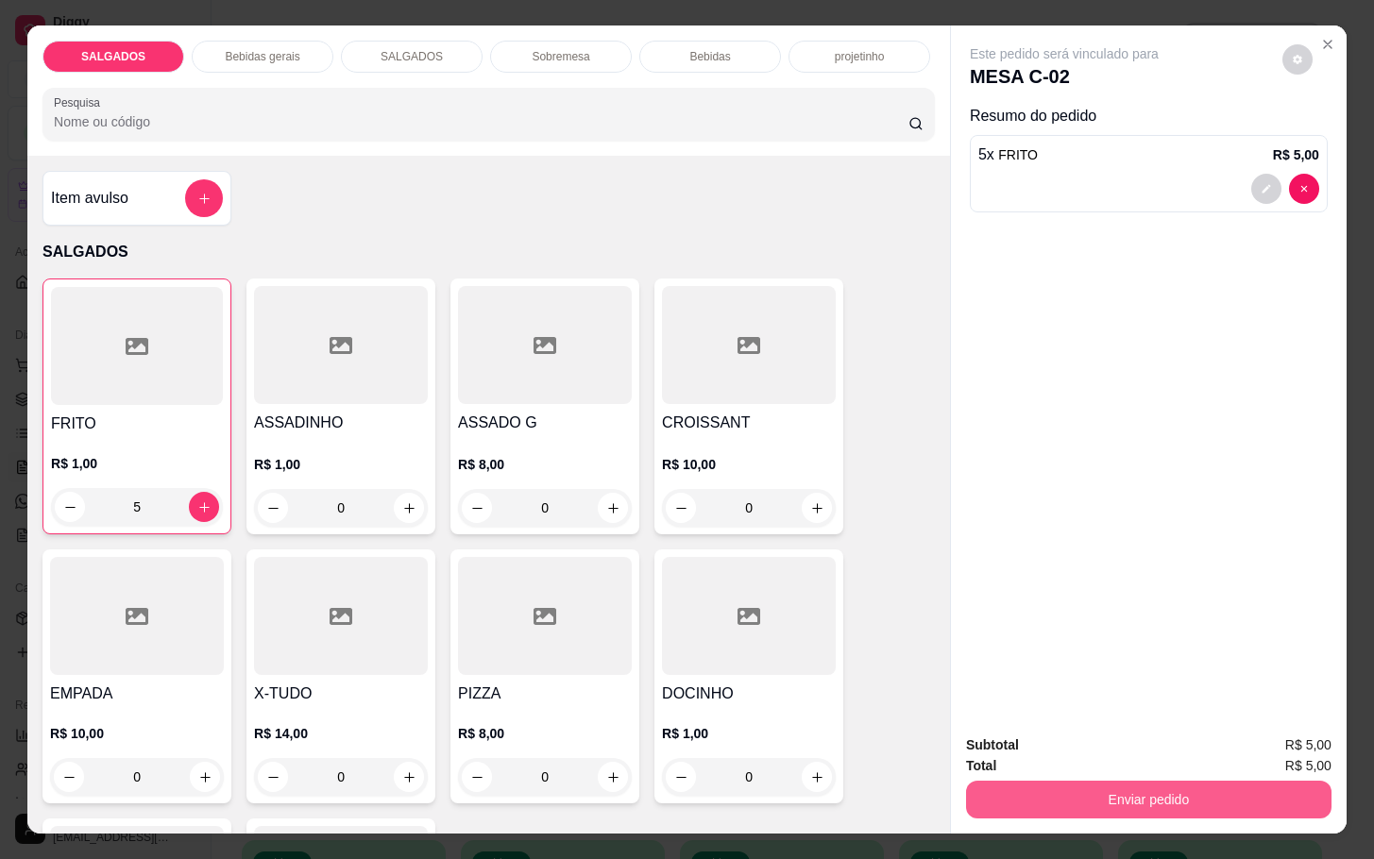
click at [1082, 799] on button "Enviar pedido" at bounding box center [1149, 800] width 366 height 38
click at [1060, 738] on button "Não registrar e enviar pedido" at bounding box center [1083, 743] width 196 height 36
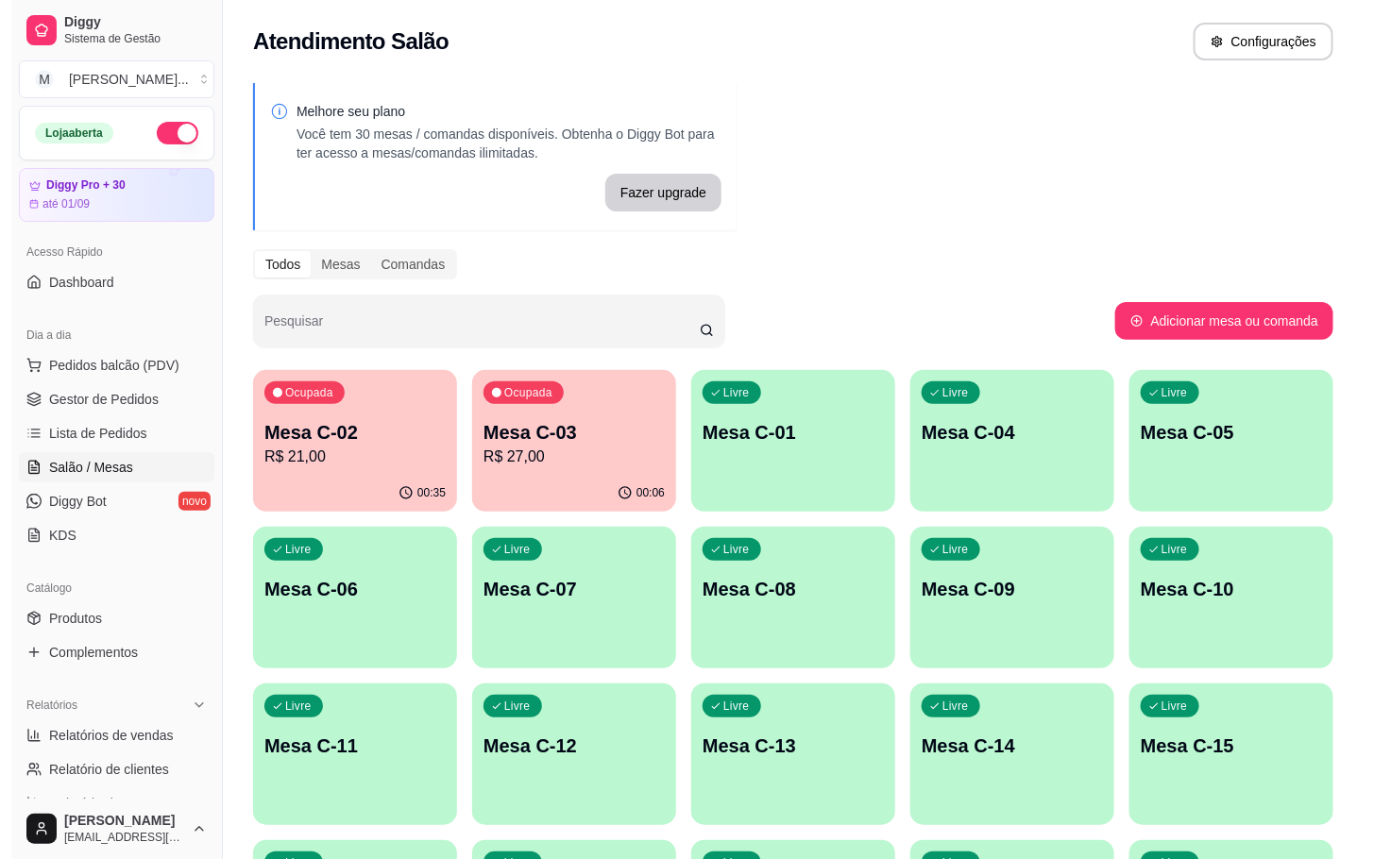
scroll to position [283, 0]
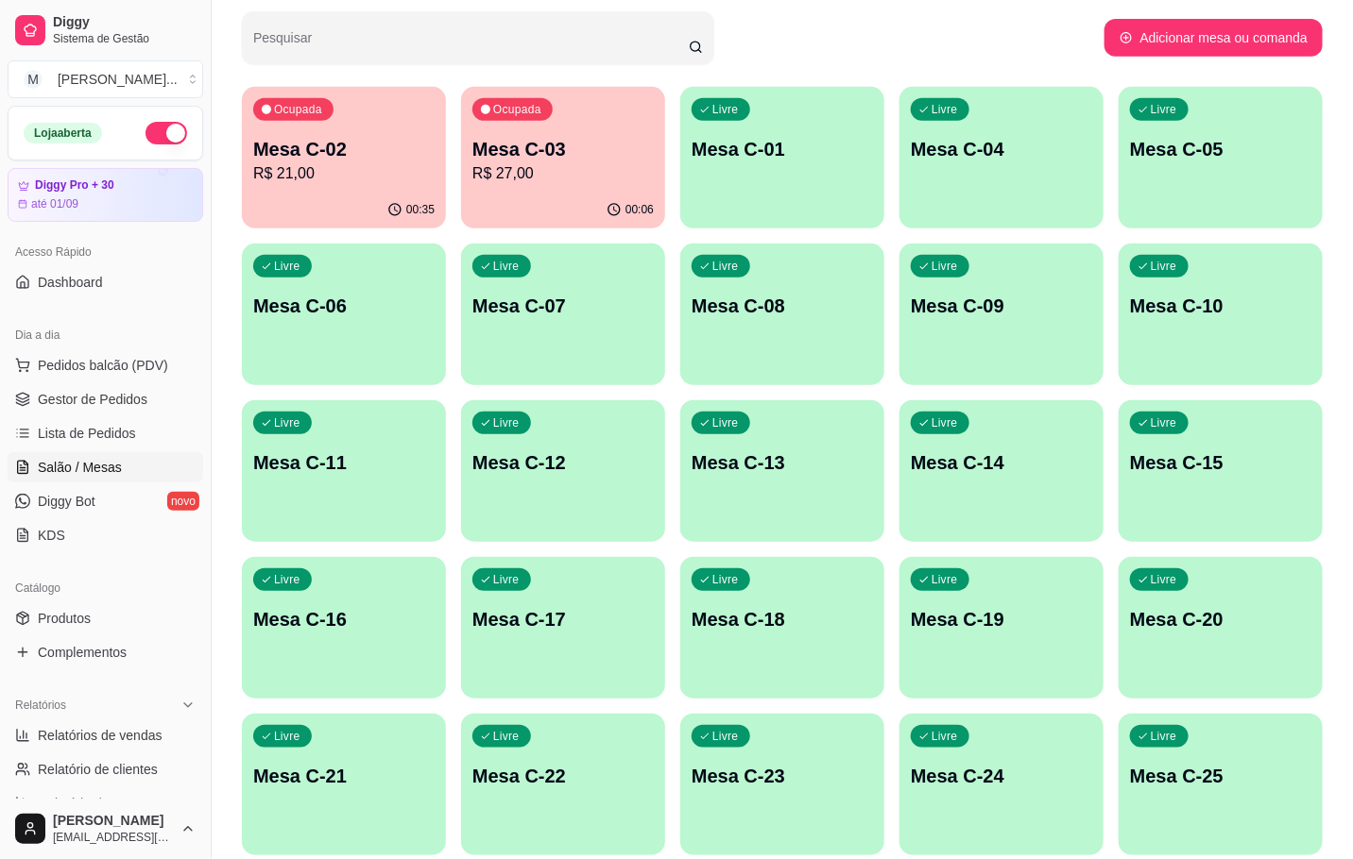
click at [873, 638] on div "Livre Mesa C-18" at bounding box center [782, 616] width 204 height 119
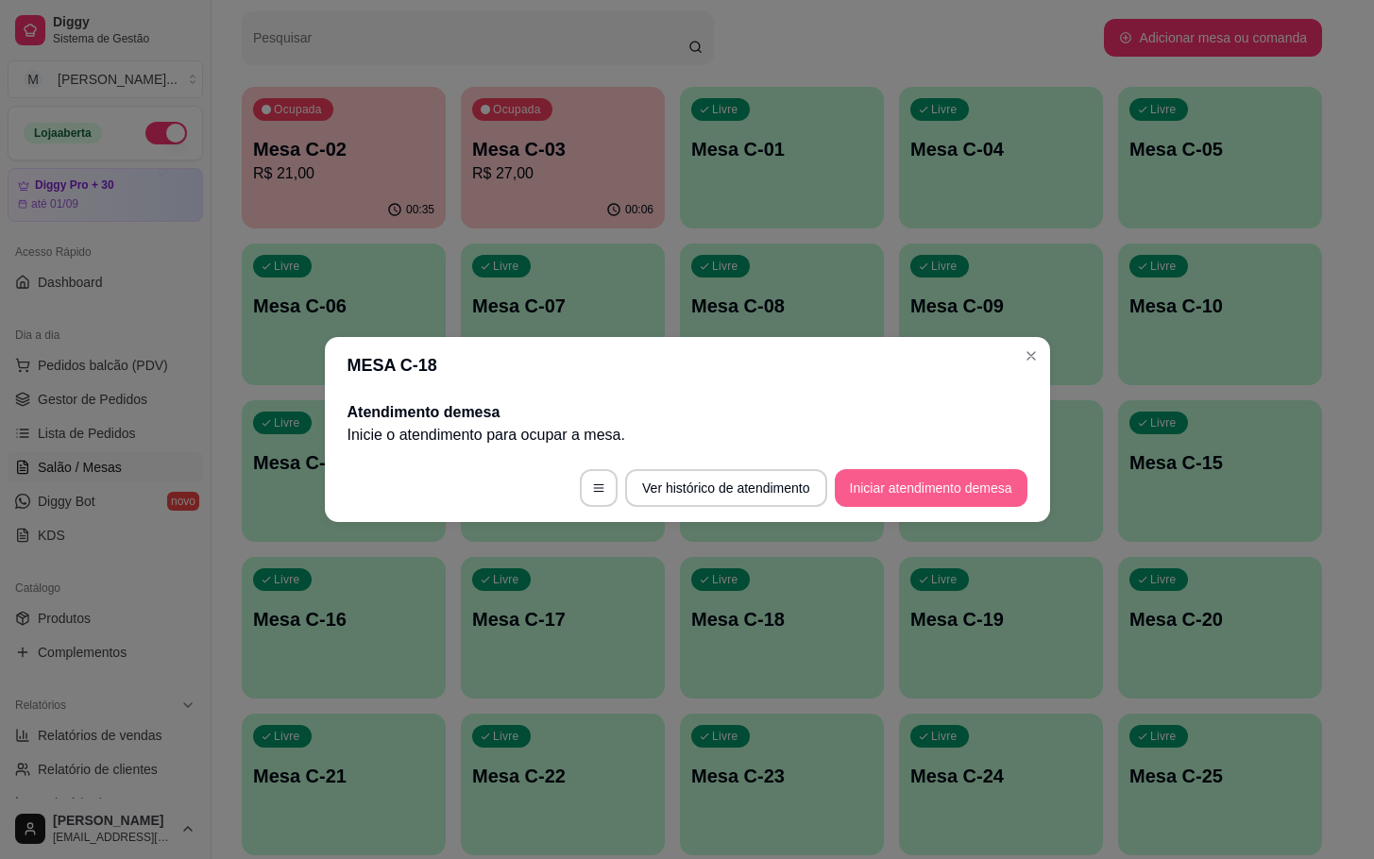
click at [885, 497] on button "Iniciar atendimento de mesa" at bounding box center [931, 488] width 193 height 38
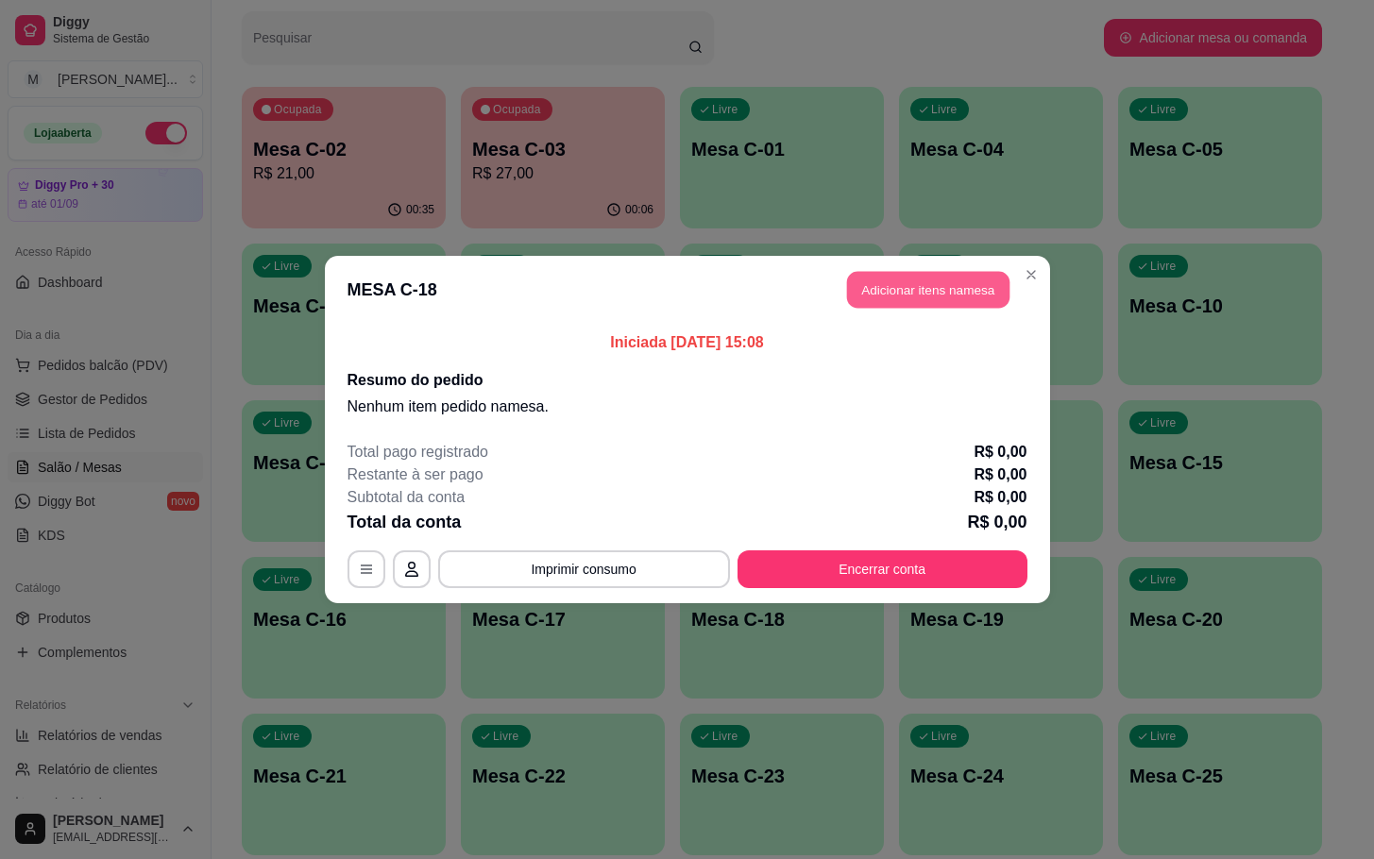
click at [975, 278] on button "Adicionar itens na mesa" at bounding box center [928, 290] width 162 height 37
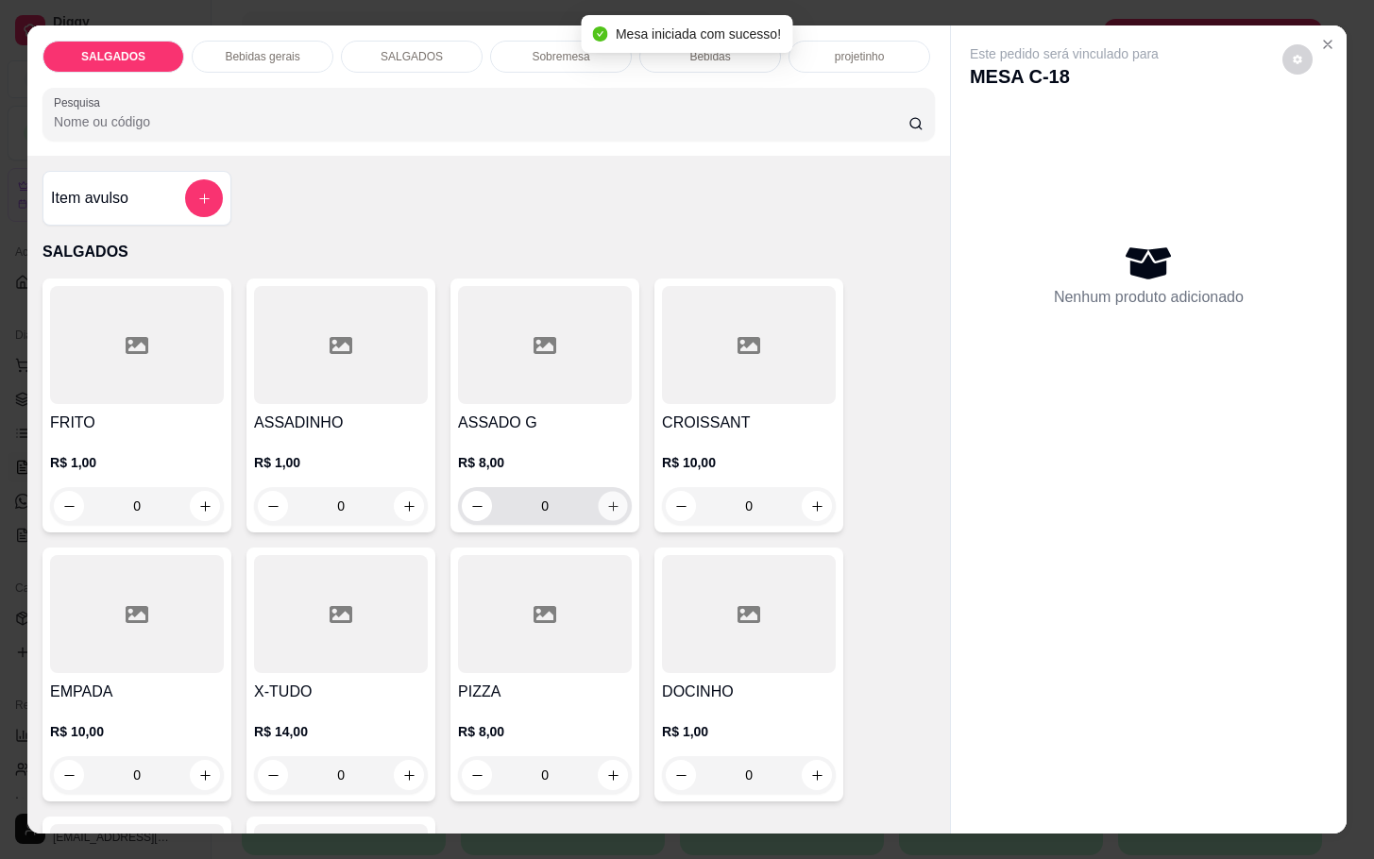
click at [606, 508] on button "increase-product-quantity" at bounding box center [613, 506] width 29 height 29
type input "1"
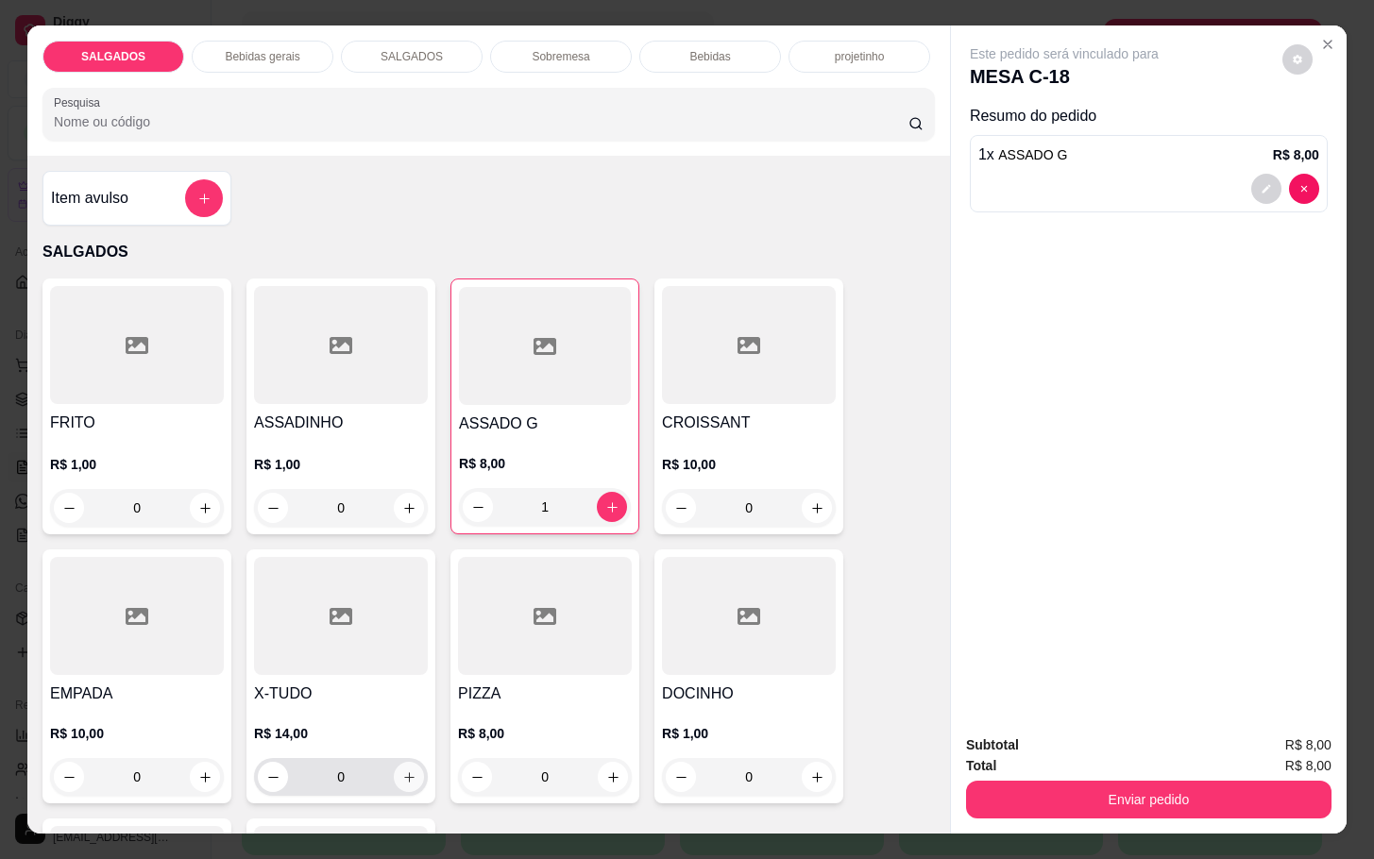
click at [402, 771] on icon "increase-product-quantity" at bounding box center [409, 778] width 14 height 14
type input "1"
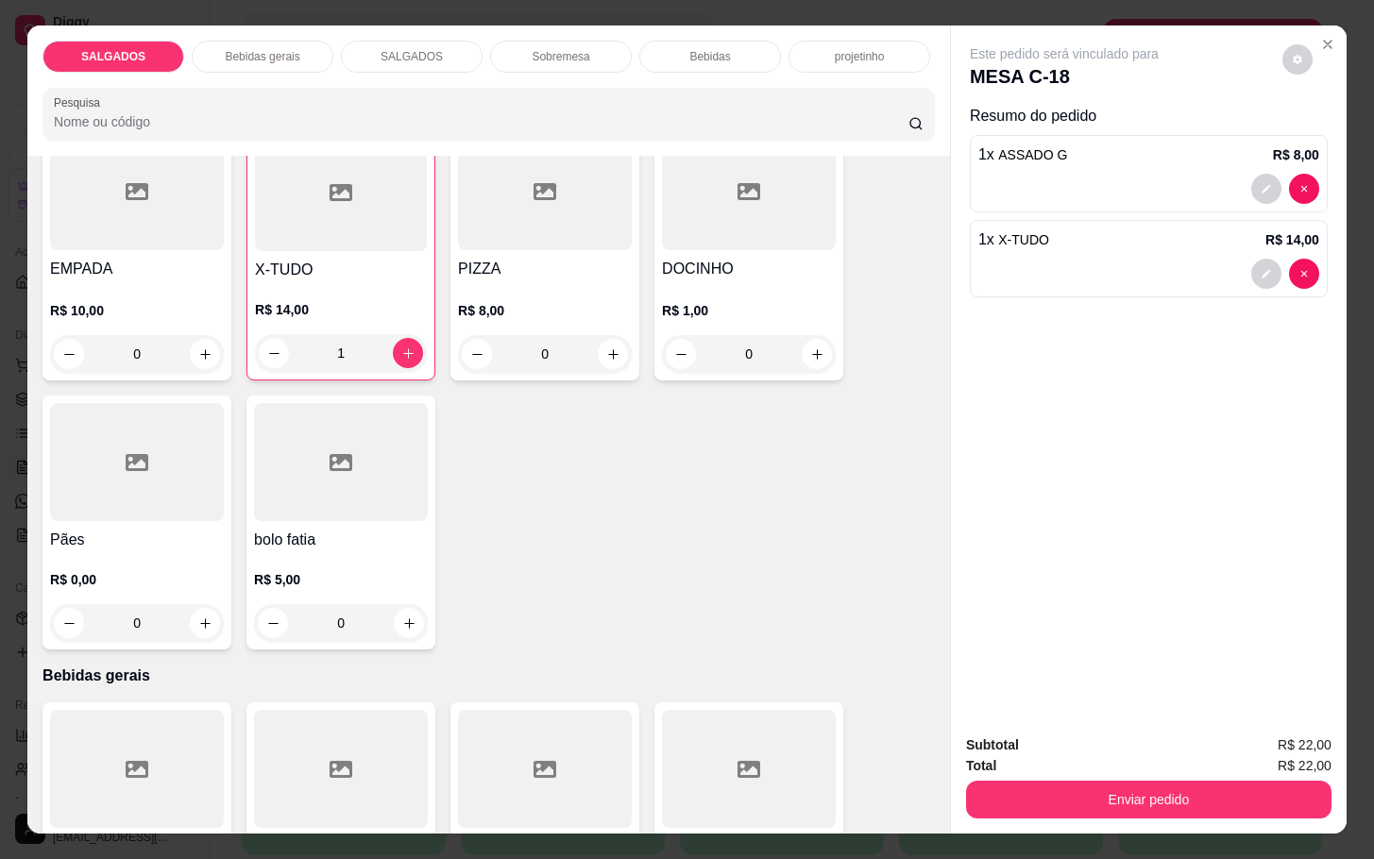
scroll to position [708, 0]
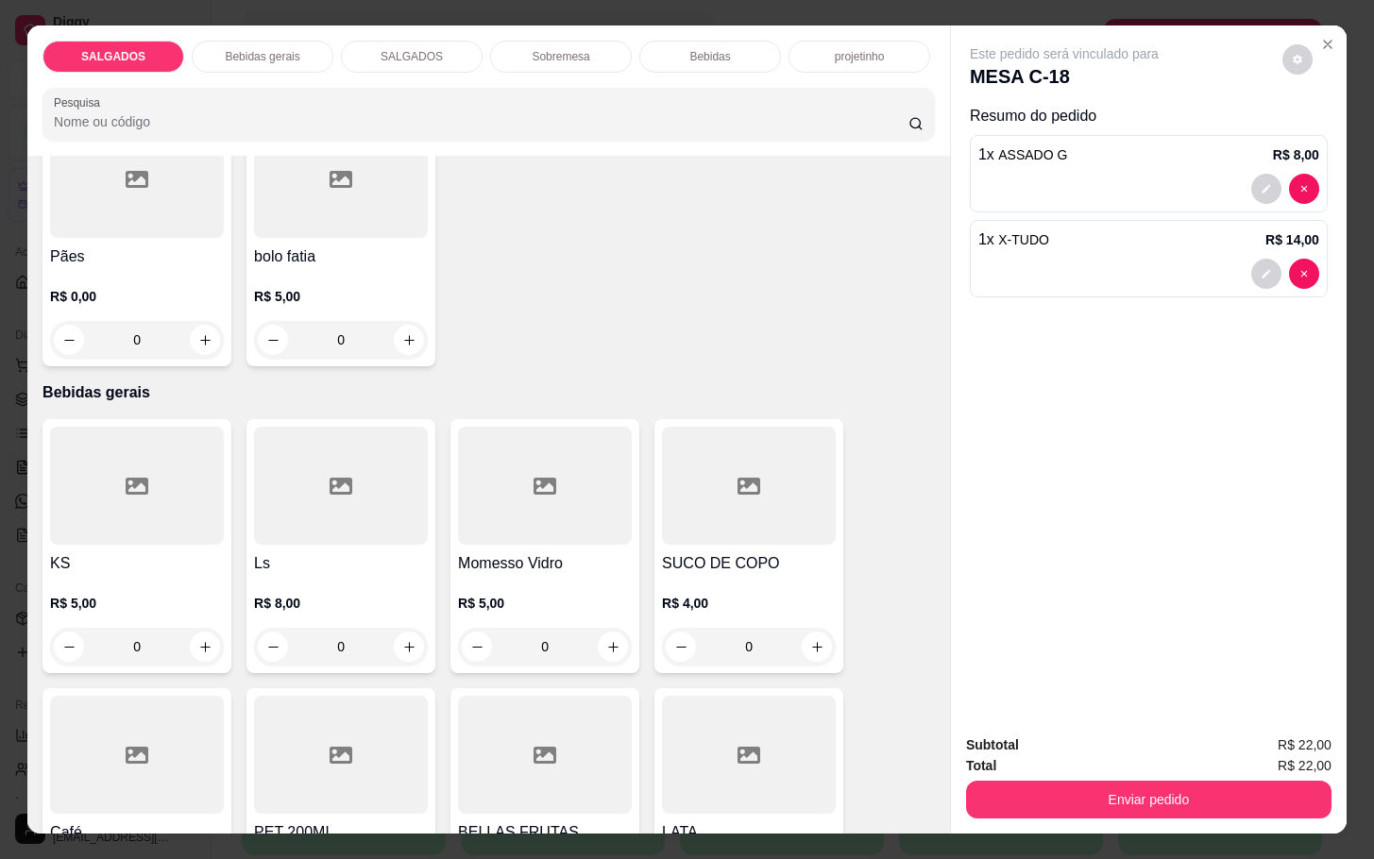
click at [633, 511] on div "KS R$ 5,00 0 Ls R$ 8,00 0 Momesso Vidro R$ 5,00 0 SUCO DE COPO R$ 4,00 0 Café R…" at bounding box center [489, 680] width 893 height 523
click at [572, 519] on div at bounding box center [545, 486] width 174 height 118
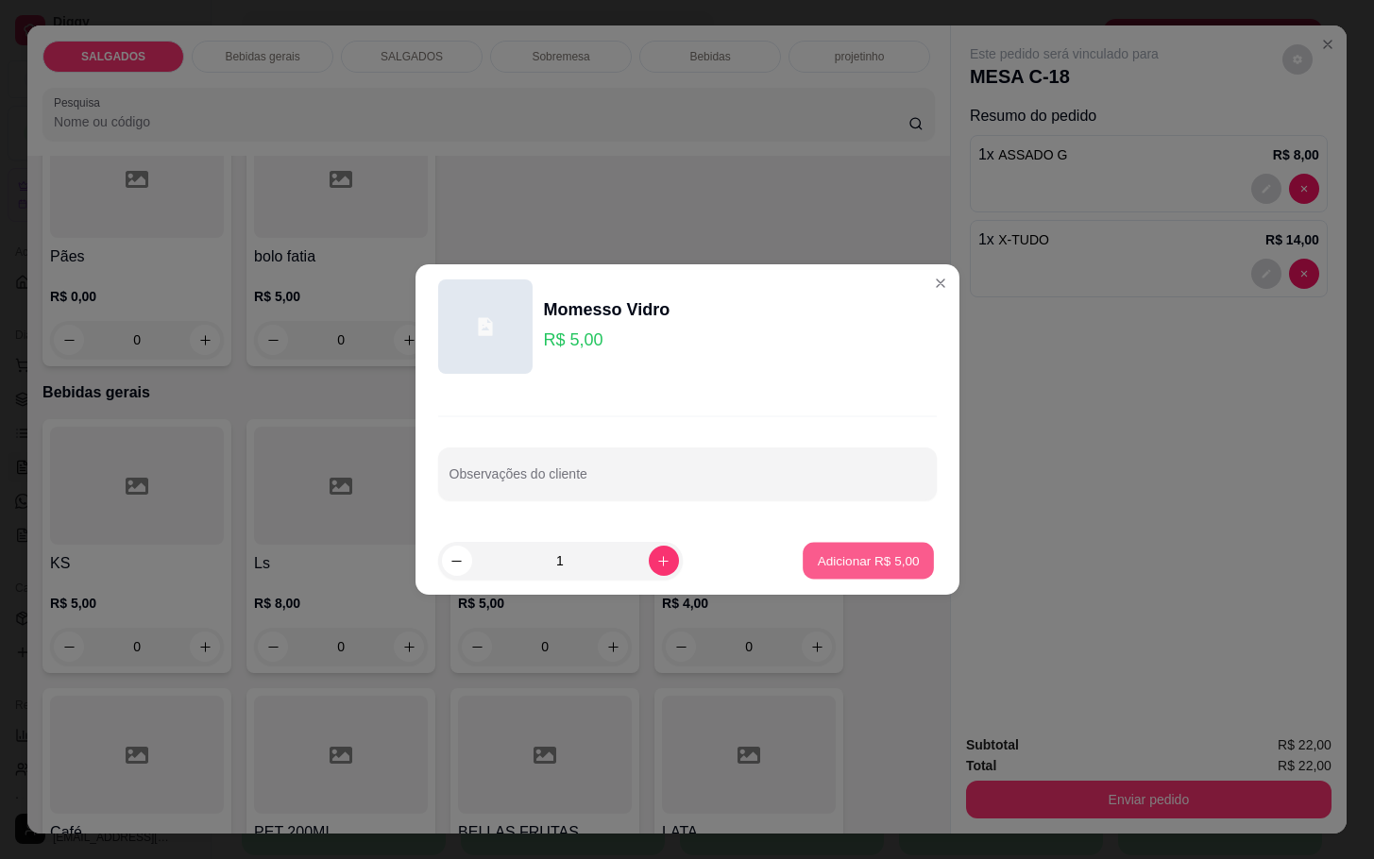
click at [861, 544] on button "Adicionar R$ 5,00" at bounding box center [868, 561] width 131 height 37
type input "1"
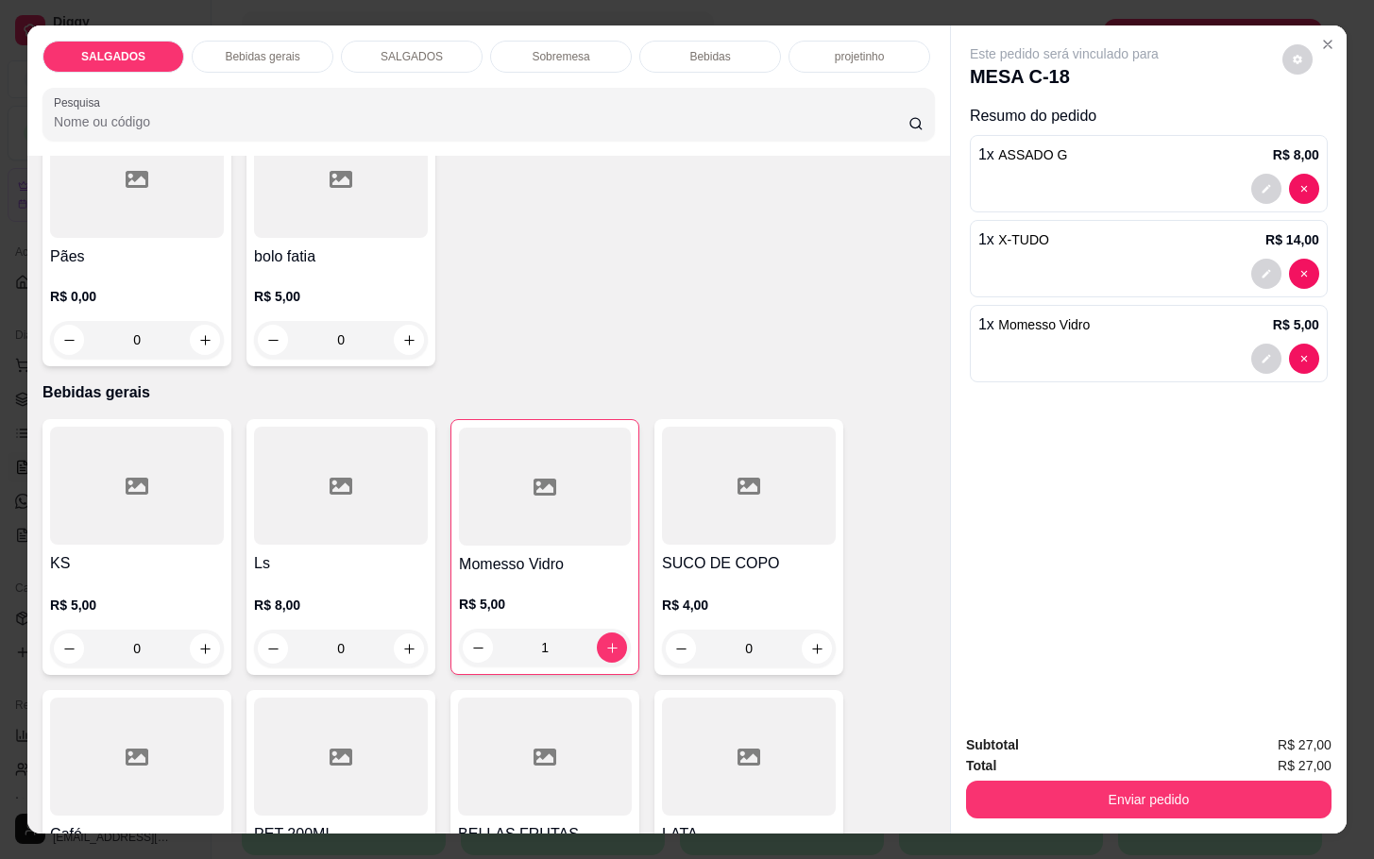
click at [1108, 808] on div "Subtotal R$ 27,00 Total R$ 27,00 Enviar pedido" at bounding box center [1149, 777] width 396 height 114
click at [1116, 805] on button "Enviar pedido" at bounding box center [1149, 800] width 366 height 38
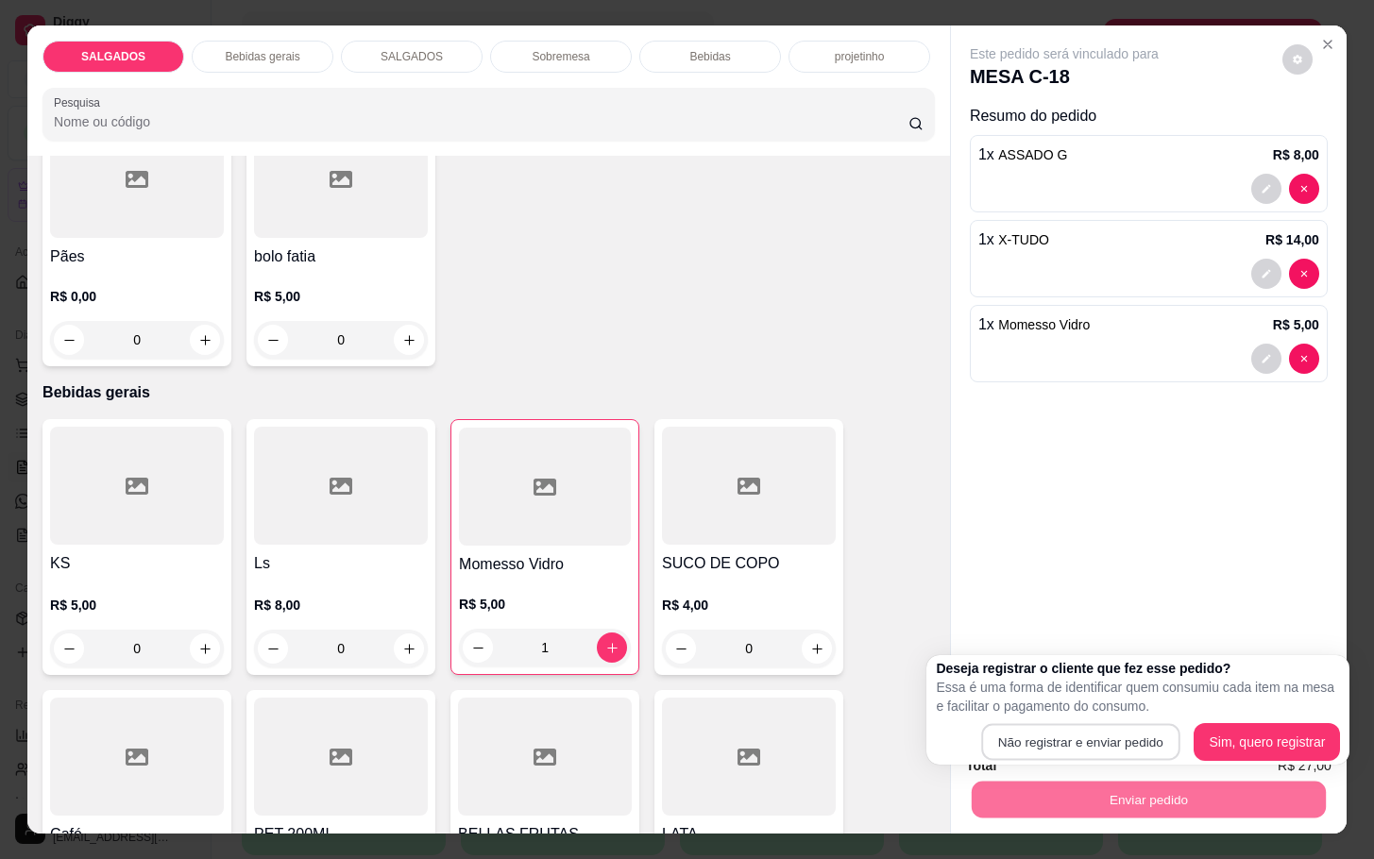
click at [1109, 728] on button "Não registrar e enviar pedido" at bounding box center [1080, 742] width 198 height 37
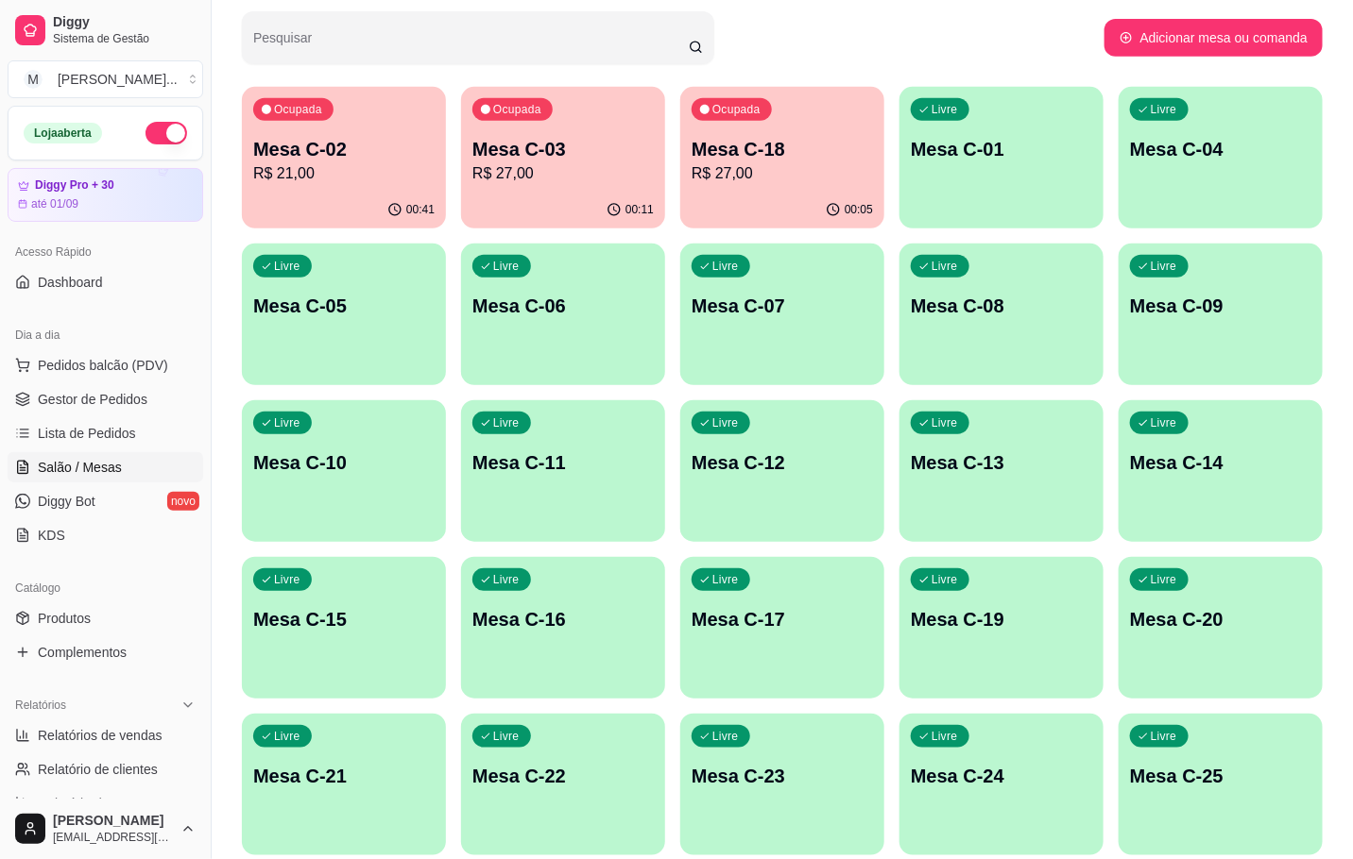
click at [568, 174] on p "R$ 27,00" at bounding box center [562, 173] width 181 height 23
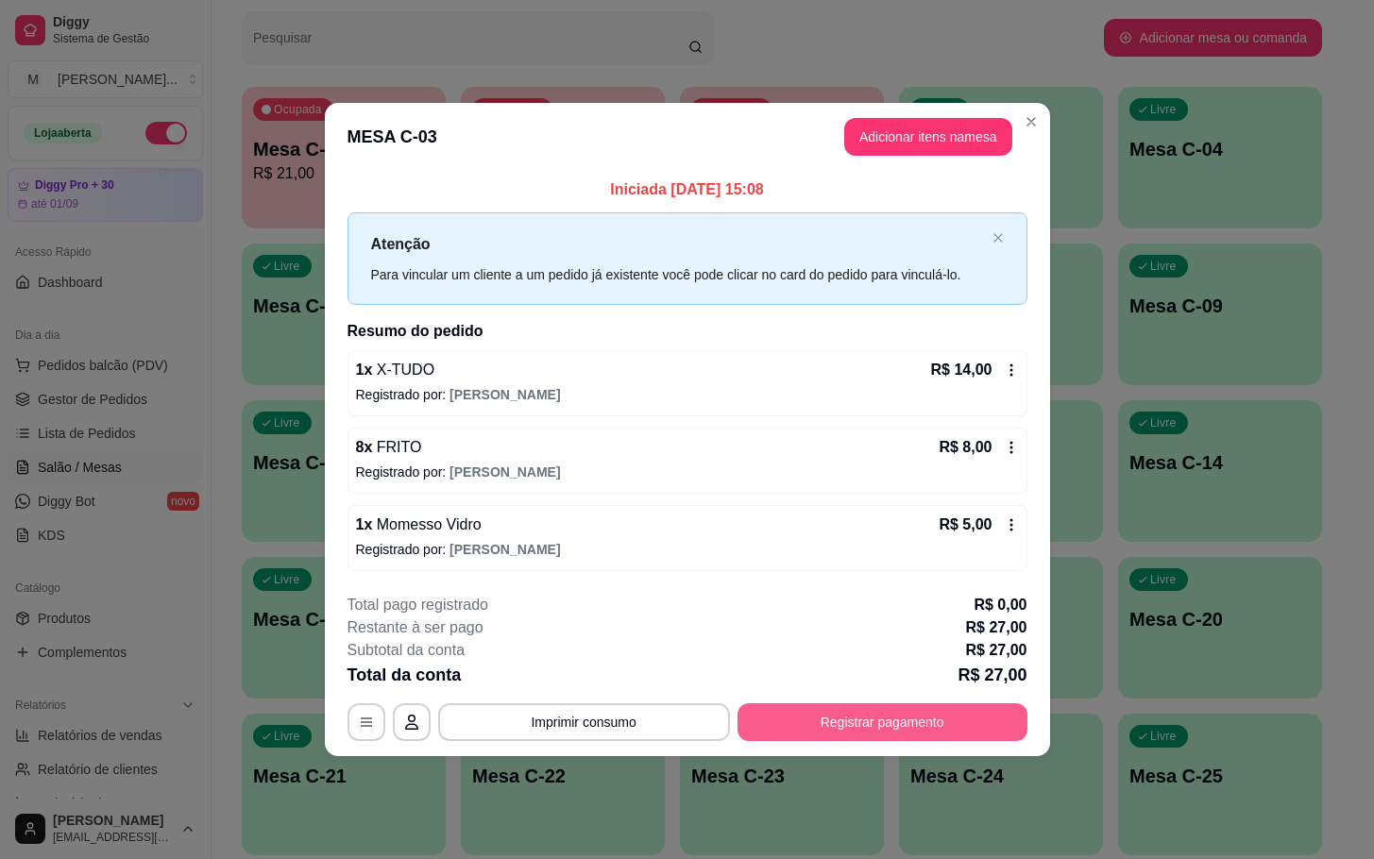
click at [876, 721] on button "Registrar pagamento" at bounding box center [883, 723] width 290 height 38
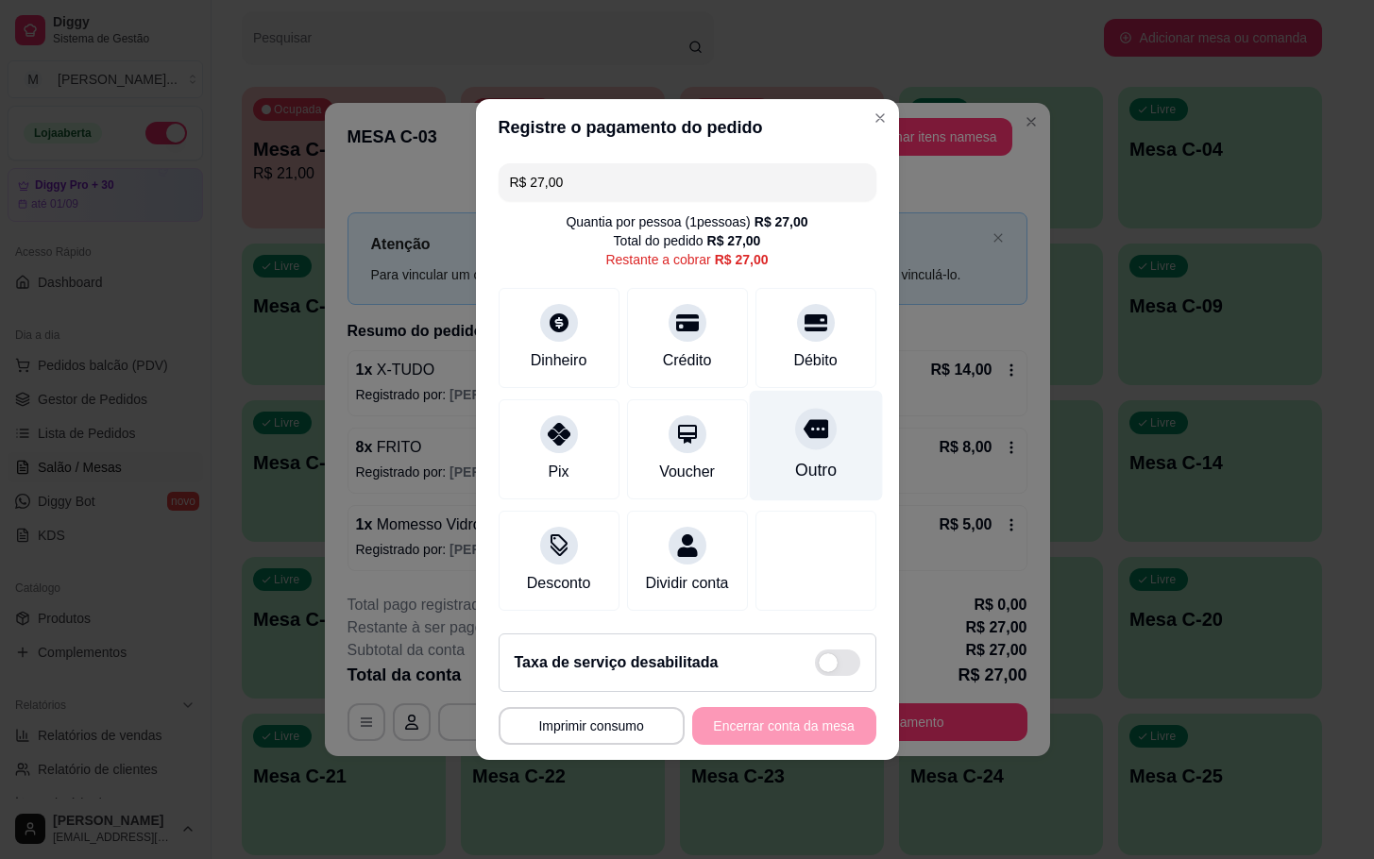
click at [794, 443] on div "Outro" at bounding box center [815, 446] width 133 height 111
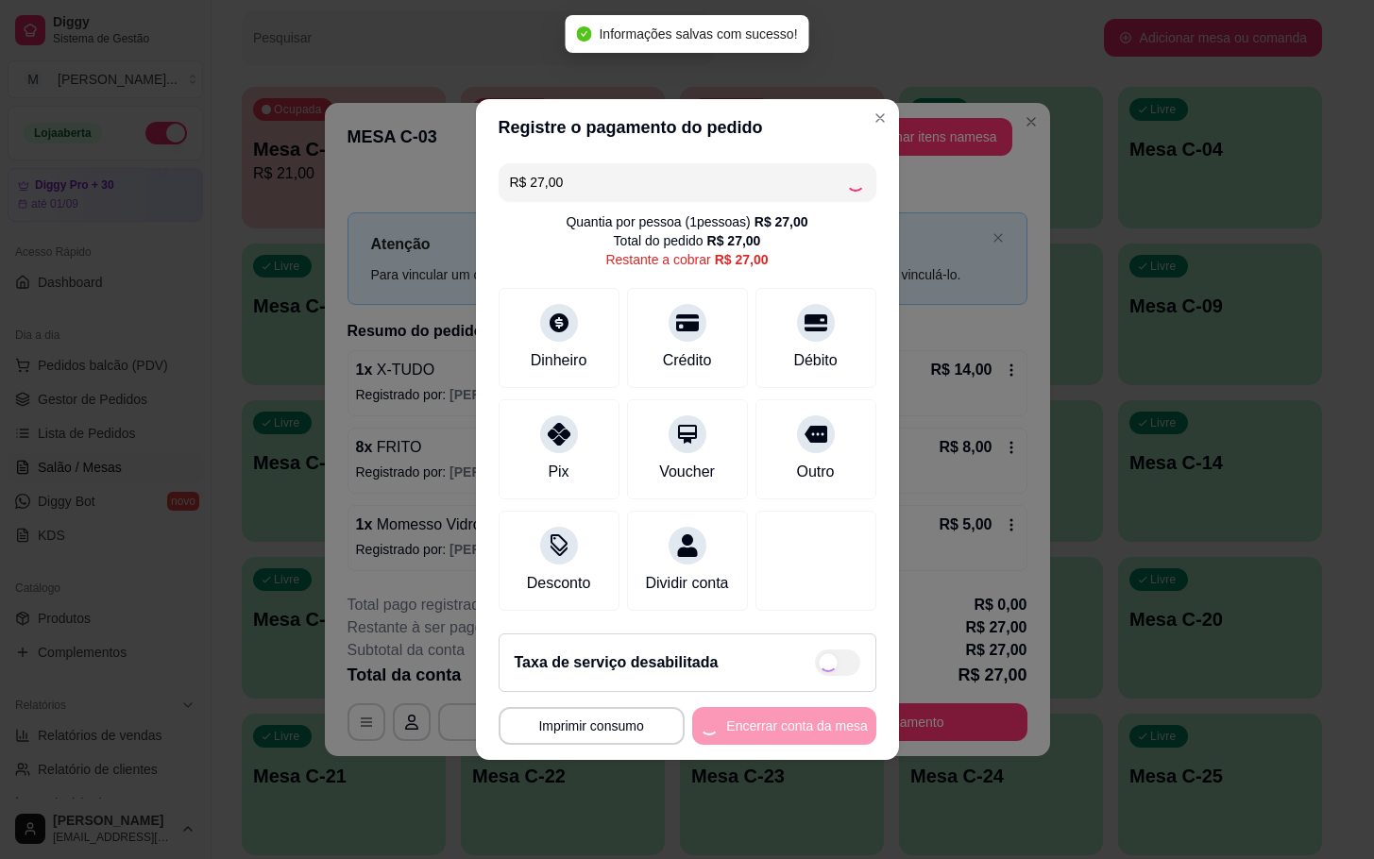
type input "R$ 0,00"
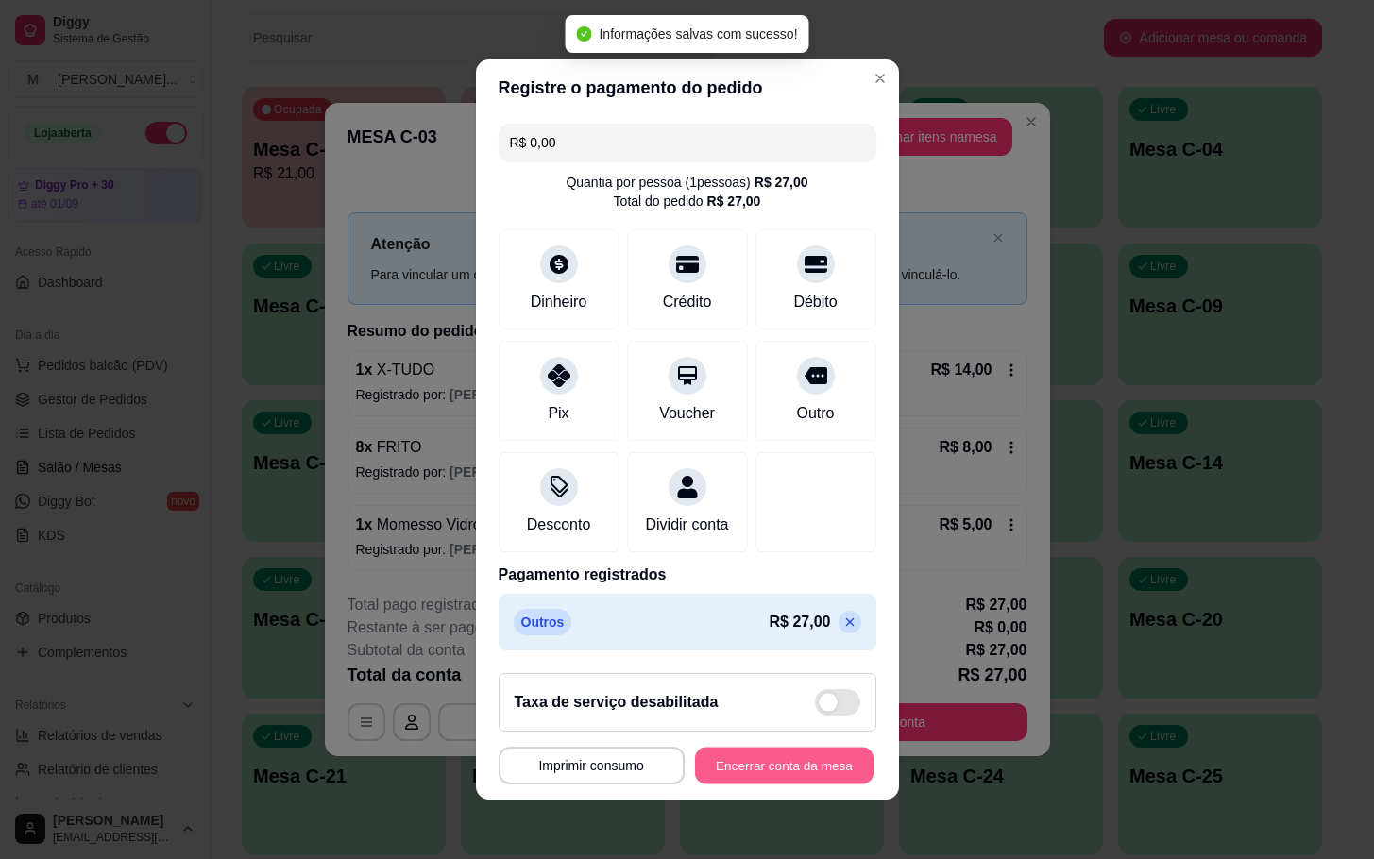
click at [791, 765] on button "Encerrar conta da mesa" at bounding box center [784, 766] width 179 height 37
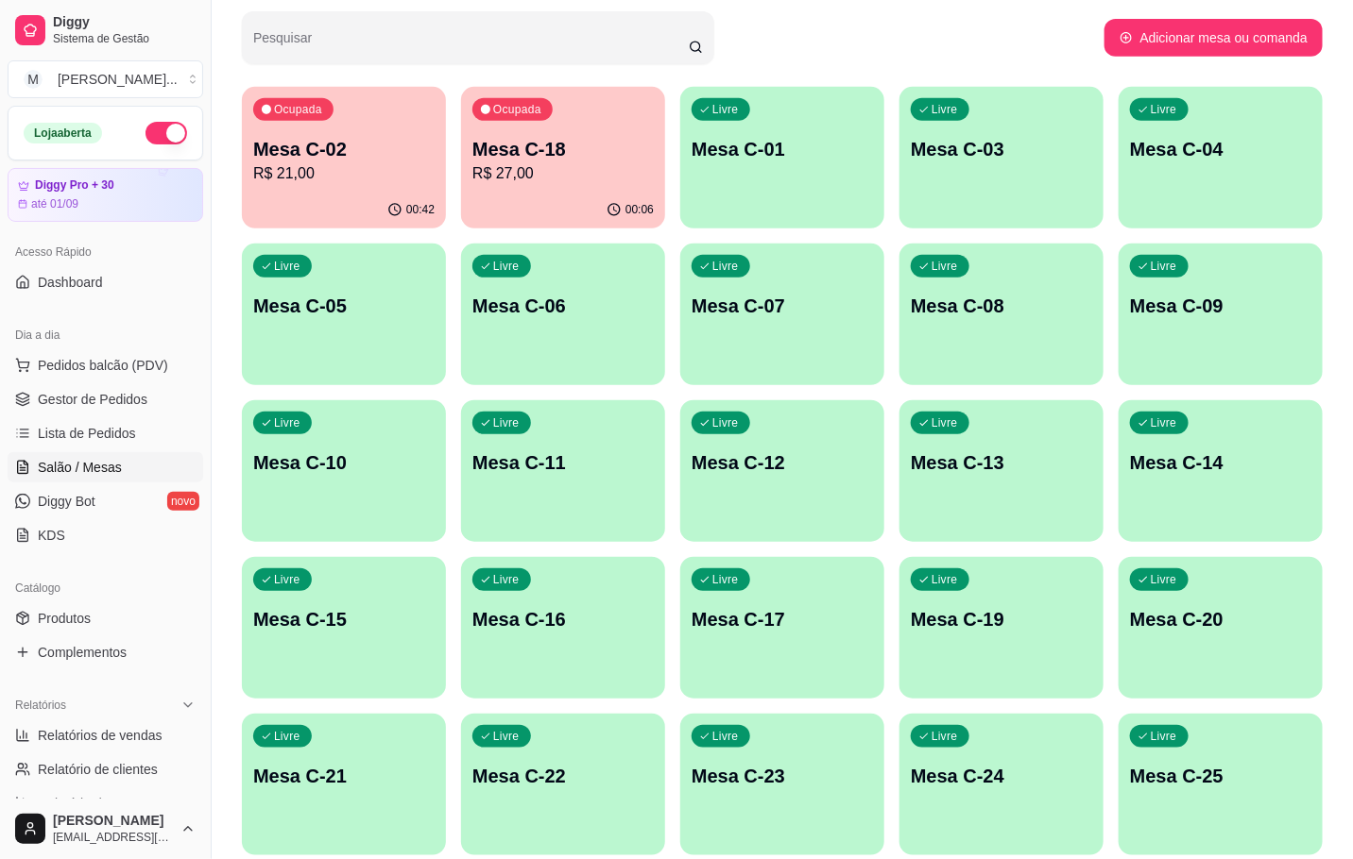
click at [307, 174] on p "R$ 21,00" at bounding box center [343, 173] width 181 height 23
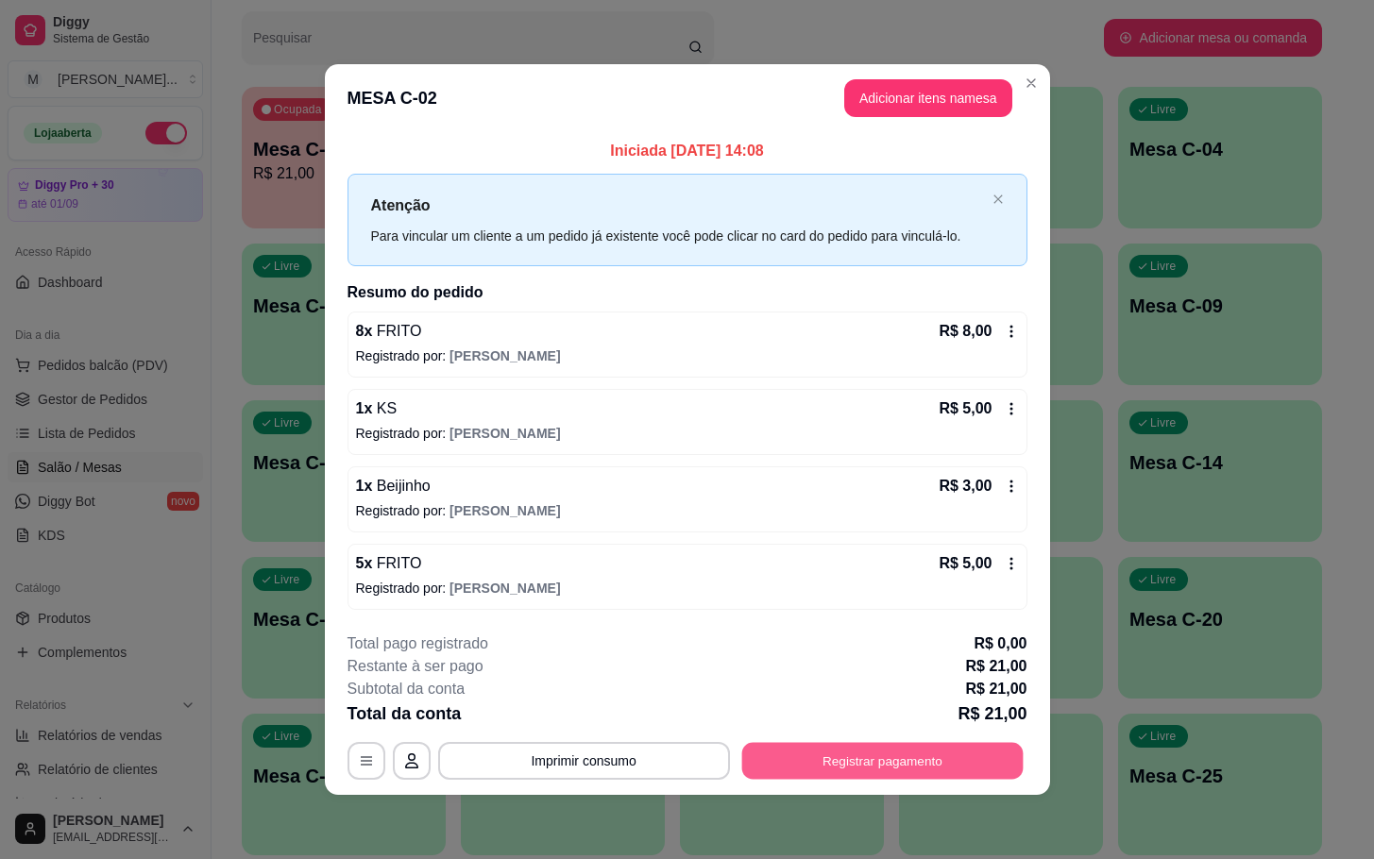
click at [873, 762] on button "Registrar pagamento" at bounding box center [881, 760] width 281 height 37
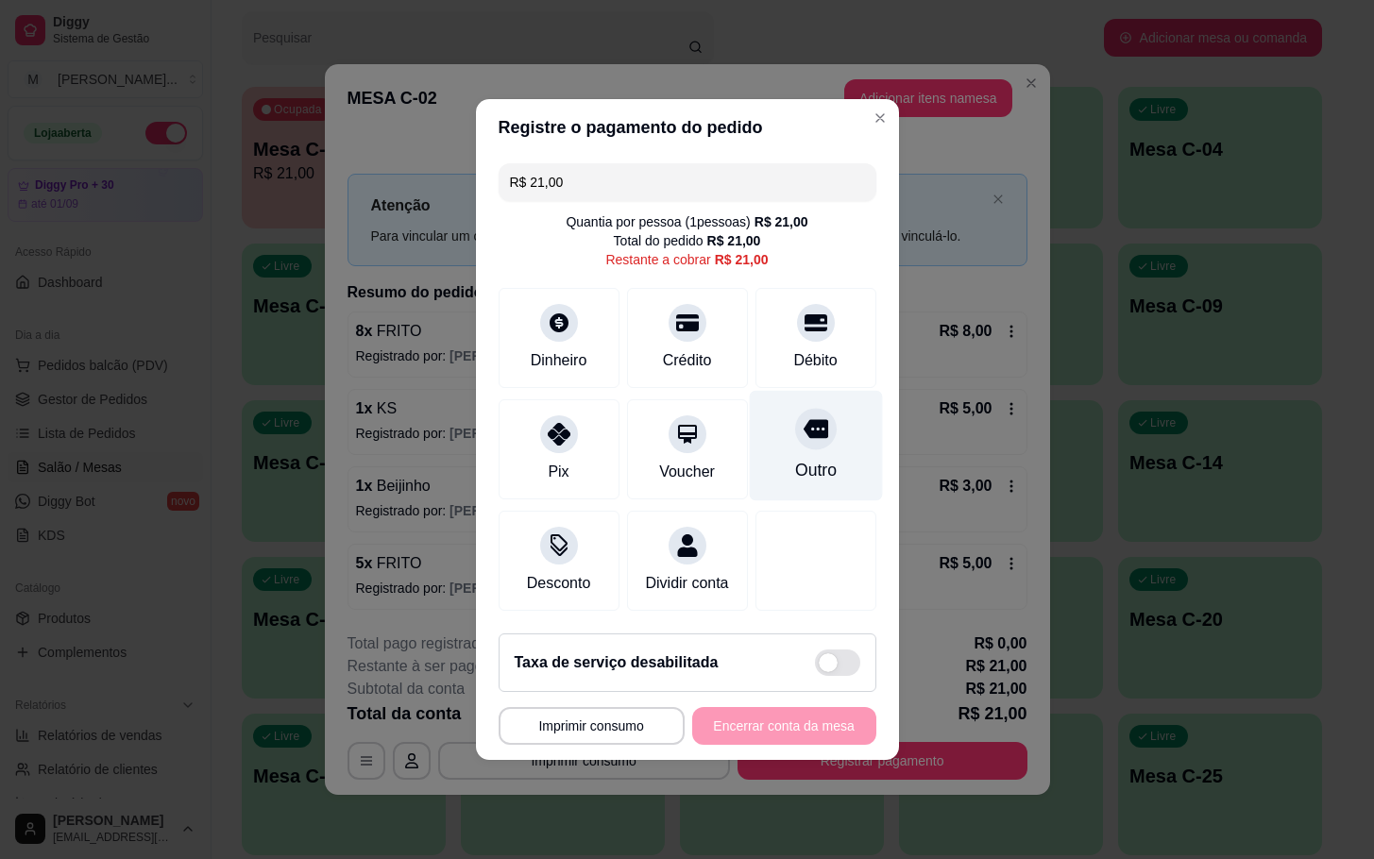
click at [749, 463] on div "Outro" at bounding box center [815, 446] width 133 height 111
type input "R$ 0,00"
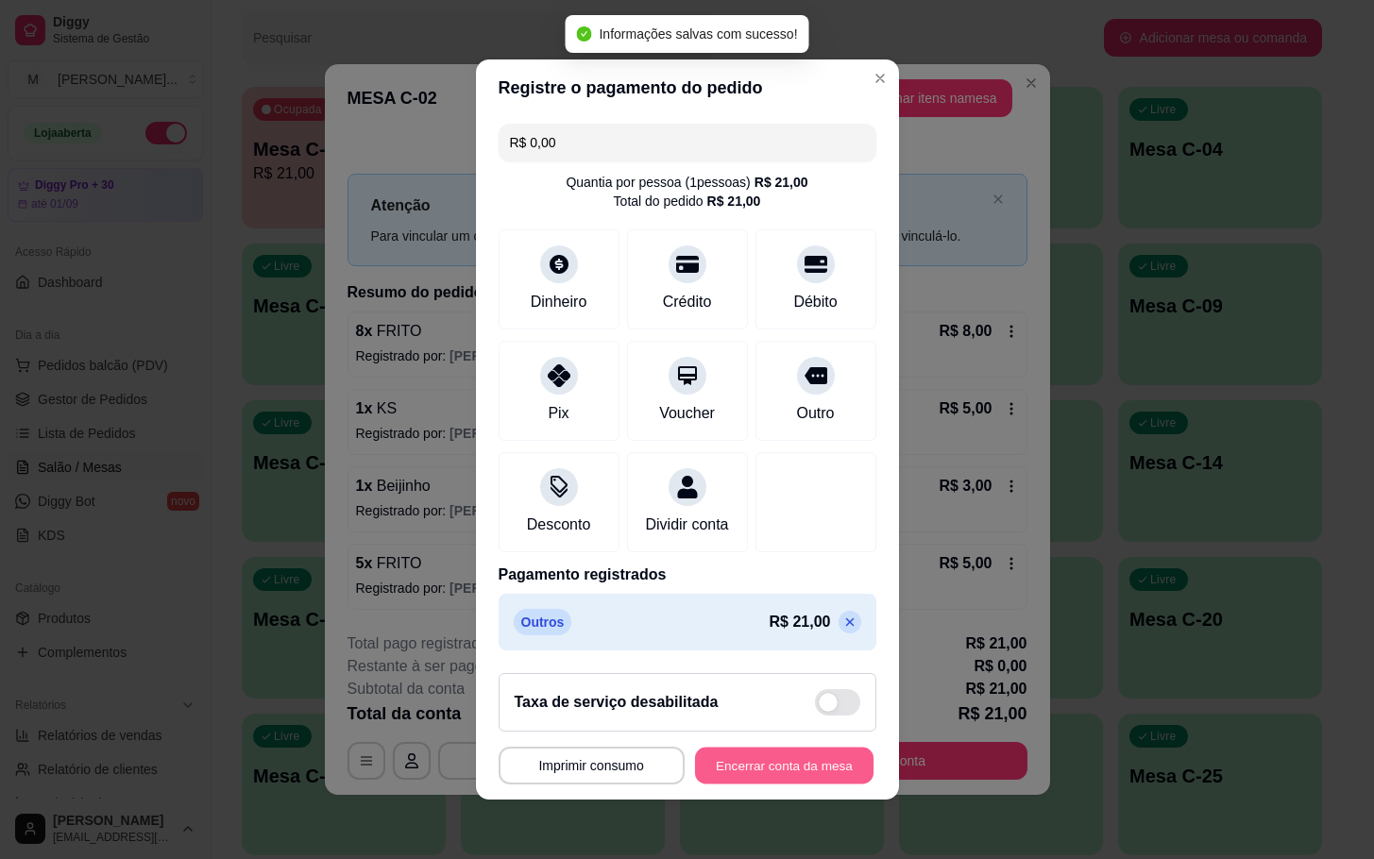
click at [783, 772] on button "Encerrar conta da mesa" at bounding box center [784, 766] width 179 height 37
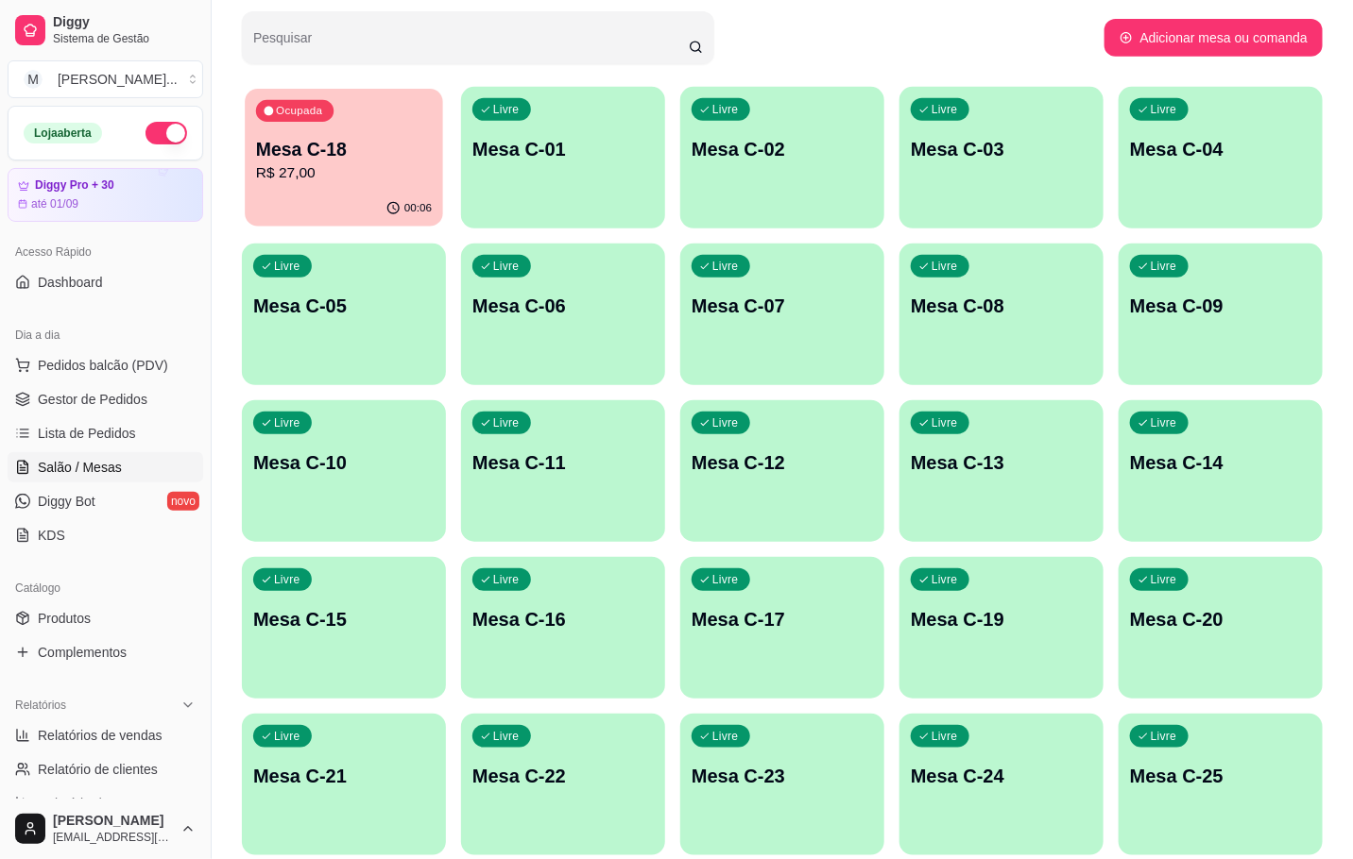
click at [381, 156] on p "Mesa C-18" at bounding box center [344, 150] width 176 height 26
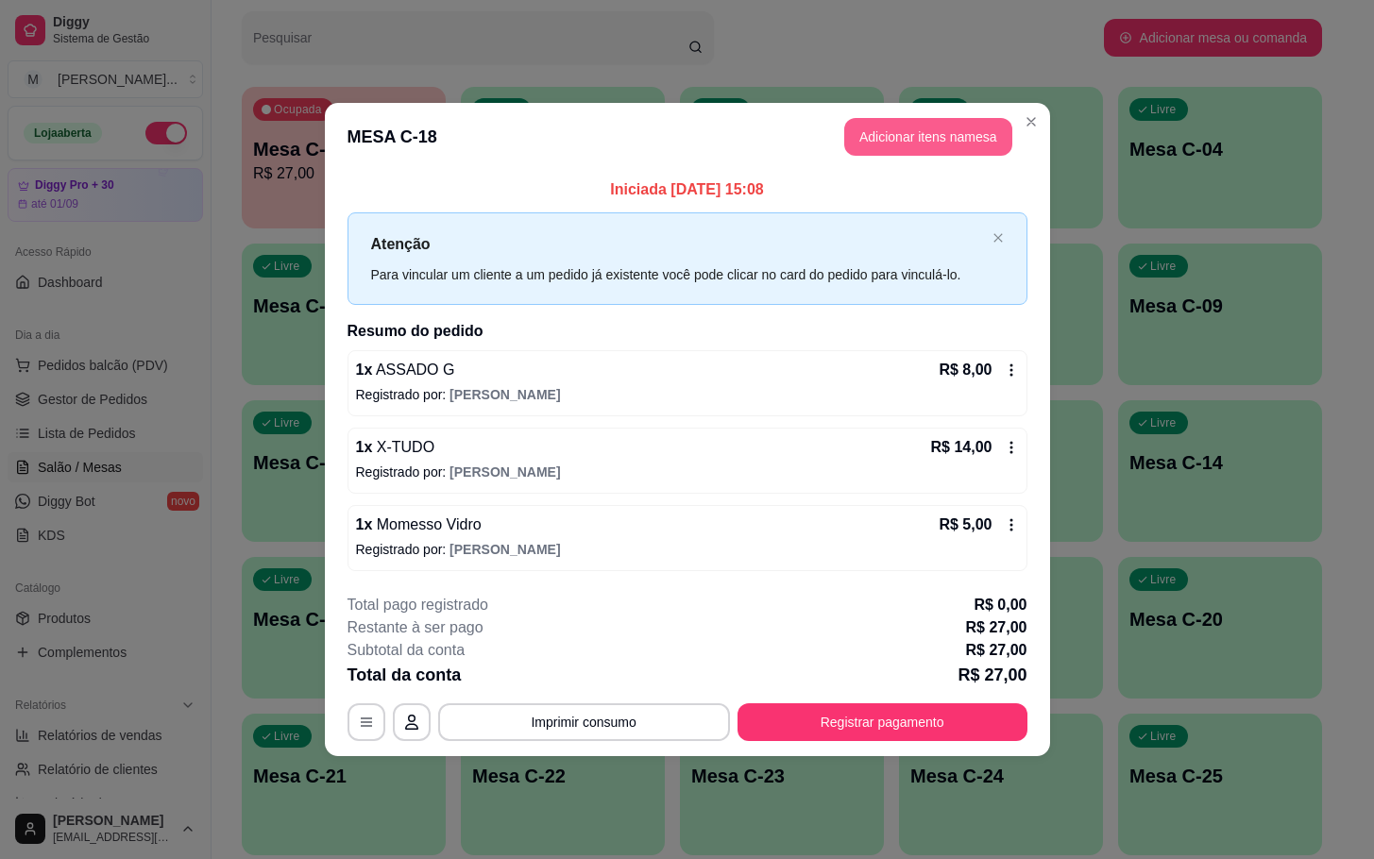
click at [887, 142] on button "Adicionar itens na mesa" at bounding box center [928, 137] width 168 height 38
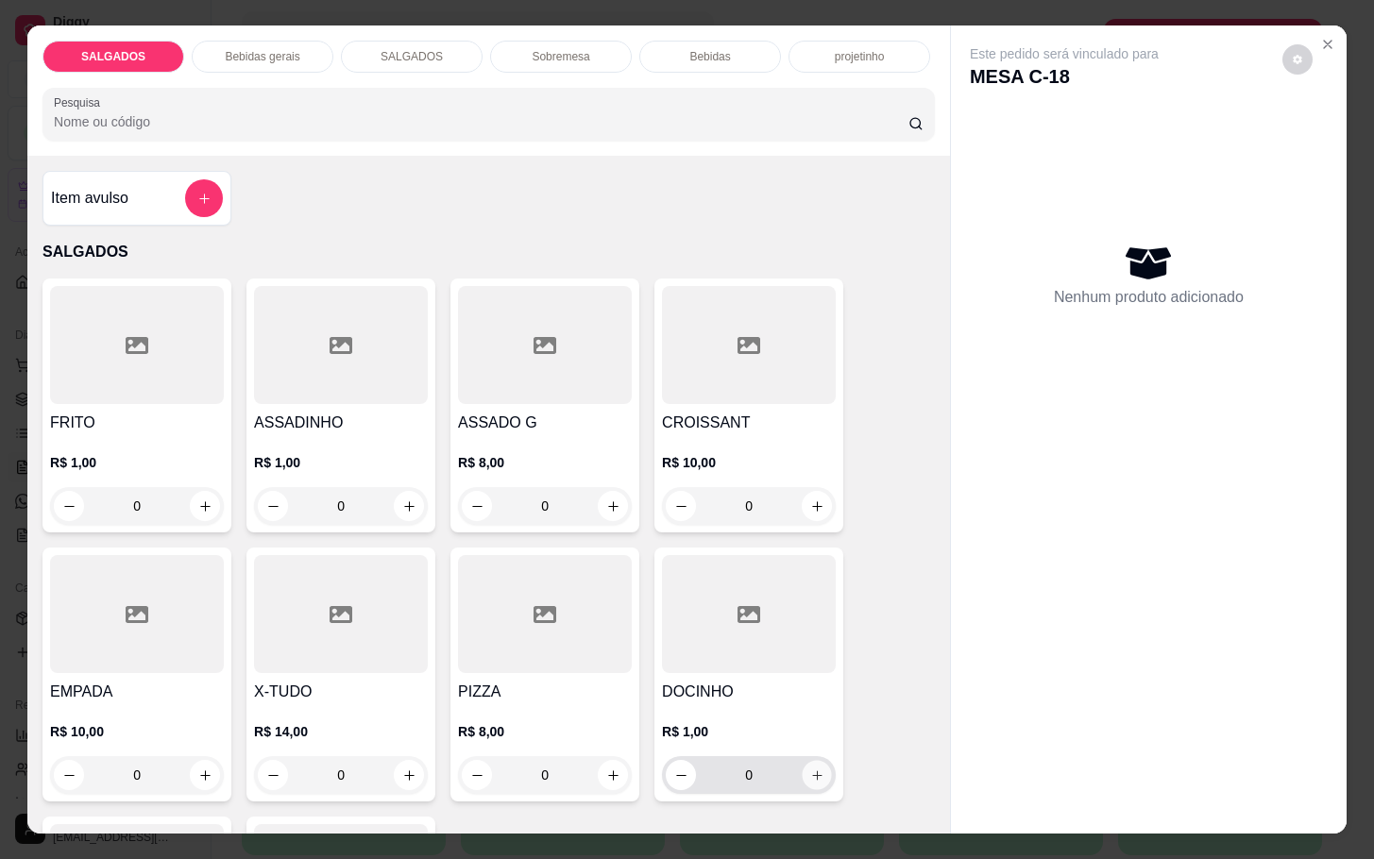
click at [803, 766] on button "increase-product-quantity" at bounding box center [817, 775] width 29 height 29
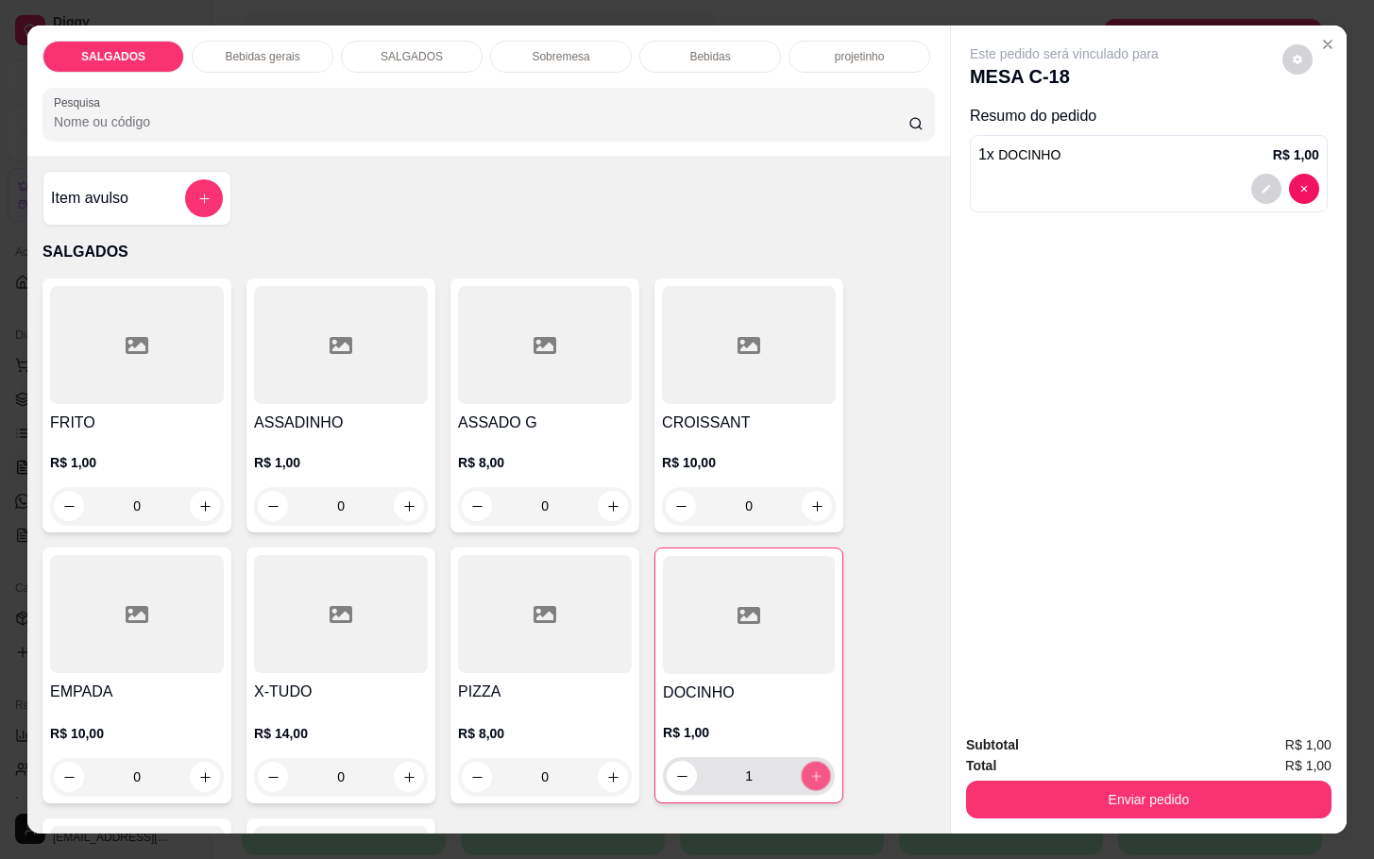
click at [802, 766] on button "increase-product-quantity" at bounding box center [816, 776] width 29 height 29
type input "4"
click at [606, 504] on icon "increase-product-quantity" at bounding box center [613, 507] width 14 height 14
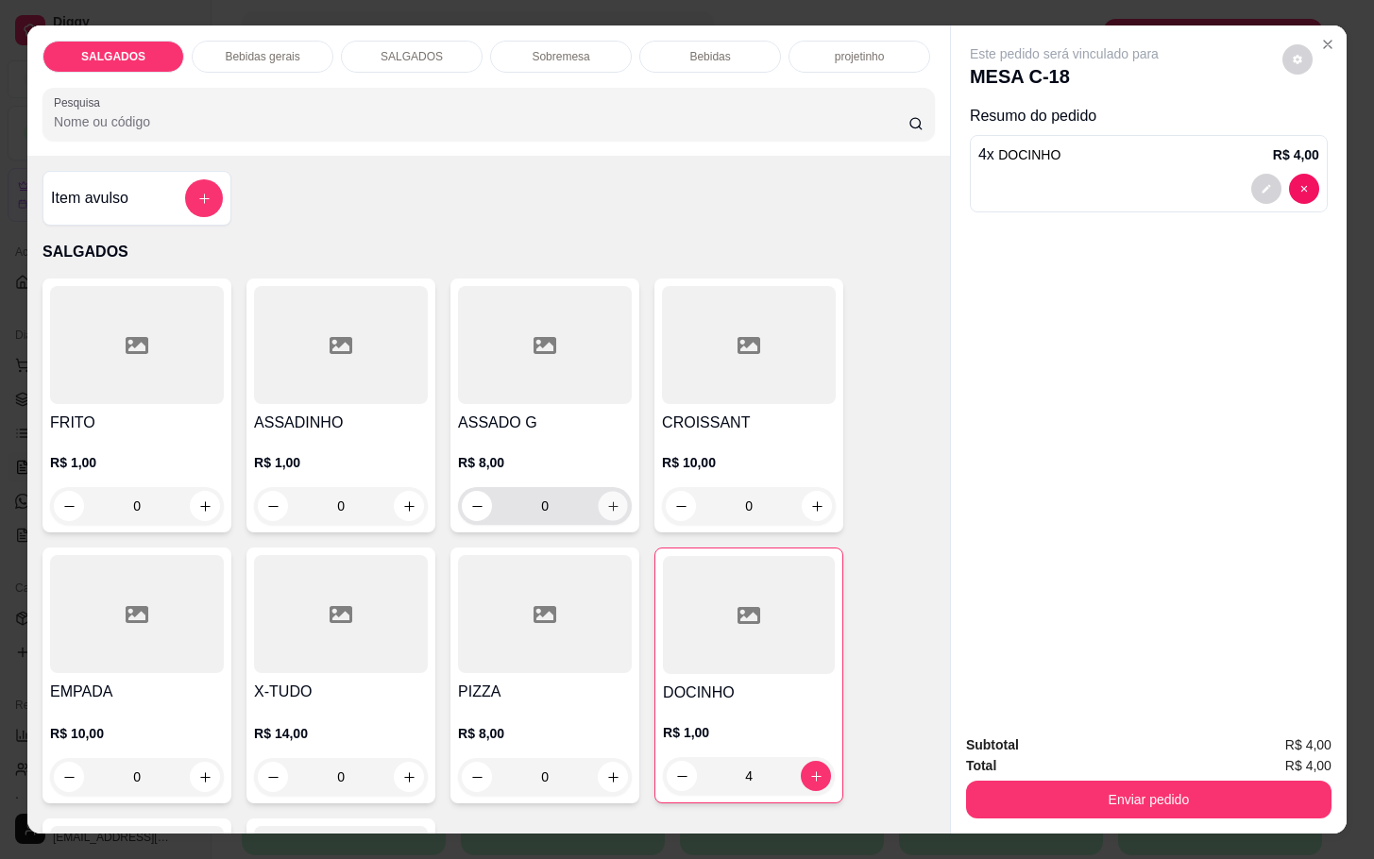
type input "1"
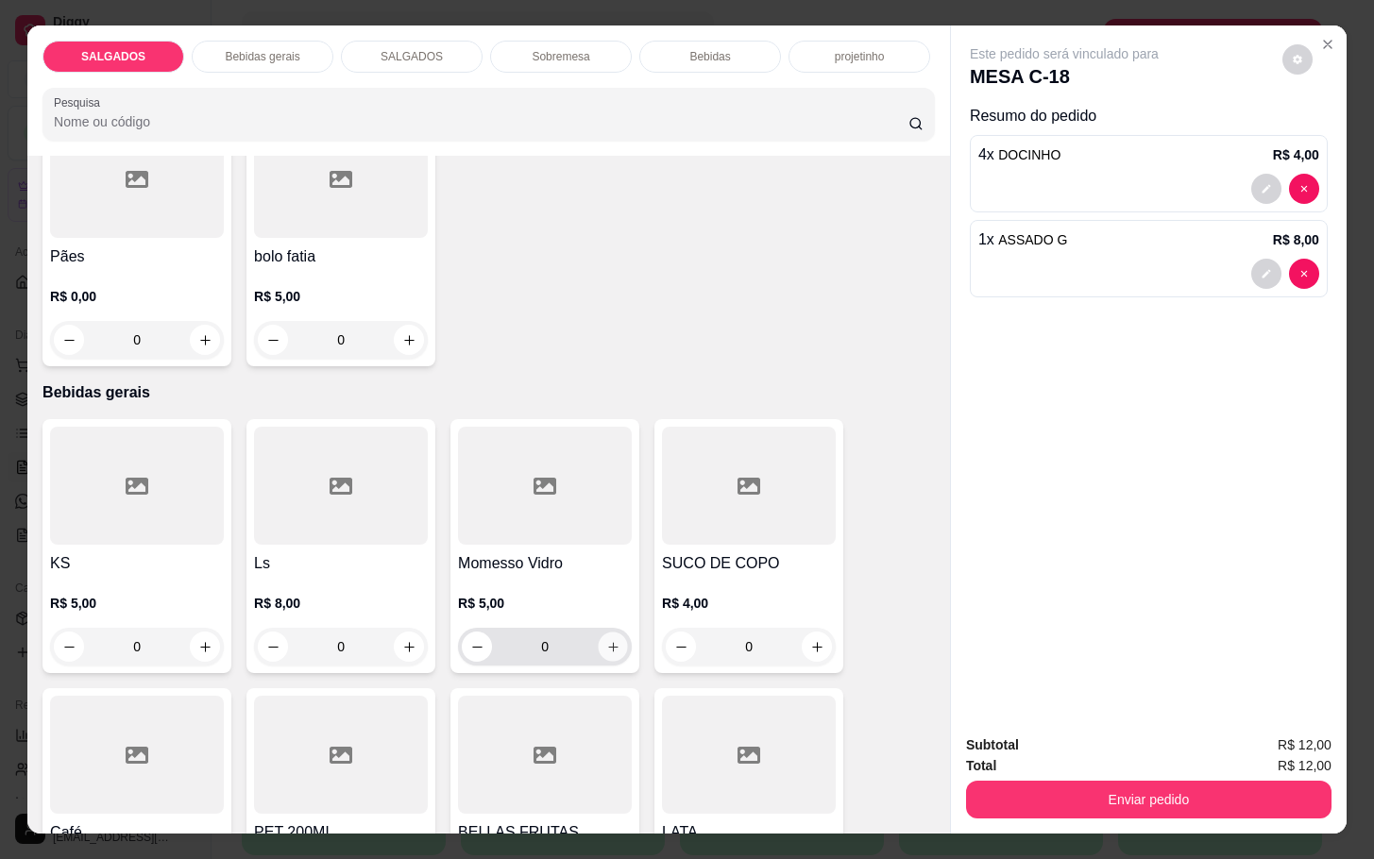
click at [599, 652] on button "increase-product-quantity" at bounding box center [613, 647] width 29 height 29
type input "1"
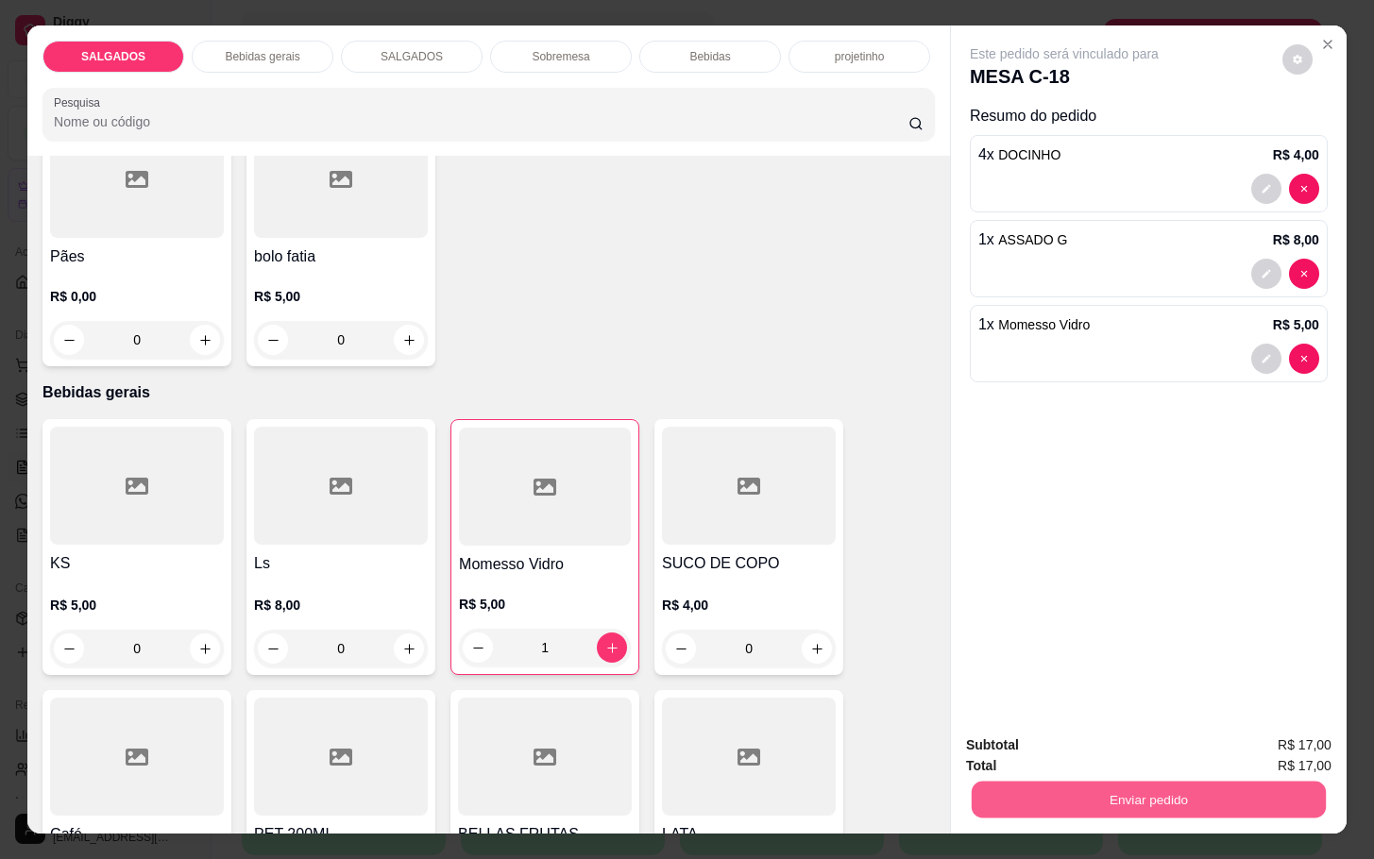
click at [980, 782] on button "Enviar pedido" at bounding box center [1149, 799] width 354 height 37
click at [1038, 738] on button "Não registrar e enviar pedido" at bounding box center [1083, 742] width 191 height 35
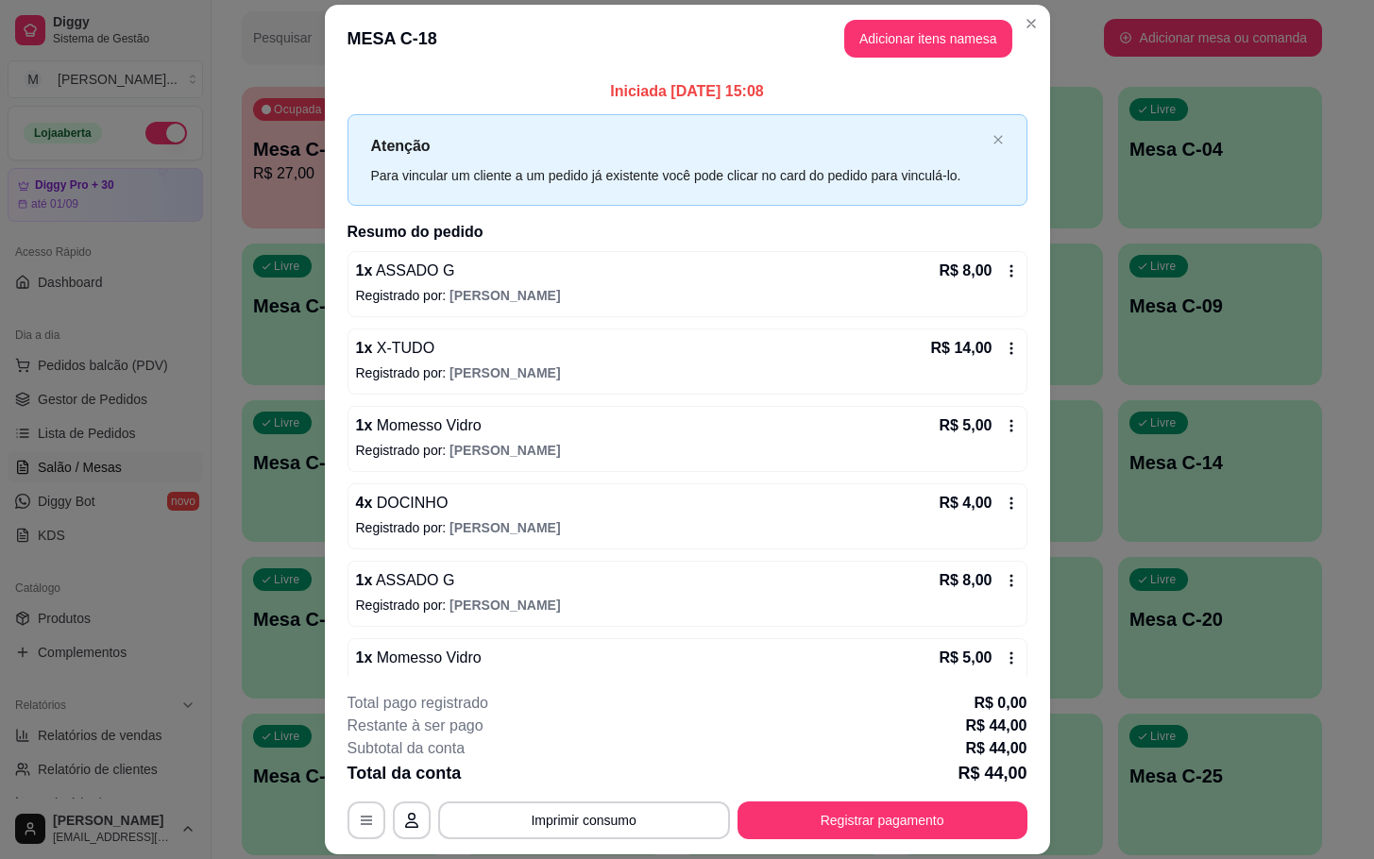
scroll to position [40, 0]
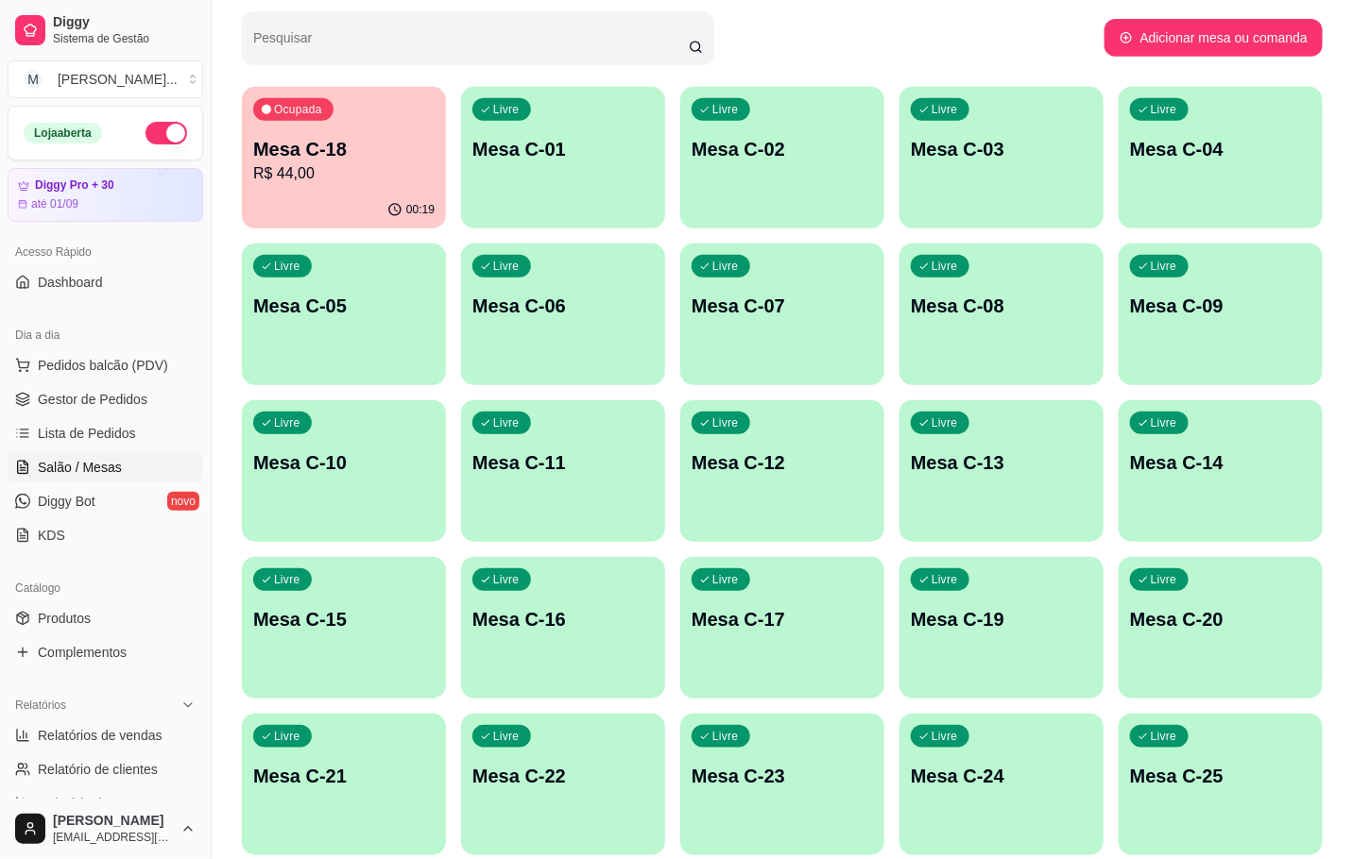
click at [361, 176] on p "R$ 44,00" at bounding box center [343, 173] width 181 height 23
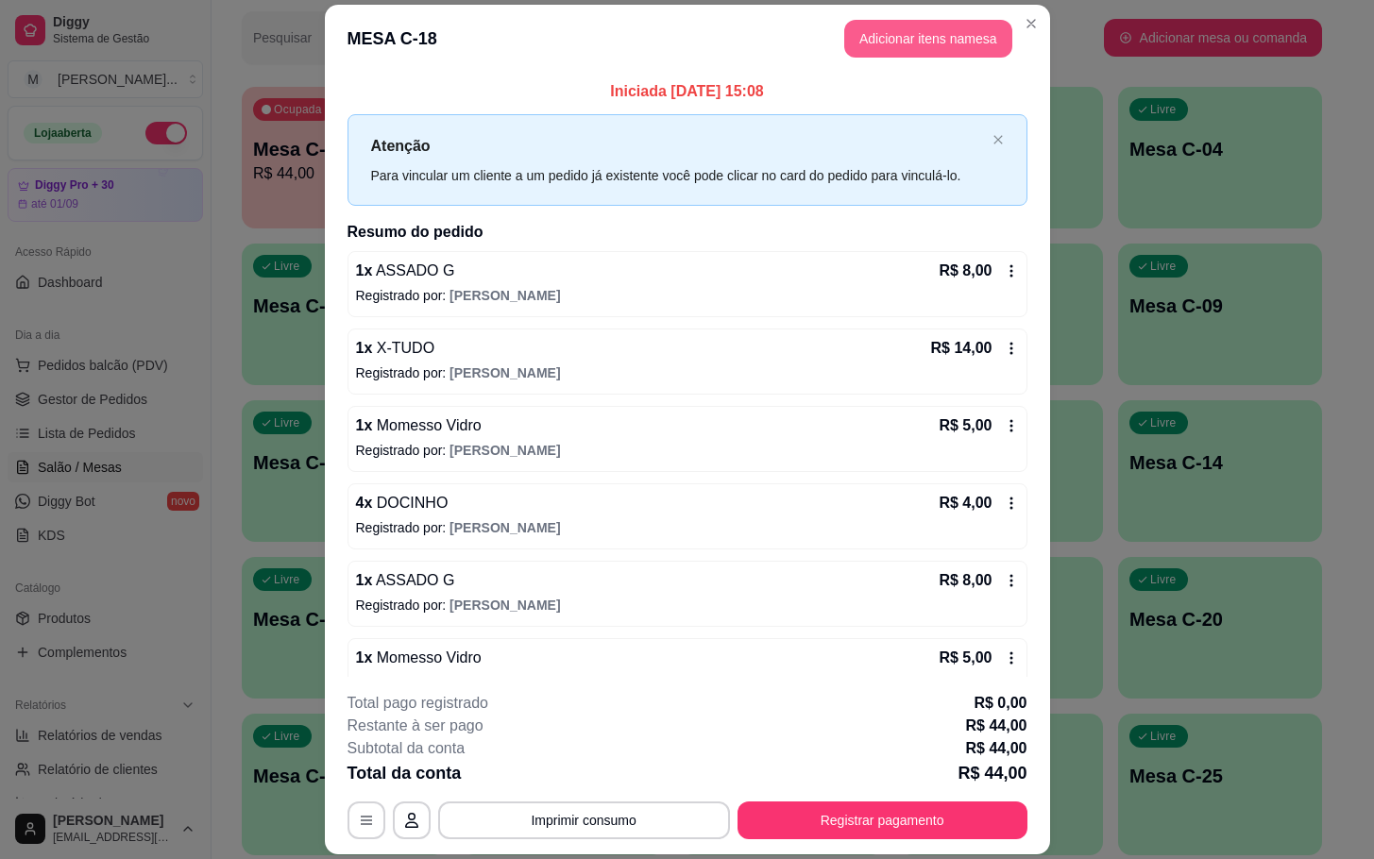
click at [891, 34] on button "Adicionar itens na mesa" at bounding box center [928, 39] width 168 height 38
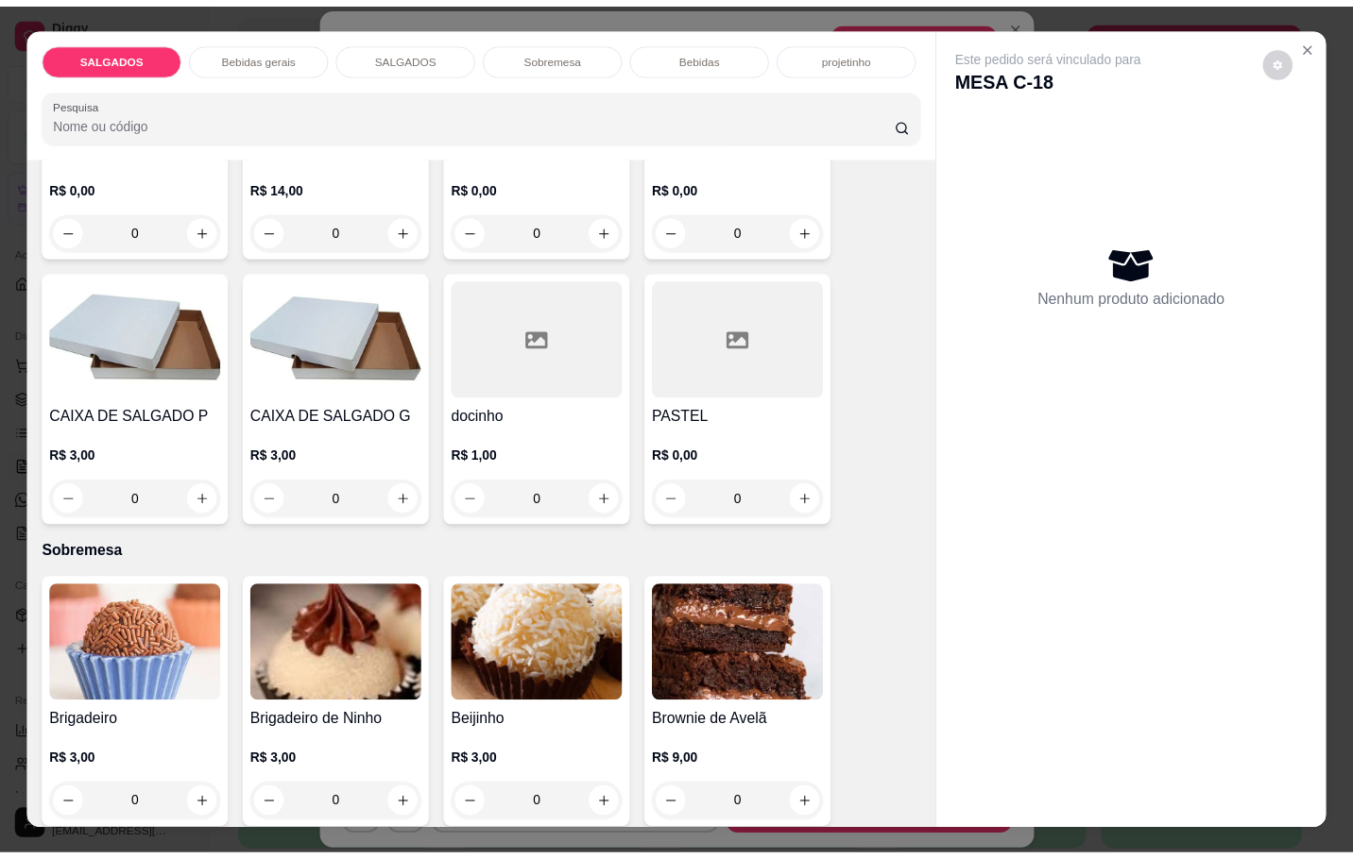
scroll to position [2833, 0]
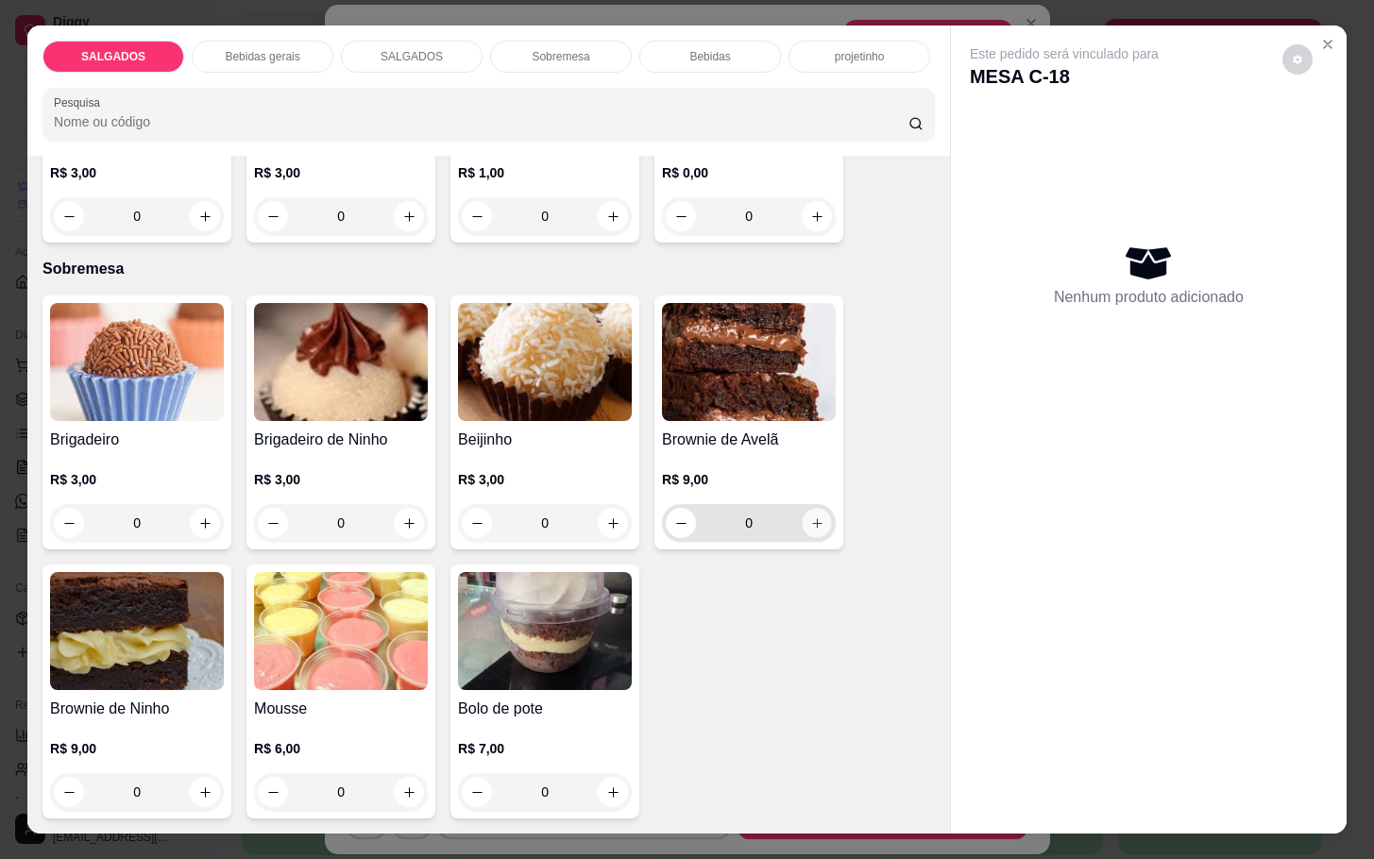
click at [803, 521] on button "increase-product-quantity" at bounding box center [817, 523] width 29 height 29
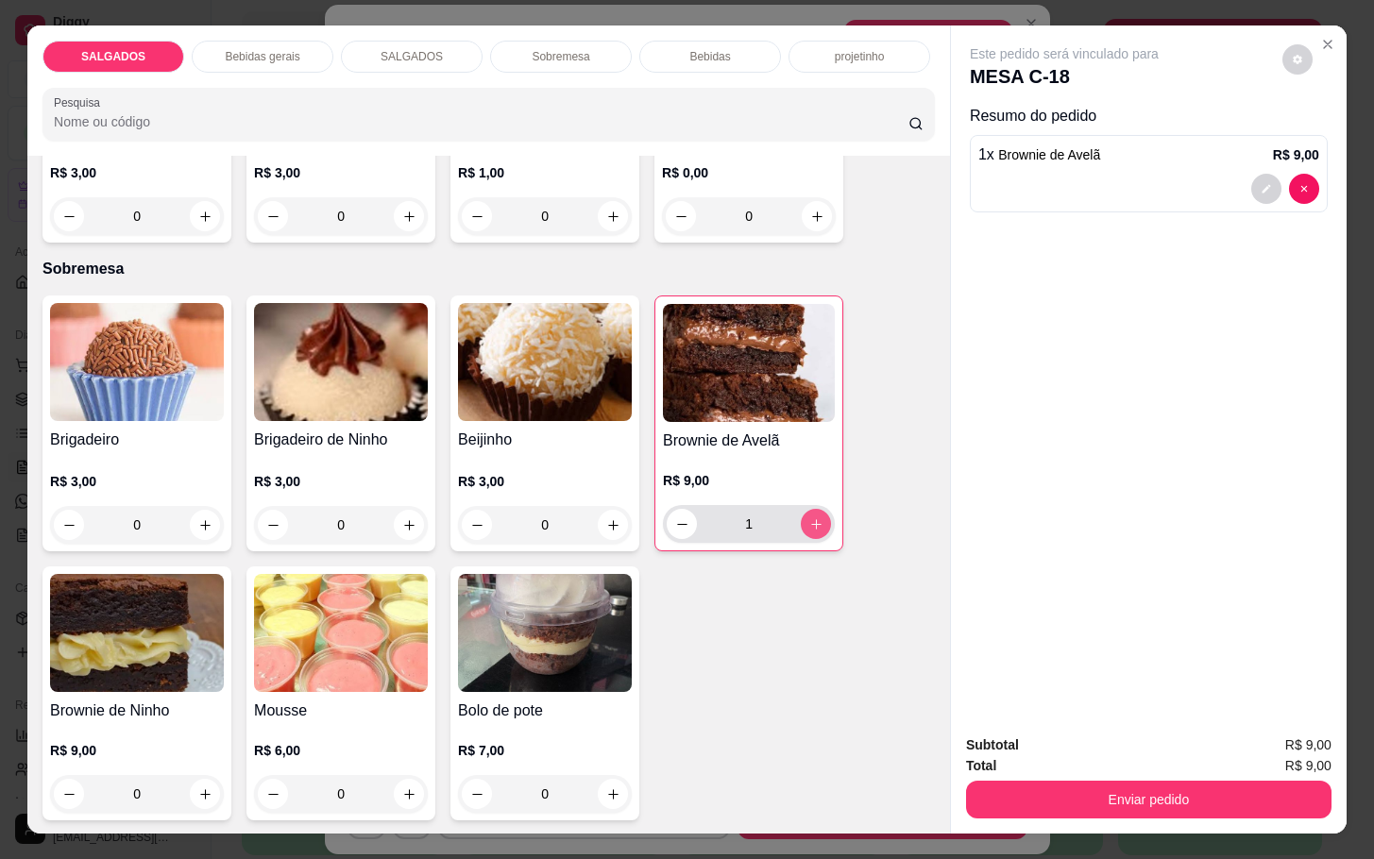
click at [809, 521] on icon "increase-product-quantity" at bounding box center [816, 525] width 14 height 14
type input "2"
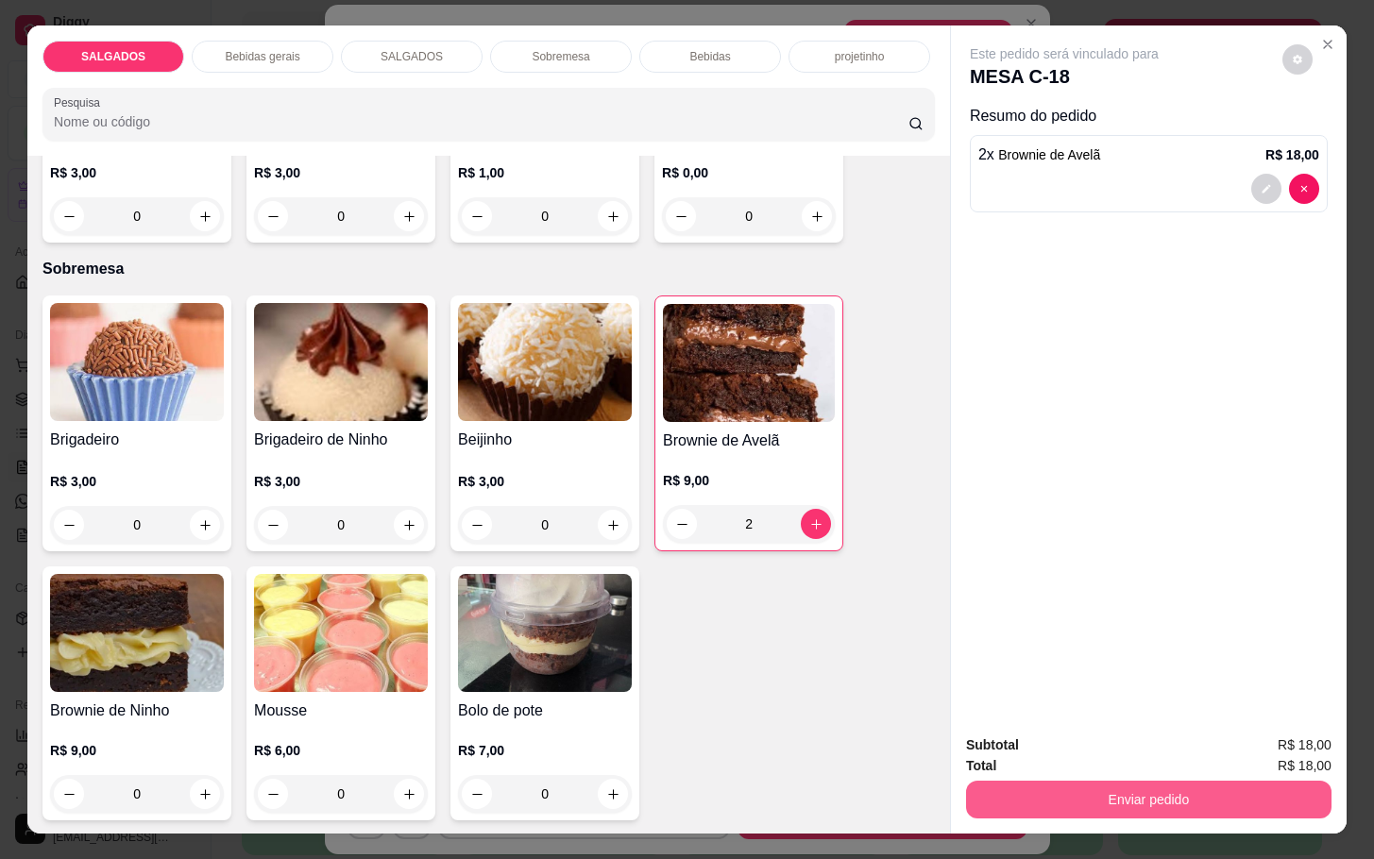
click at [1086, 803] on button "Enviar pedido" at bounding box center [1149, 800] width 366 height 38
click at [1081, 751] on button "Não registrar e enviar pedido" at bounding box center [1083, 742] width 191 height 35
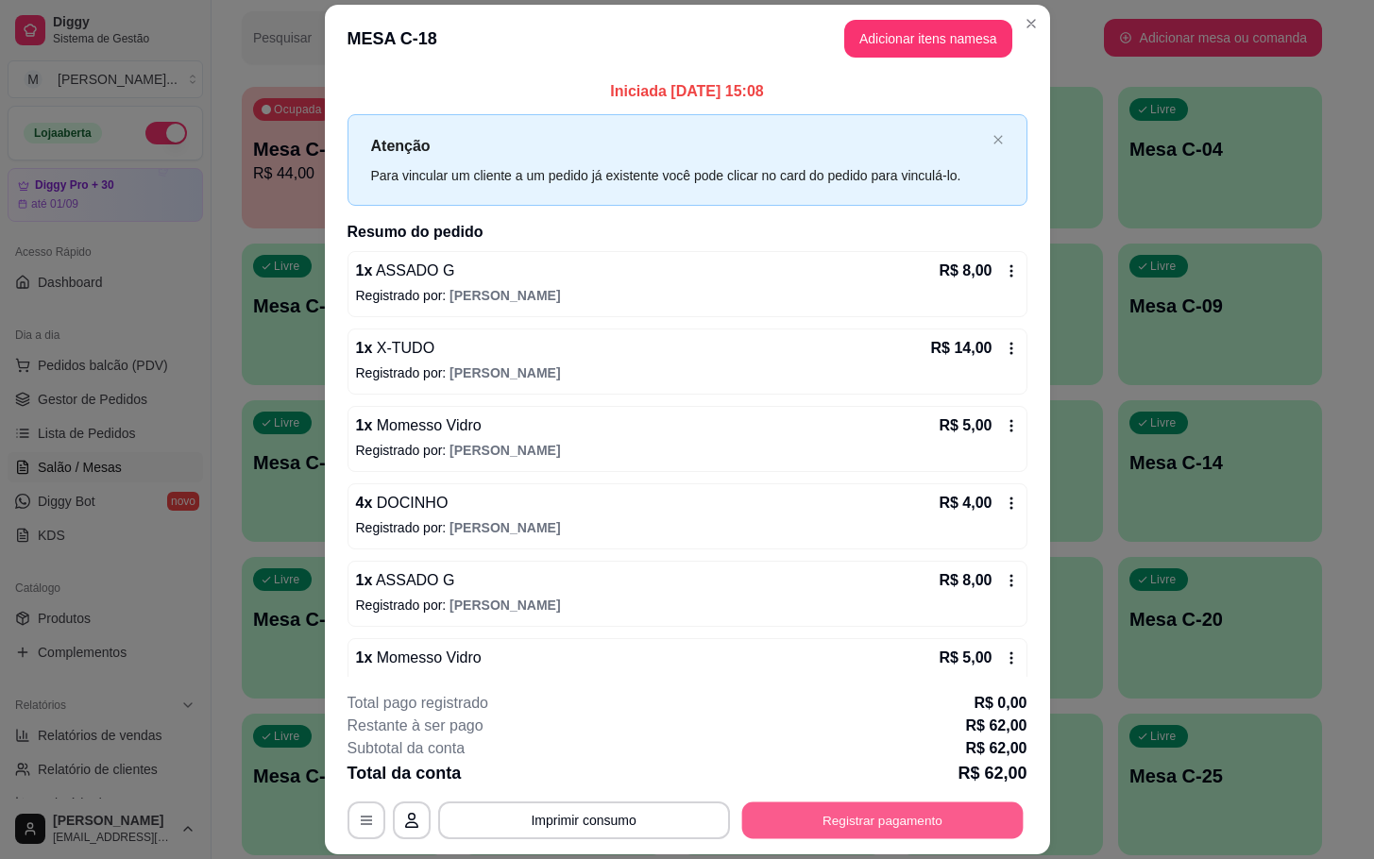
click at [864, 833] on button "Registrar pagamento" at bounding box center [881, 821] width 281 height 37
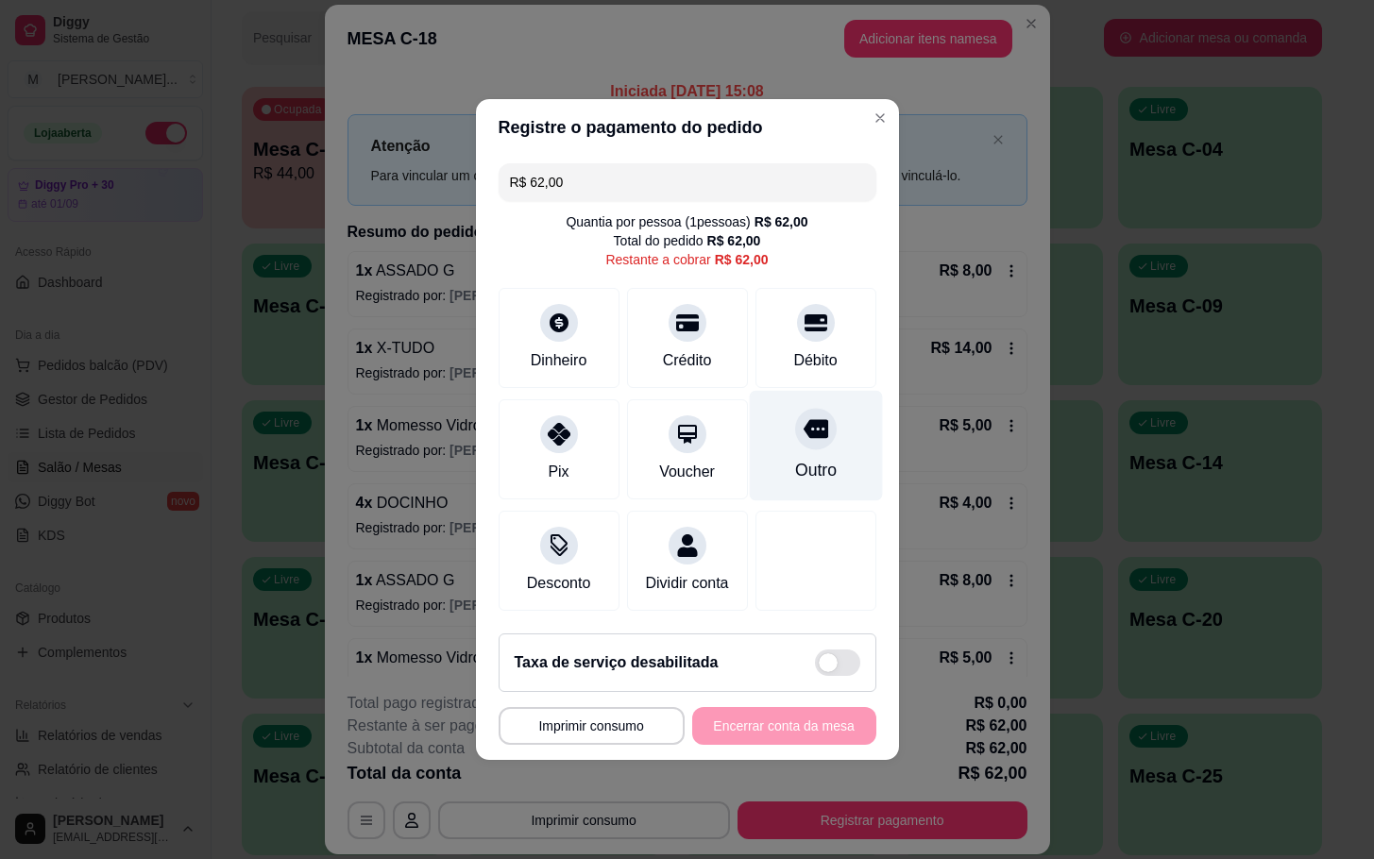
drag, startPoint x: 816, startPoint y: 436, endPoint x: 830, endPoint y: 432, distance: 14.9
click at [830, 434] on div "Outro" at bounding box center [815, 446] width 133 height 111
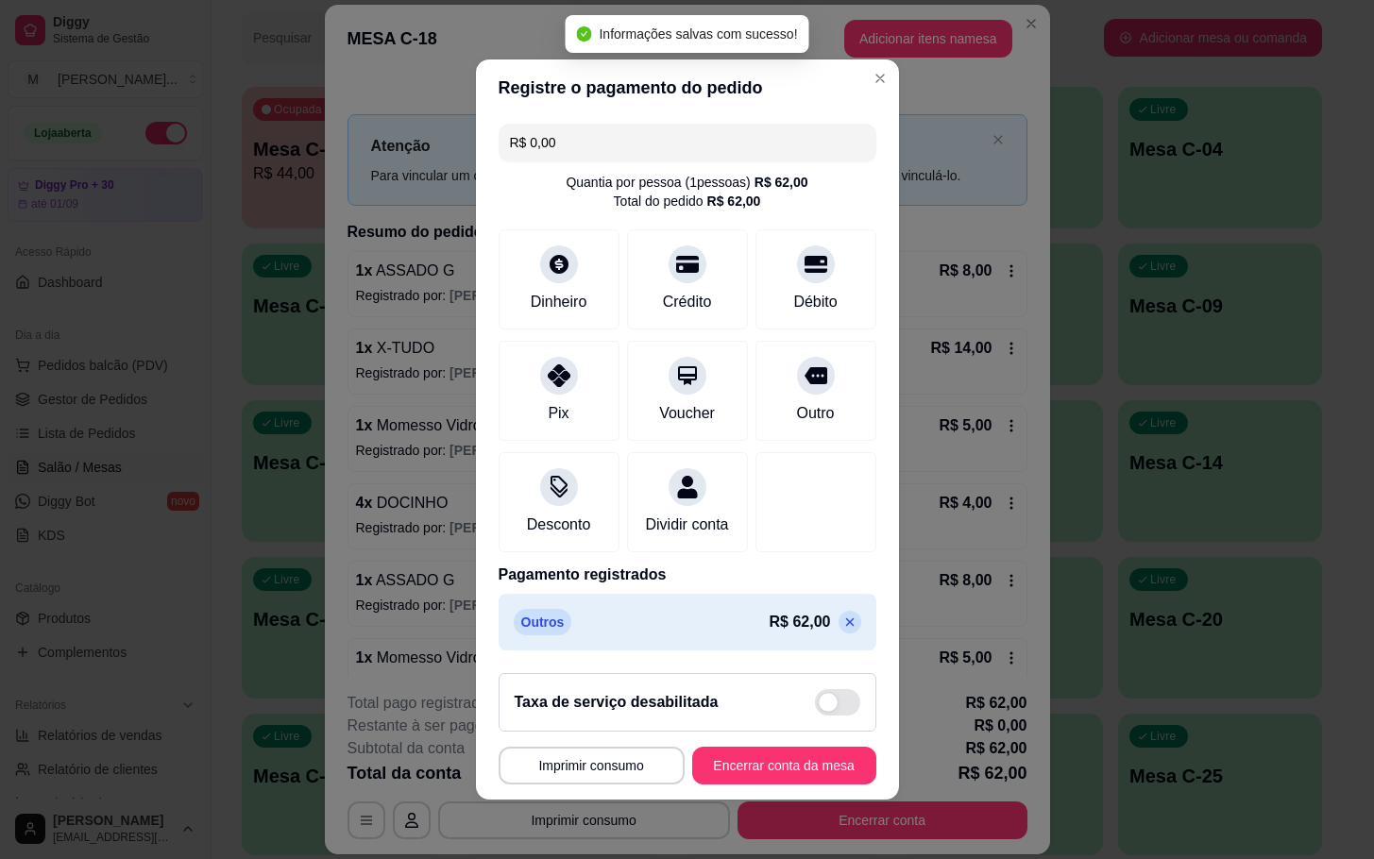
click at [842, 630] on icon at bounding box center [849, 622] width 15 height 15
type input "R$ 62,00"
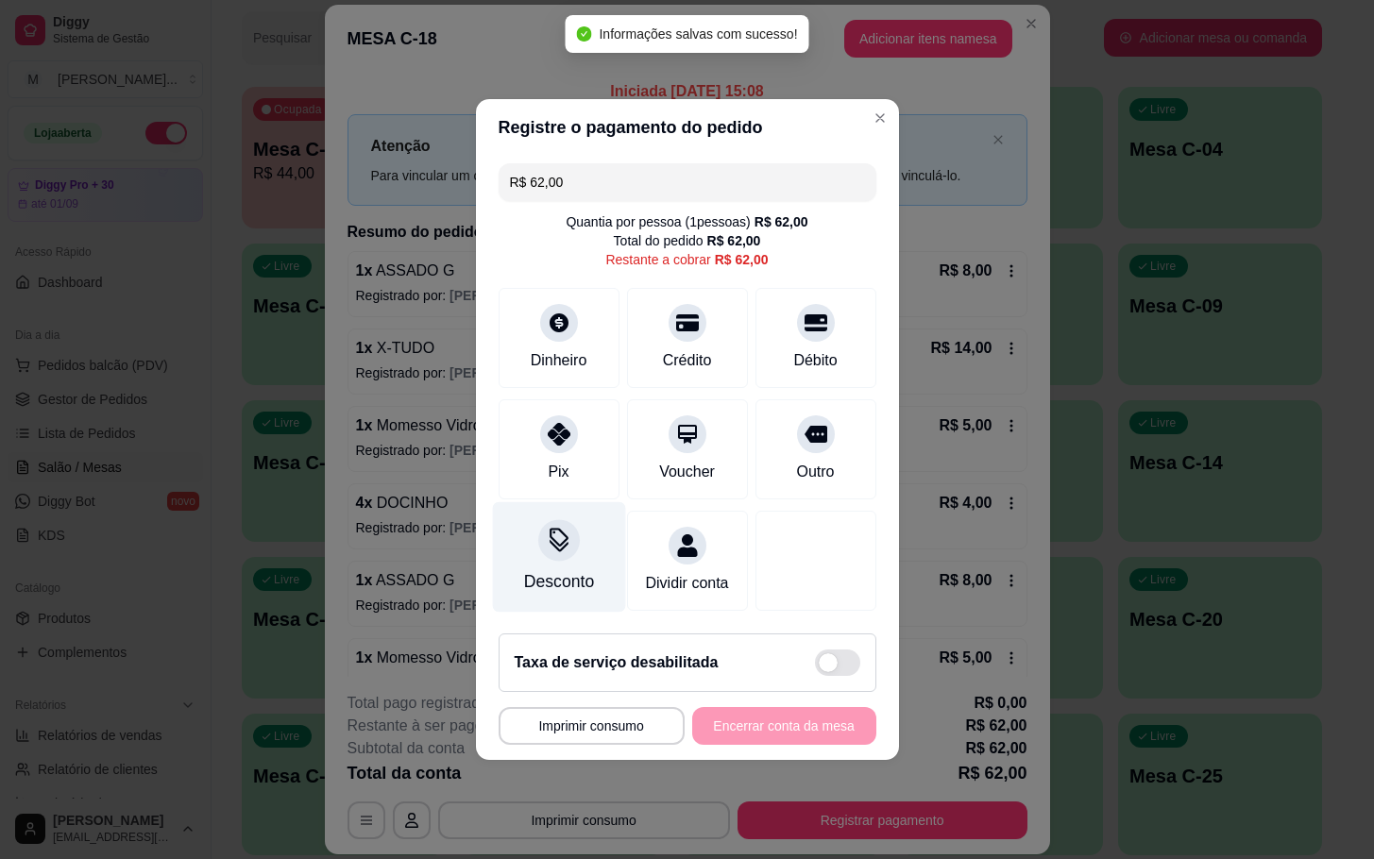
click at [555, 536] on icon at bounding box center [558, 540] width 25 height 25
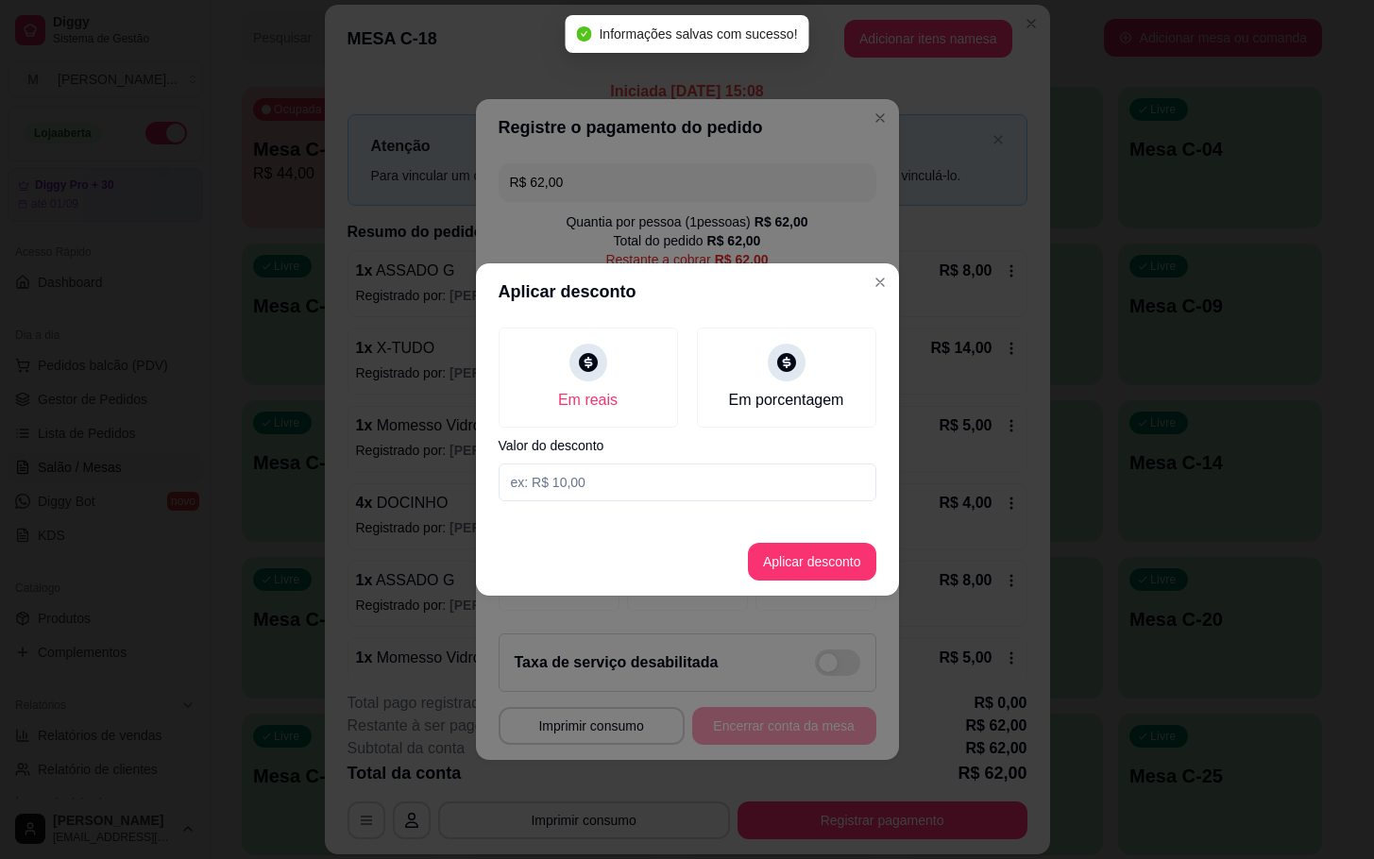
click at [714, 471] on input at bounding box center [688, 483] width 378 height 38
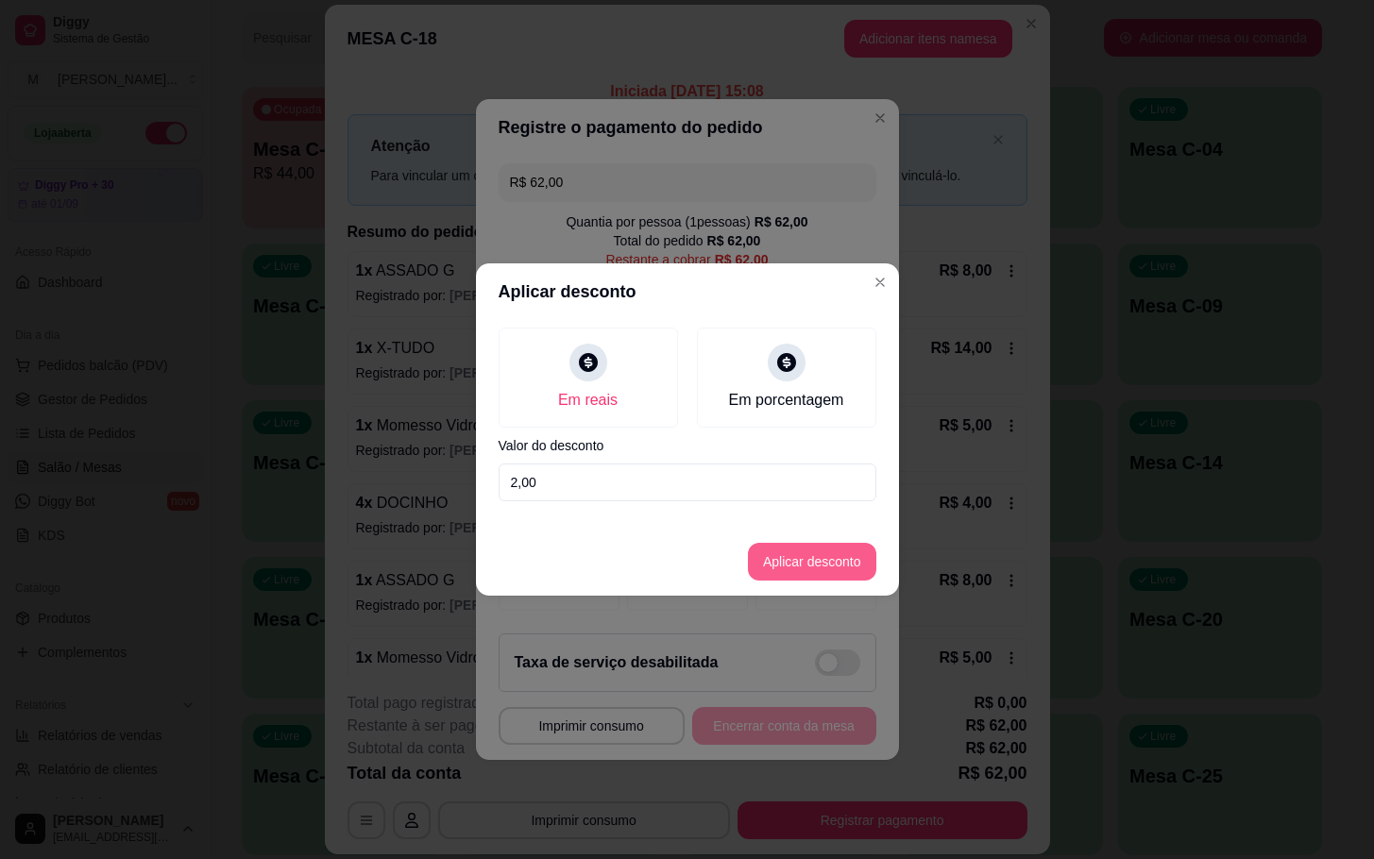
type input "2,00"
click at [819, 550] on button "Aplicar desconto" at bounding box center [812, 562] width 128 height 38
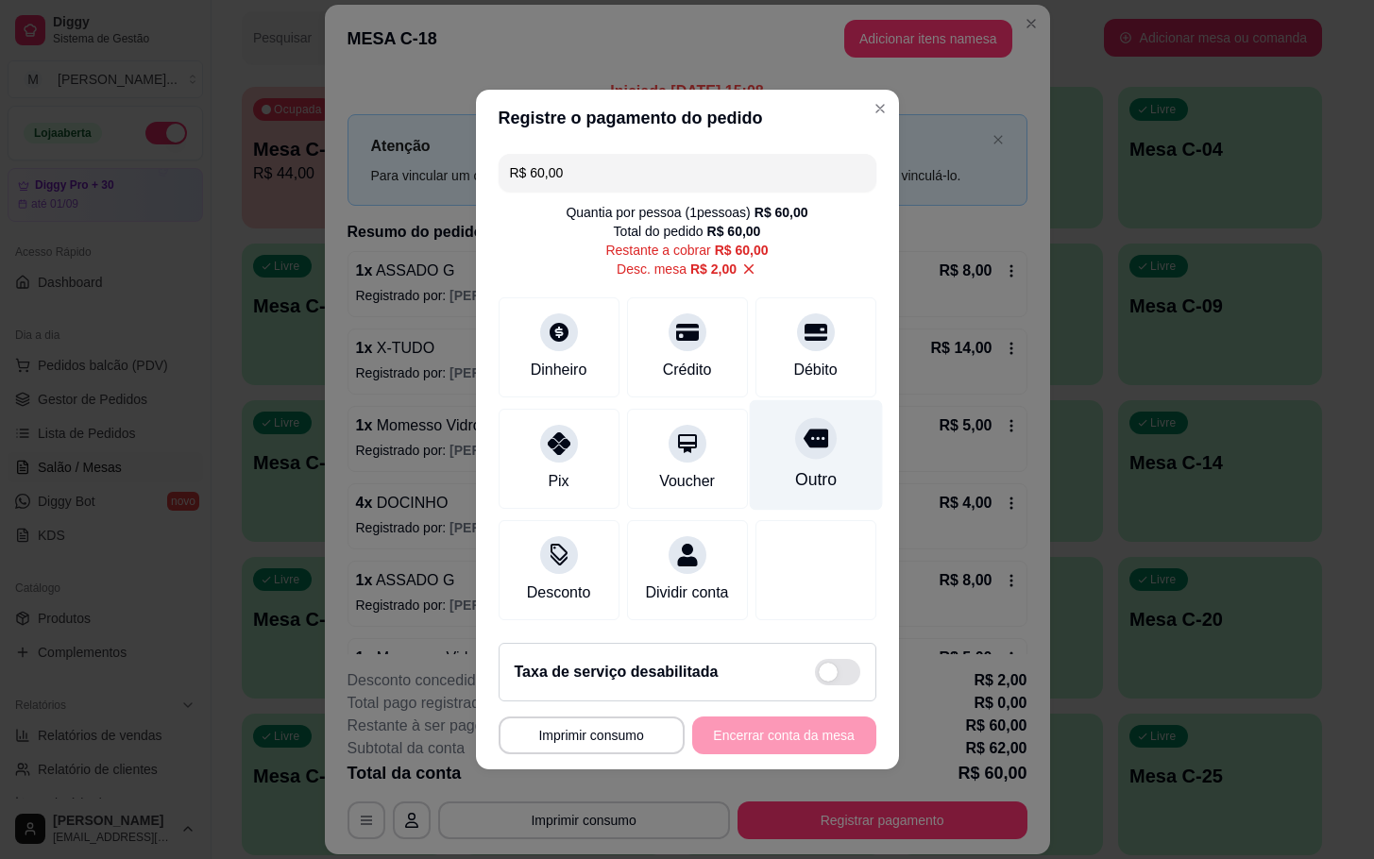
click at [795, 429] on div at bounding box center [816, 438] width 42 height 42
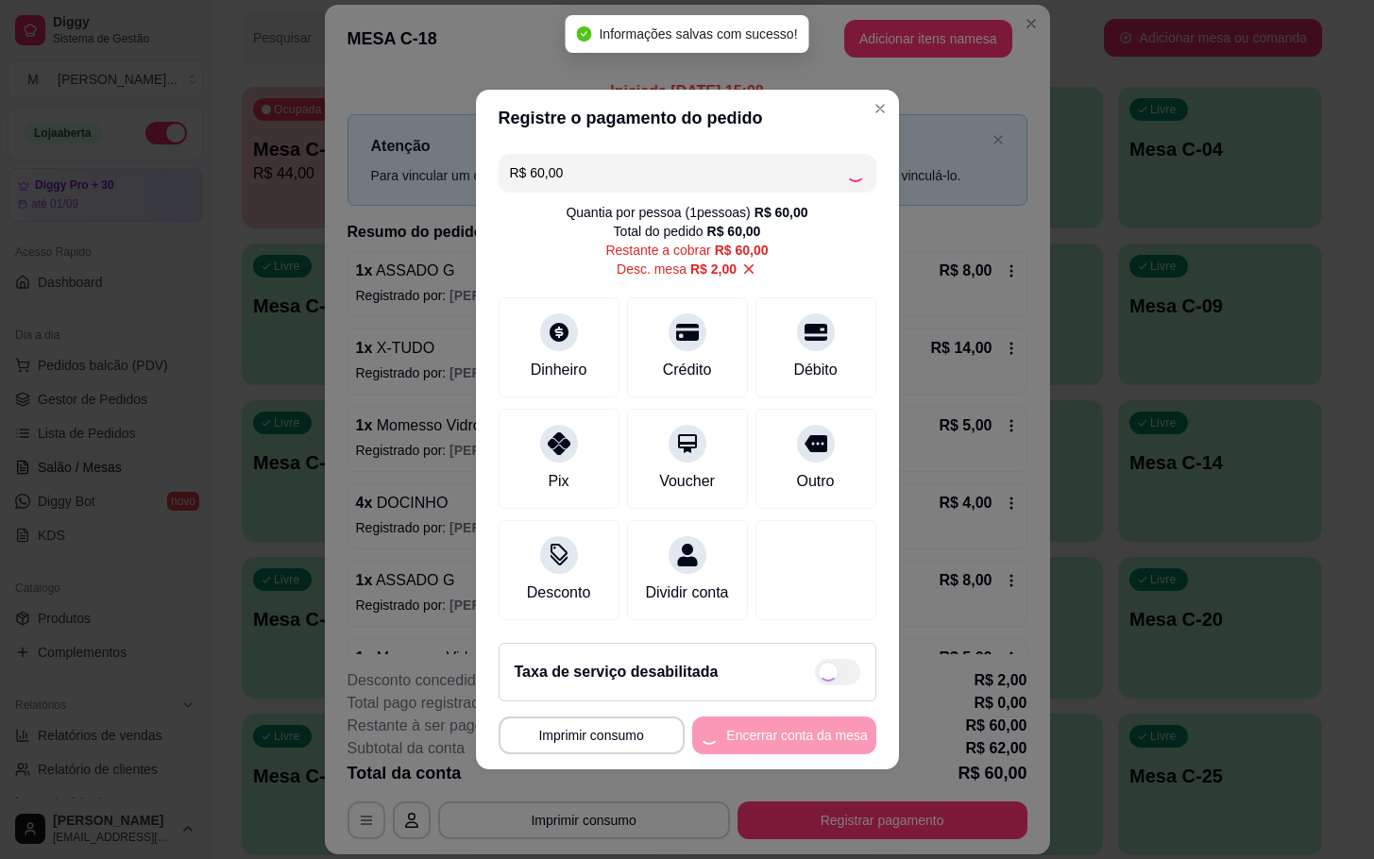
type input "R$ 0,00"
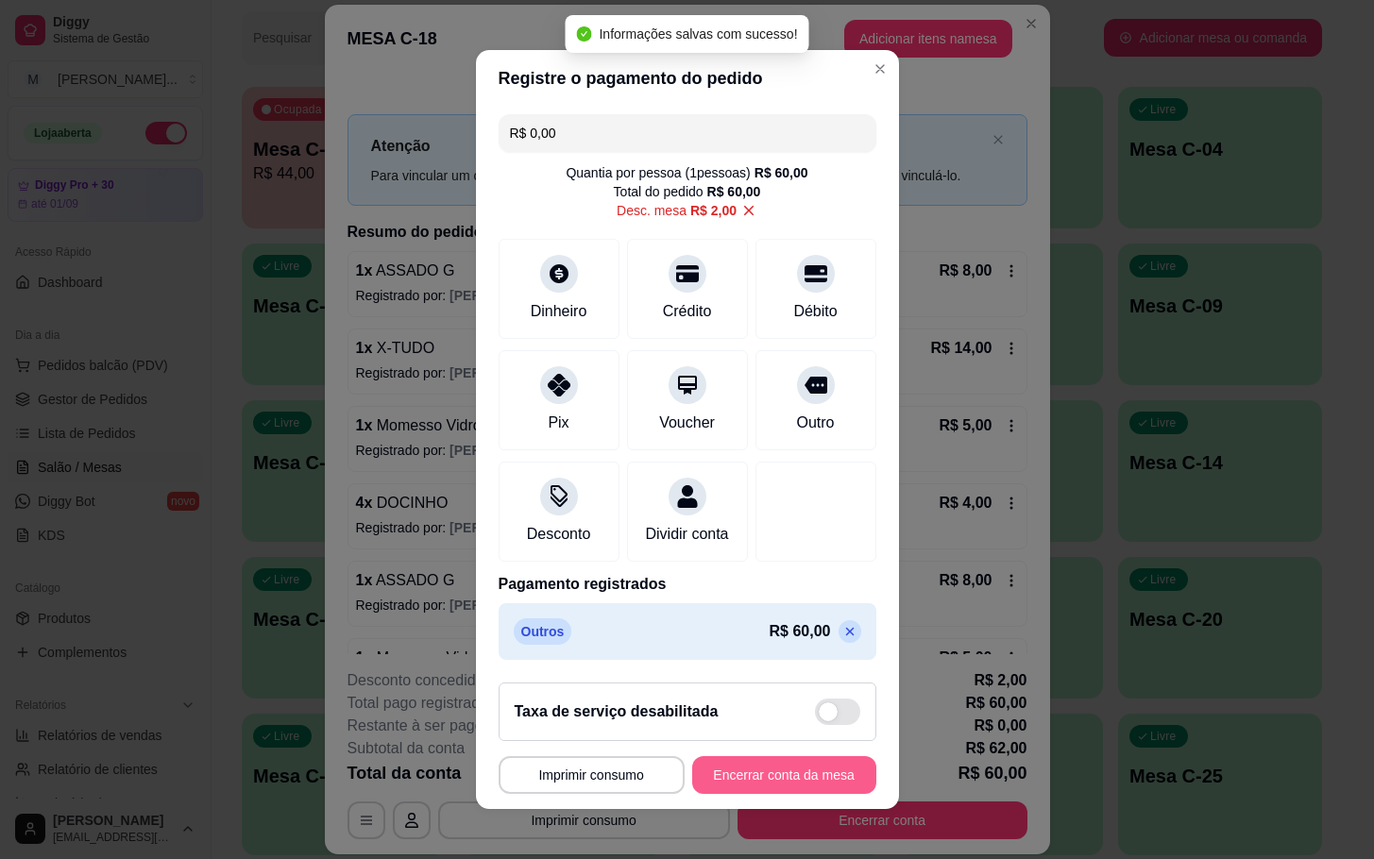
click at [796, 782] on button "Encerrar conta da mesa" at bounding box center [784, 776] width 184 height 38
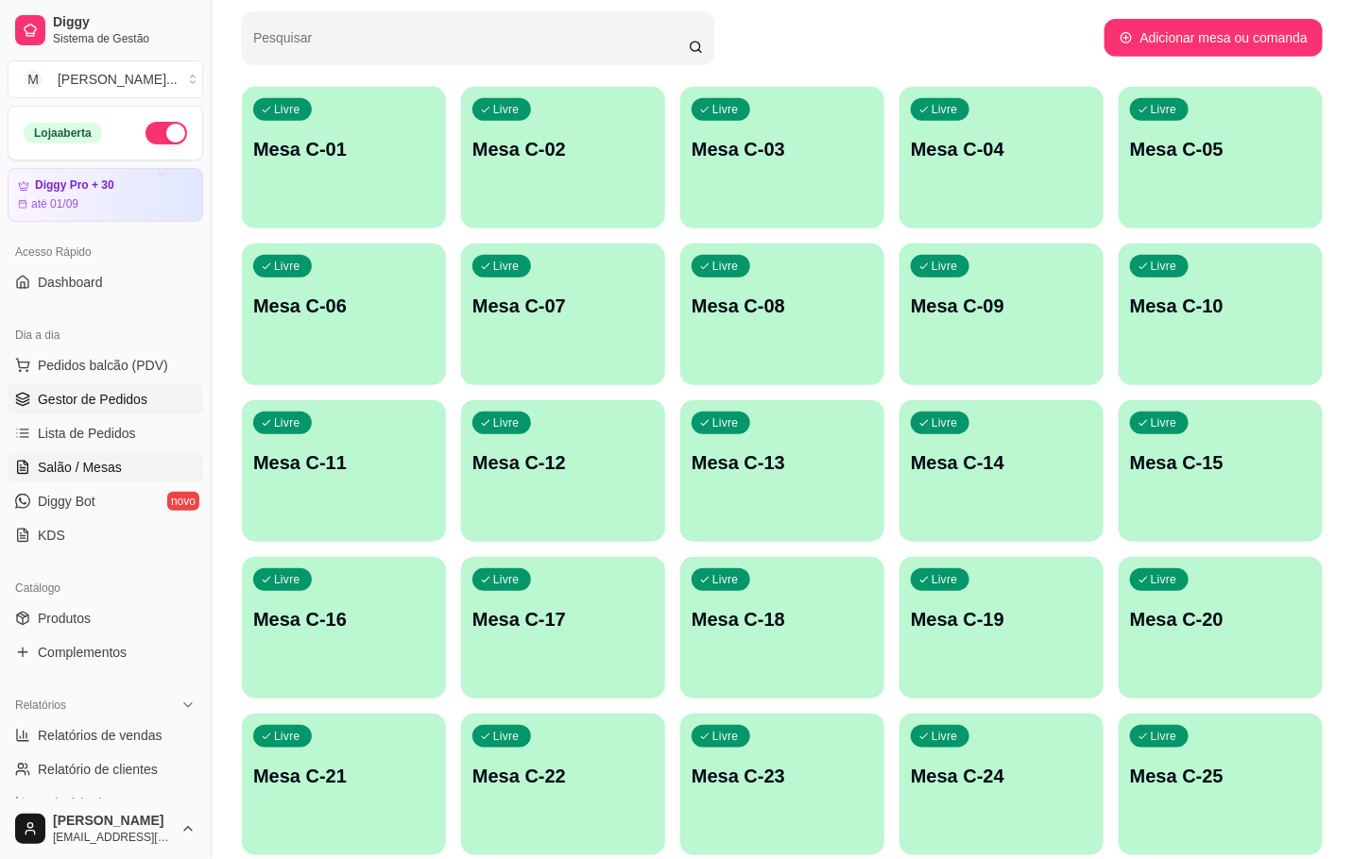
click at [159, 408] on link "Gestor de Pedidos" at bounding box center [106, 399] width 196 height 30
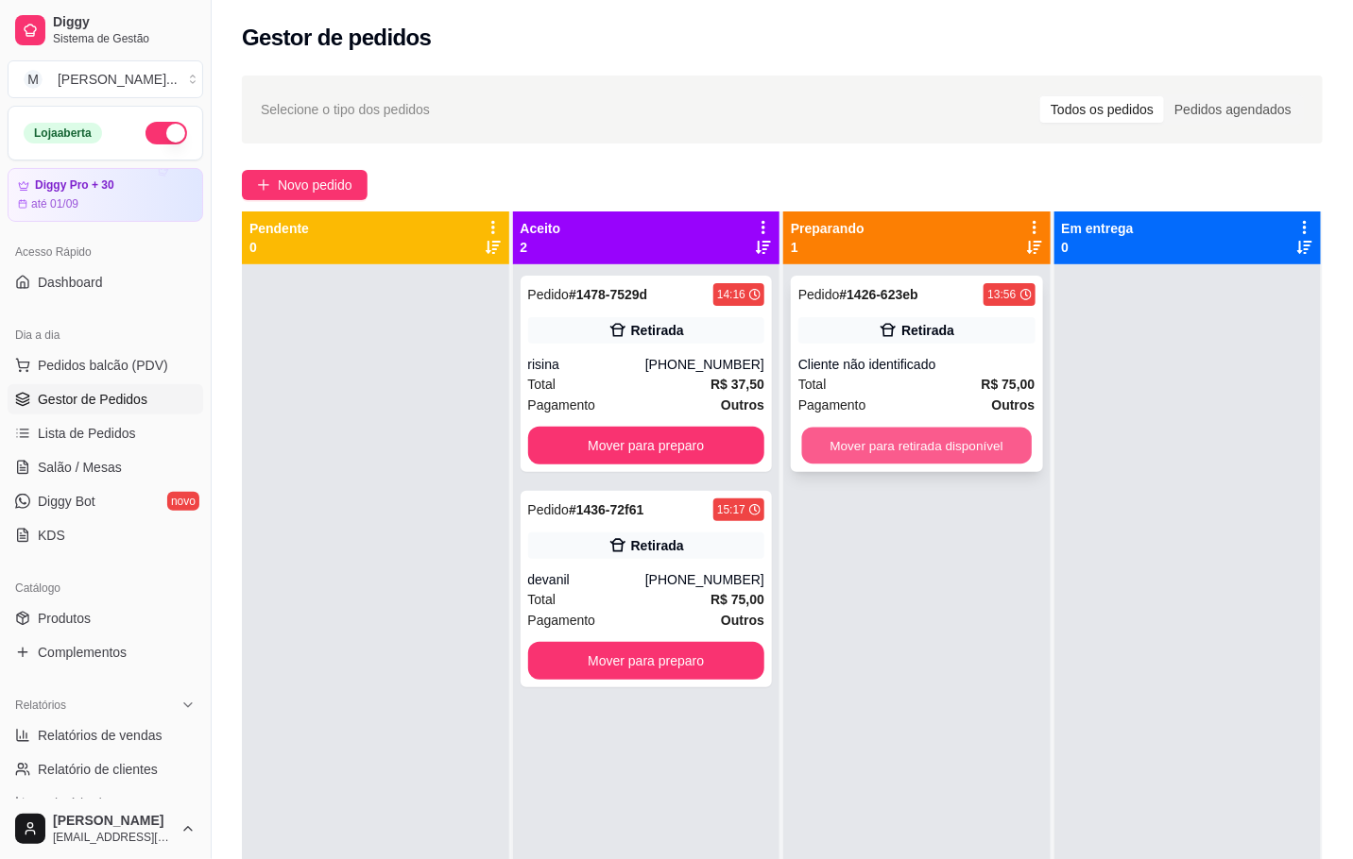
click at [844, 443] on button "Mover para retirada disponível" at bounding box center [917, 446] width 230 height 37
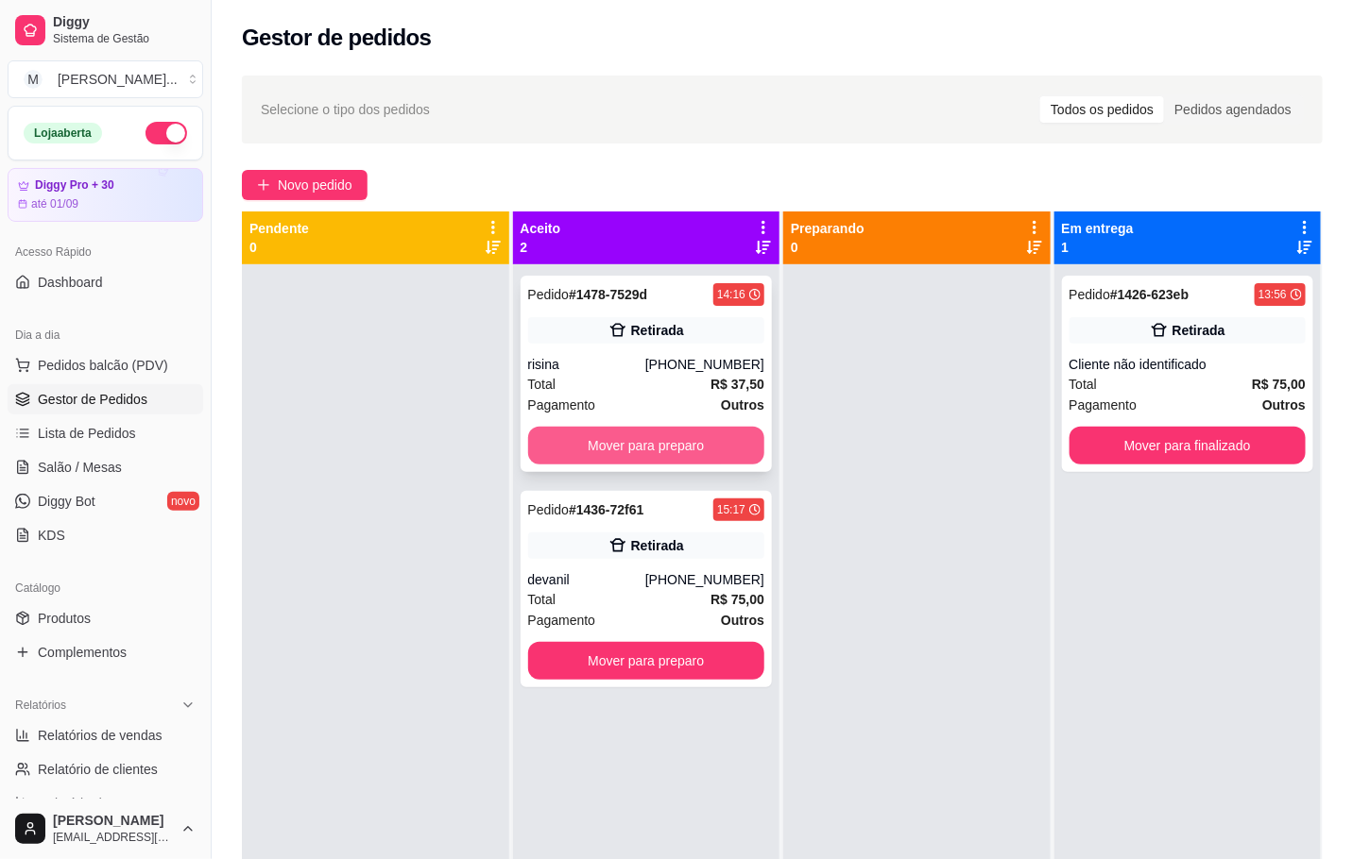
click at [721, 432] on button "Mover para preparo" at bounding box center [646, 446] width 237 height 38
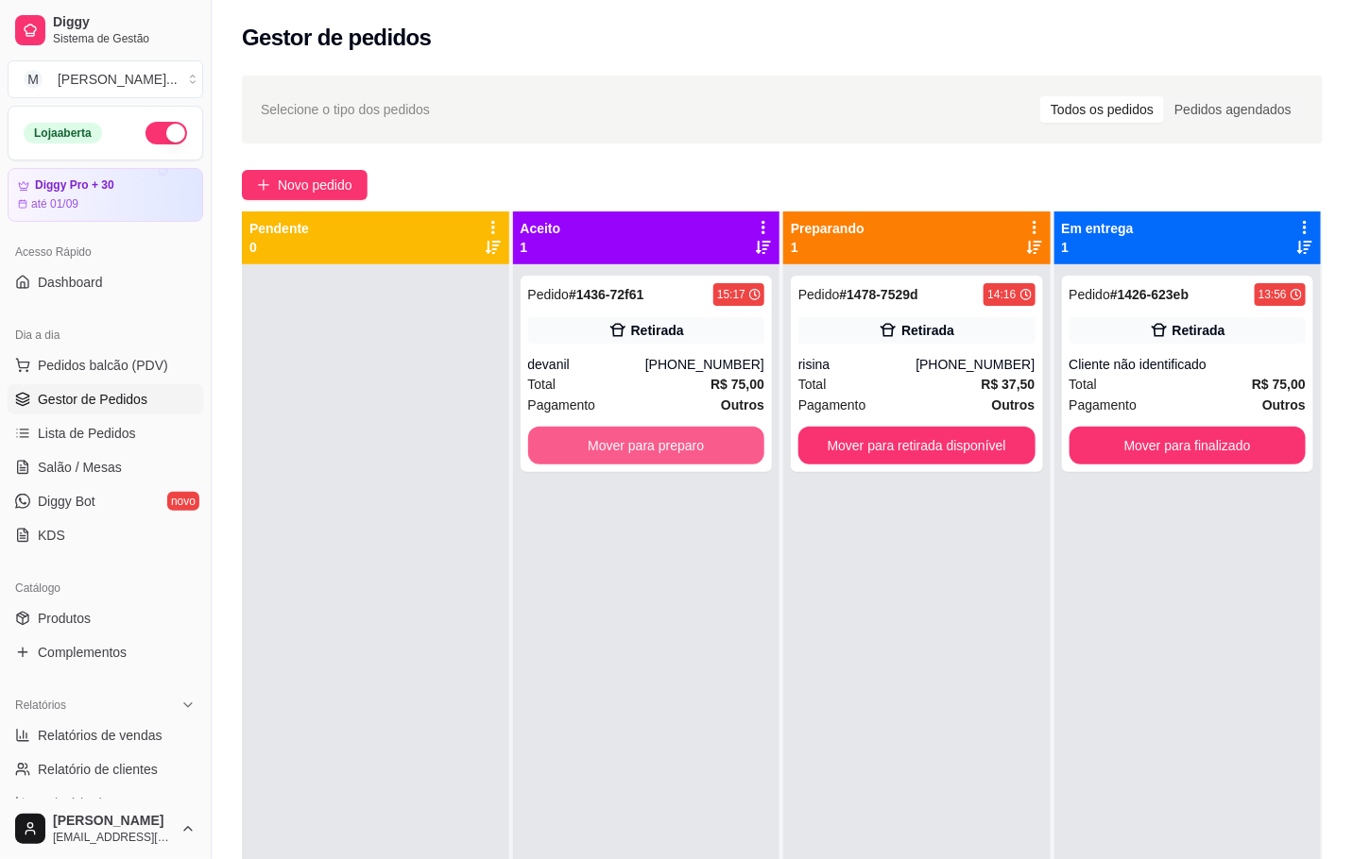
click at [721, 432] on button "Mover para preparo" at bounding box center [646, 446] width 237 height 38
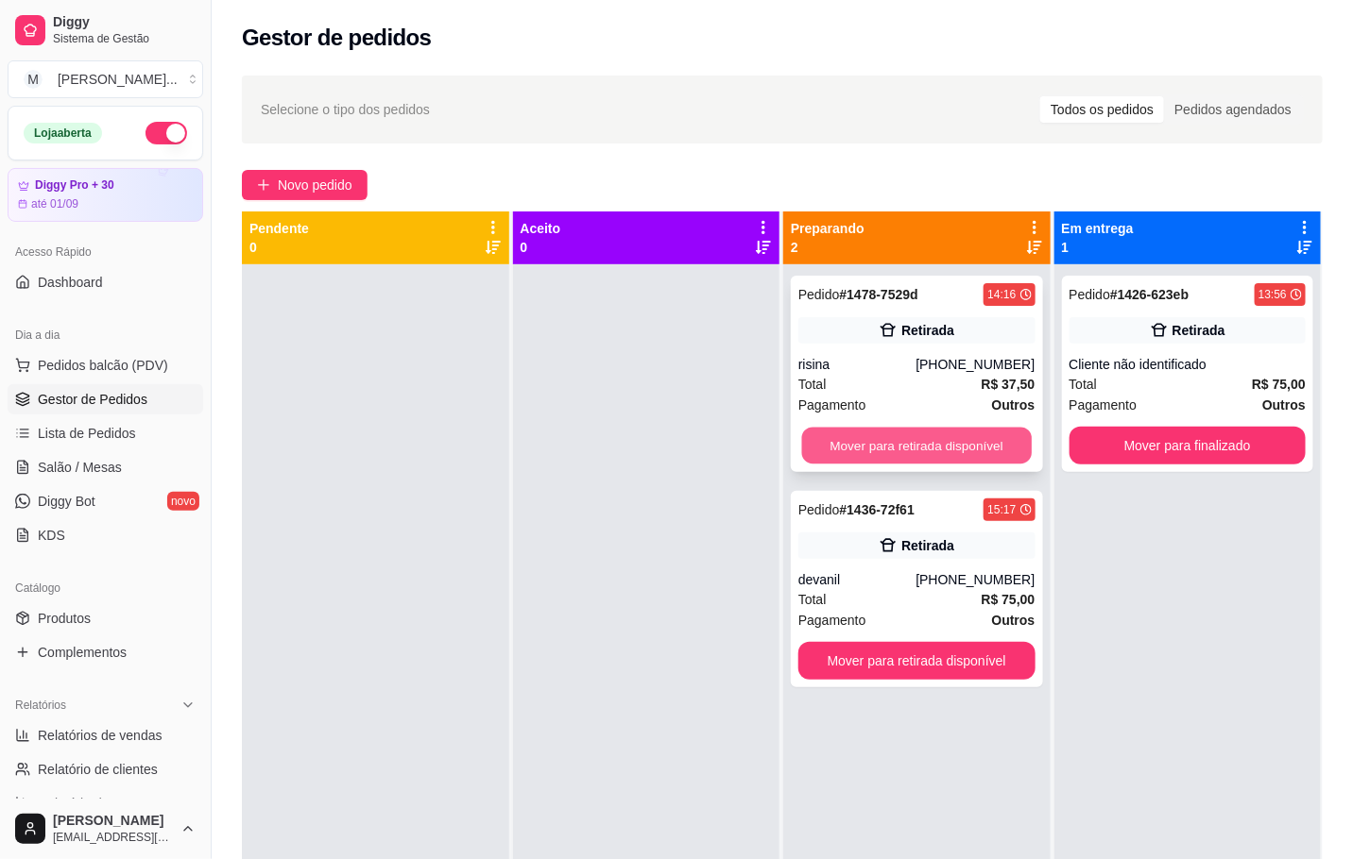
click at [825, 440] on button "Mover para retirada disponível" at bounding box center [917, 446] width 230 height 37
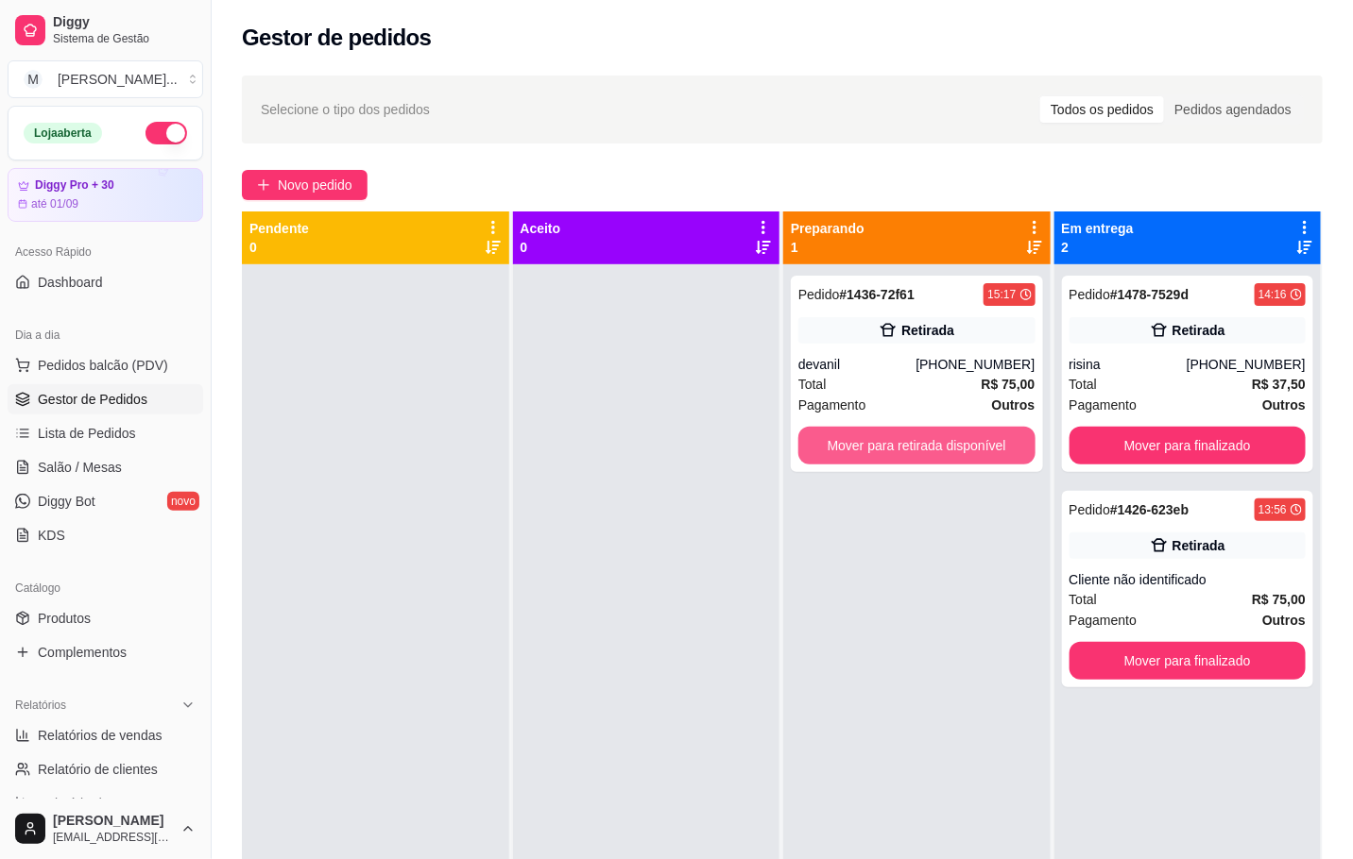
click at [825, 440] on button "Mover para retirada disponível" at bounding box center [916, 446] width 237 height 38
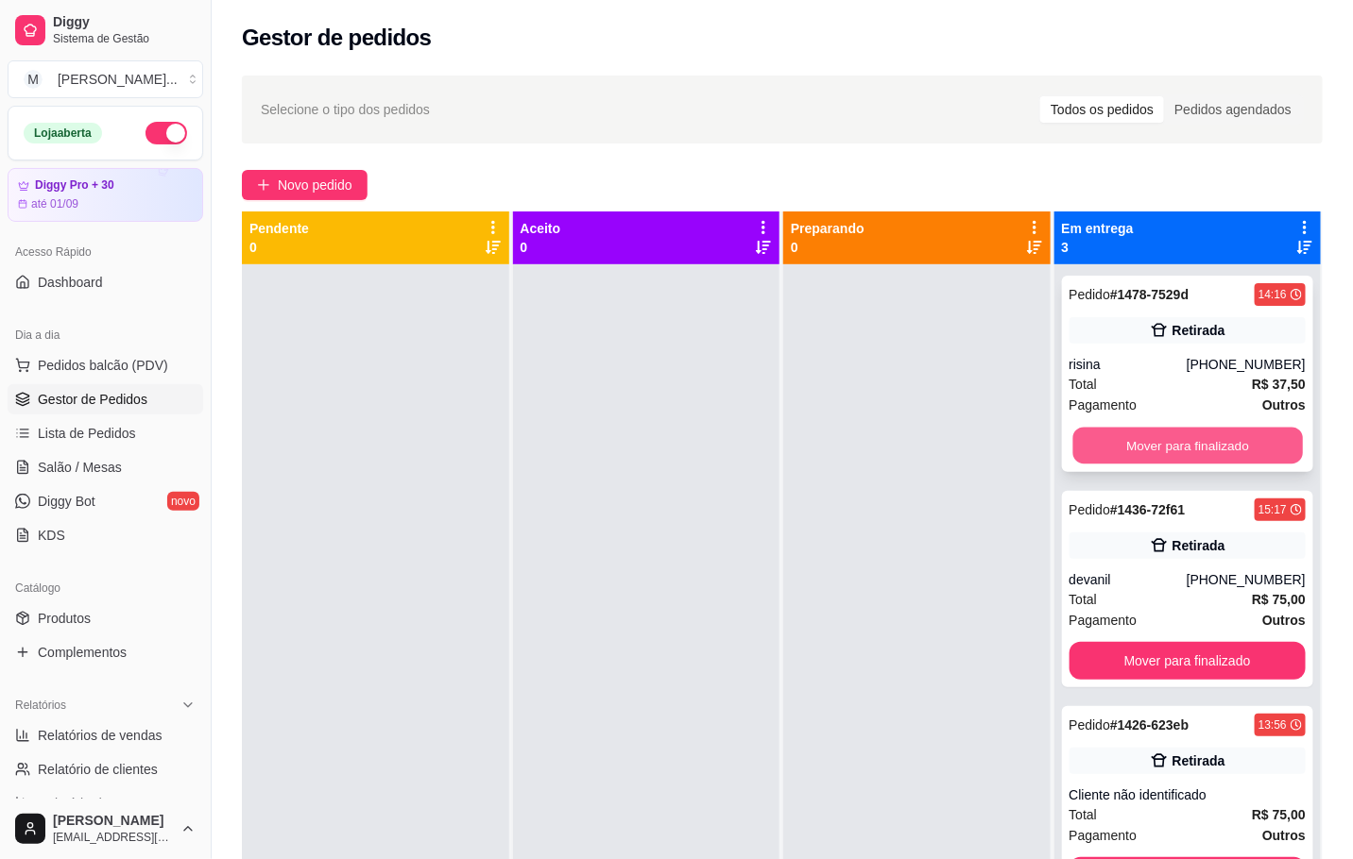
click at [1179, 439] on button "Mover para finalizado" at bounding box center [1187, 446] width 230 height 37
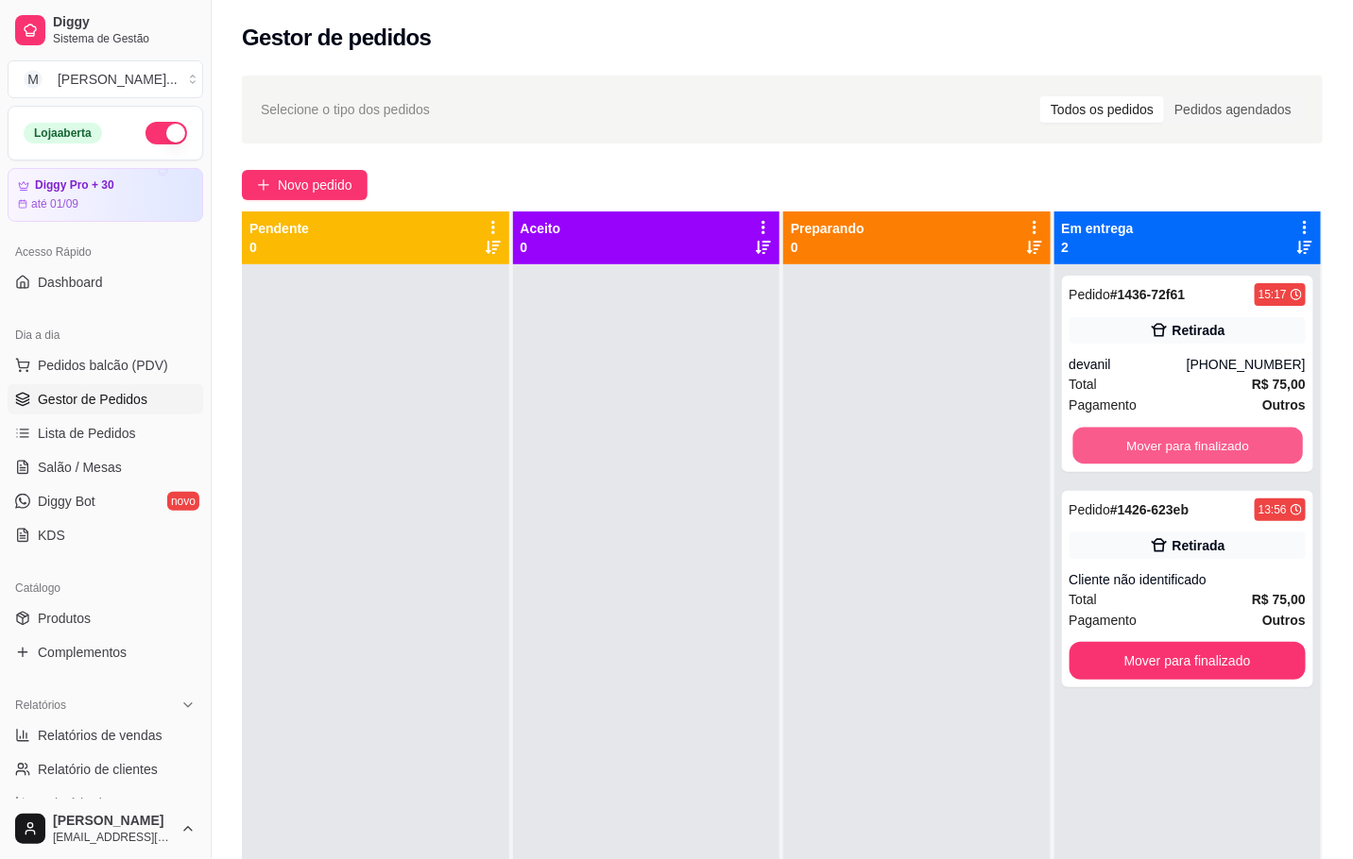
click at [1179, 439] on button "Mover para finalizado" at bounding box center [1187, 446] width 230 height 37
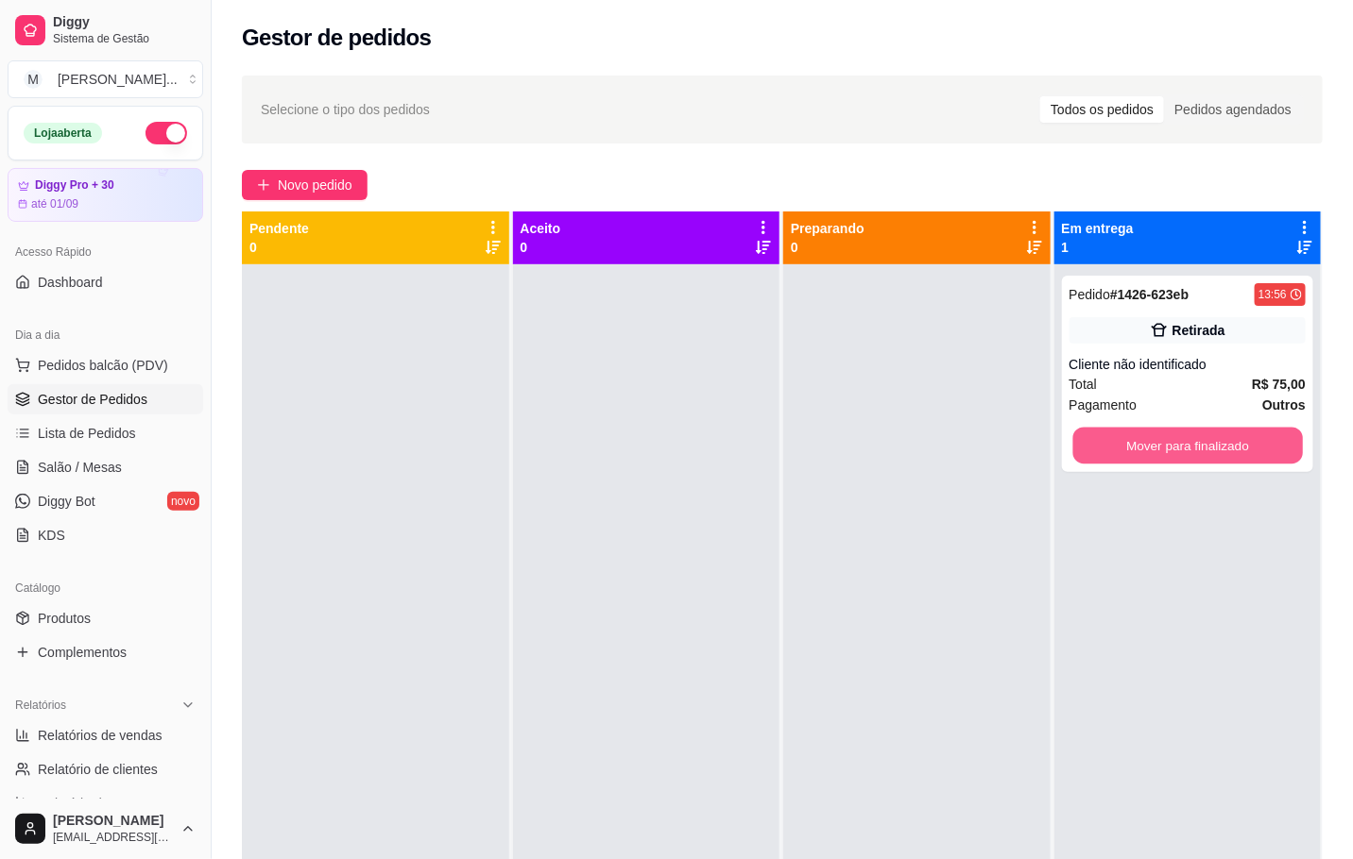
click at [1179, 439] on button "Mover para finalizado" at bounding box center [1187, 446] width 230 height 37
